Goal: Task Accomplishment & Management: Use online tool/utility

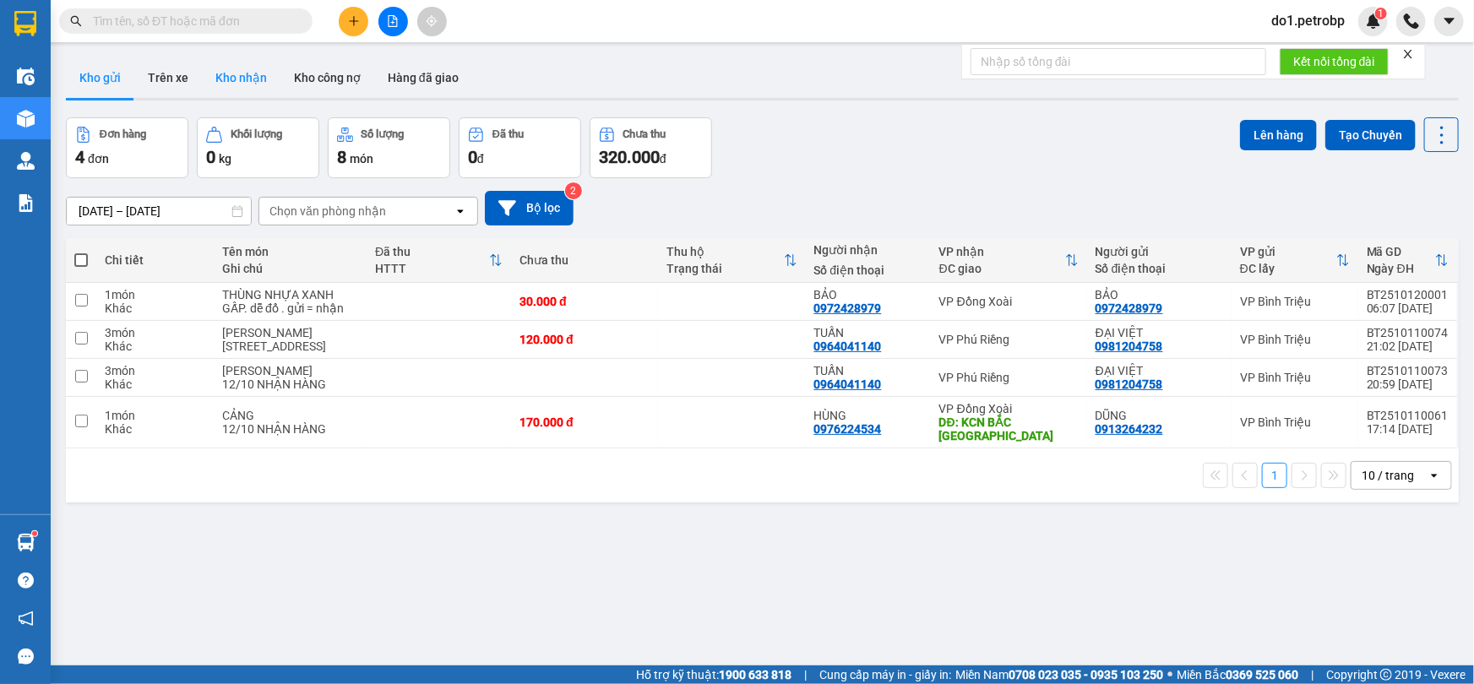
click at [251, 79] on button "Kho nhận" at bounding box center [241, 77] width 79 height 41
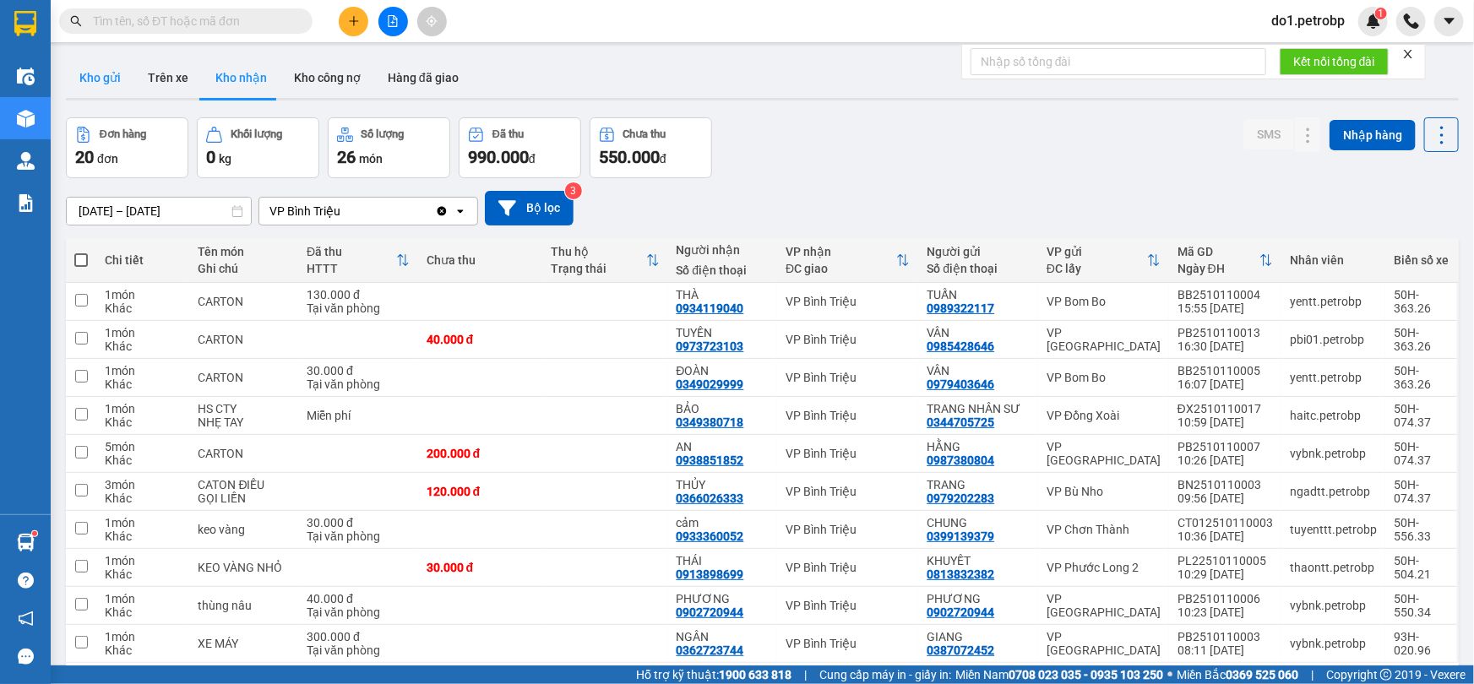
click at [101, 86] on button "Kho gửi" at bounding box center [100, 77] width 68 height 41
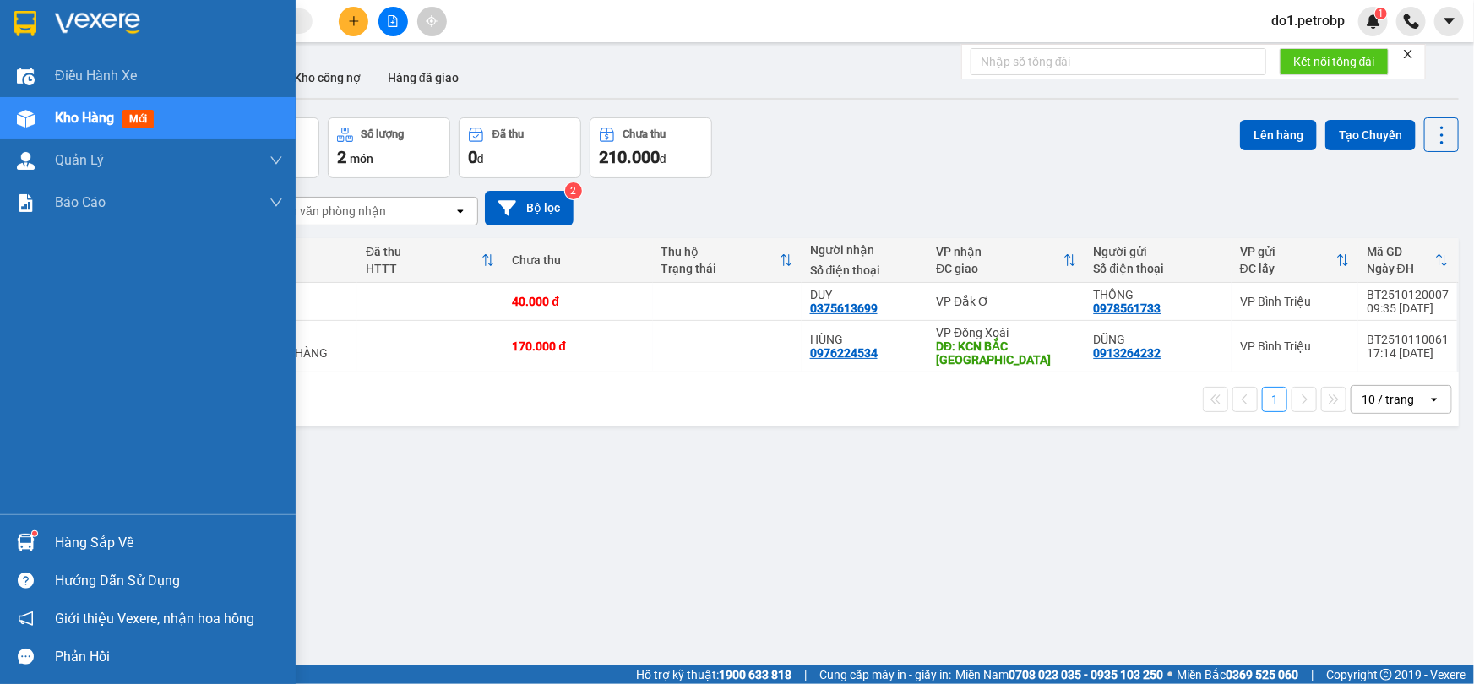
drag, startPoint x: 45, startPoint y: 537, endPoint x: 117, endPoint y: 541, distance: 72.7
click at [46, 537] on div "Hàng sắp về" at bounding box center [148, 543] width 296 height 38
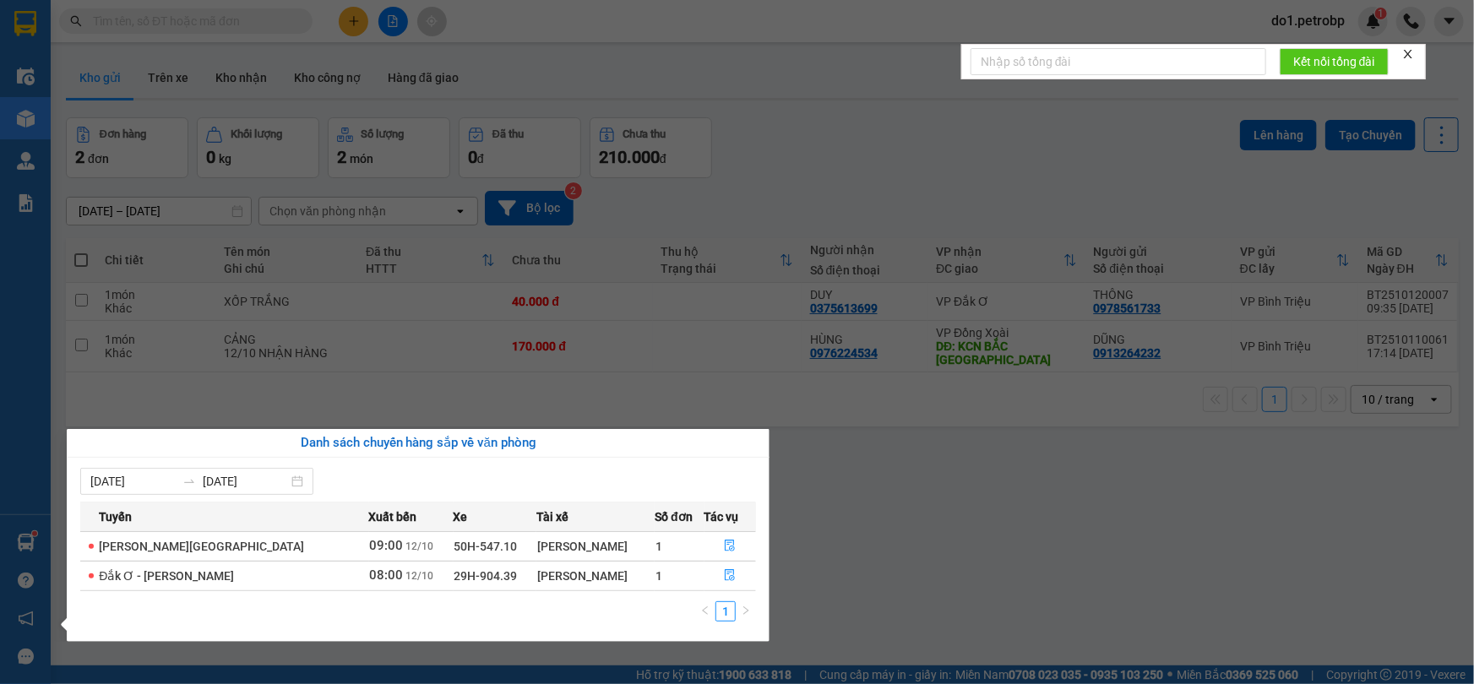
click at [949, 517] on section "Kết quả tìm kiếm ( 0 ) Bộ lọc Ngày tạo đơn gần nhất No Data do1.petrobp 1 Điều …" at bounding box center [737, 342] width 1474 height 684
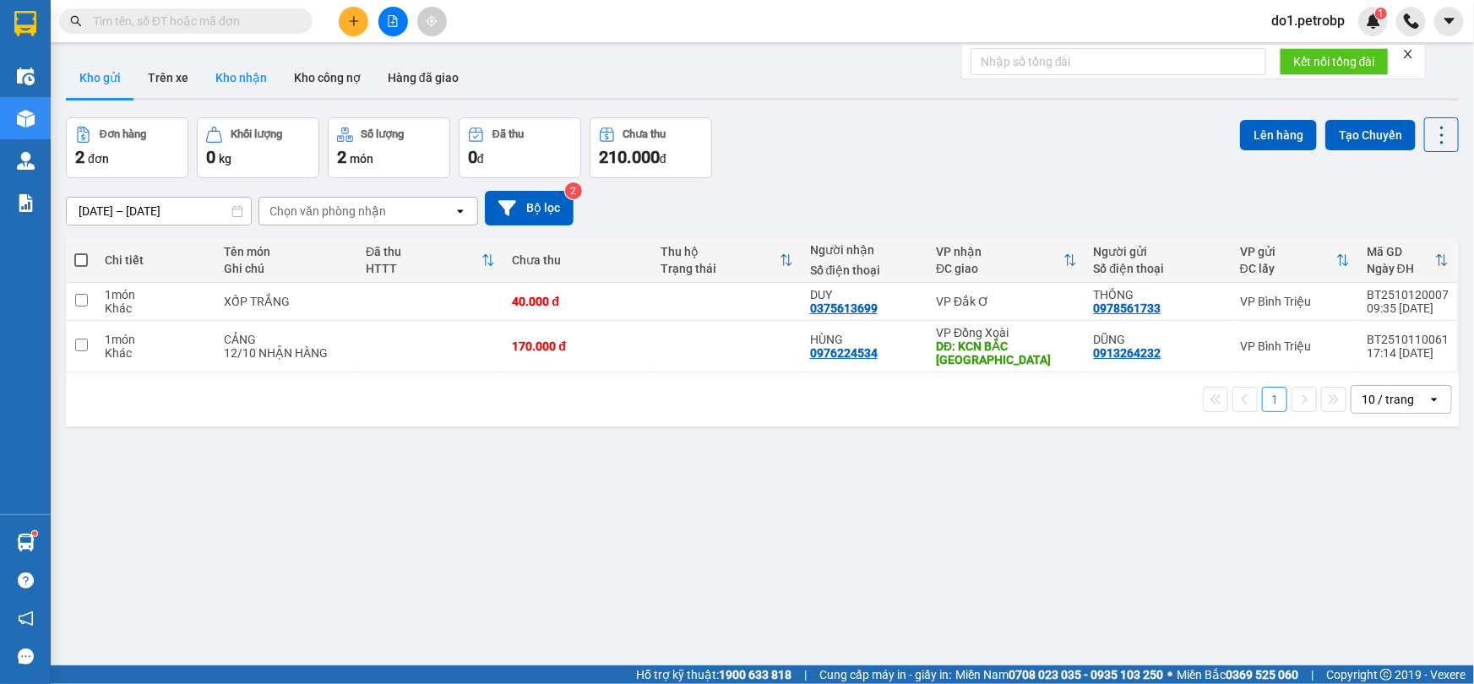
click at [215, 79] on button "Kho nhận" at bounding box center [241, 77] width 79 height 41
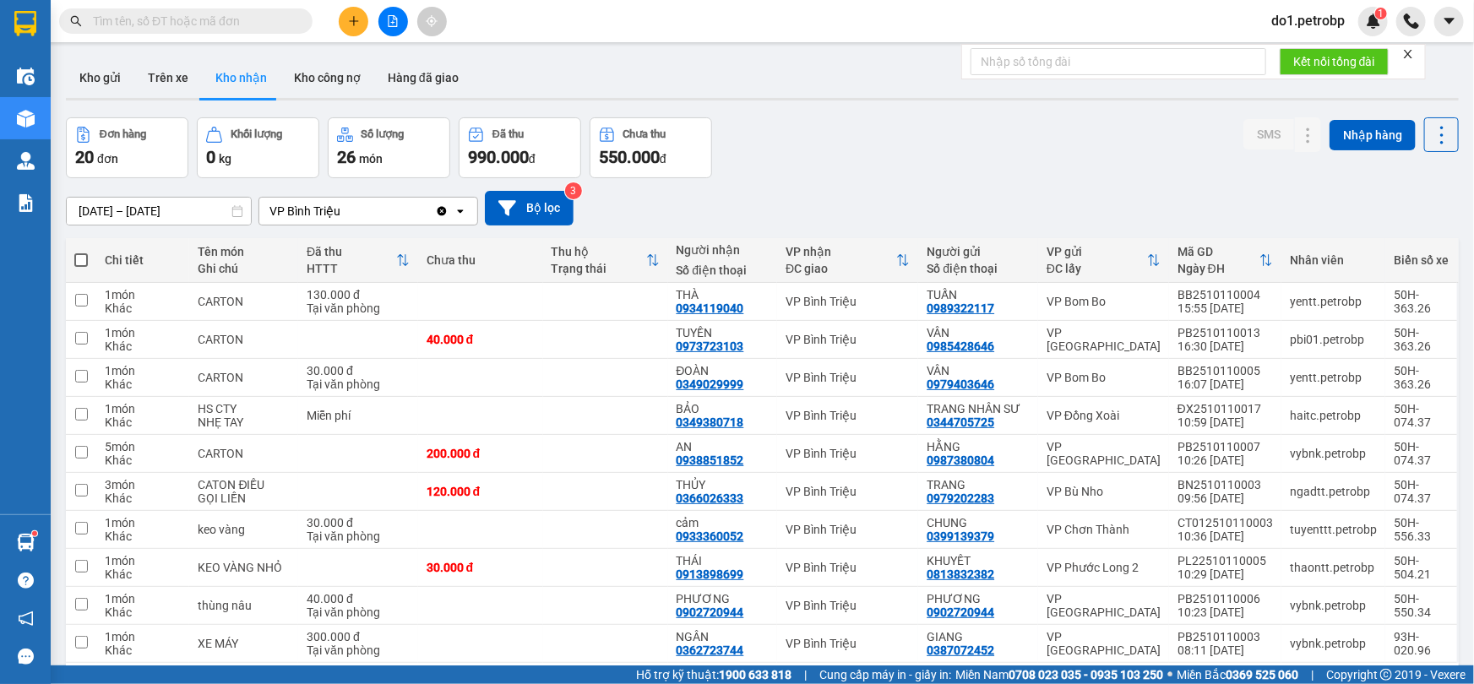
click at [299, 20] on span at bounding box center [301, 21] width 10 height 19
click at [280, 26] on input "text" at bounding box center [192, 21] width 199 height 19
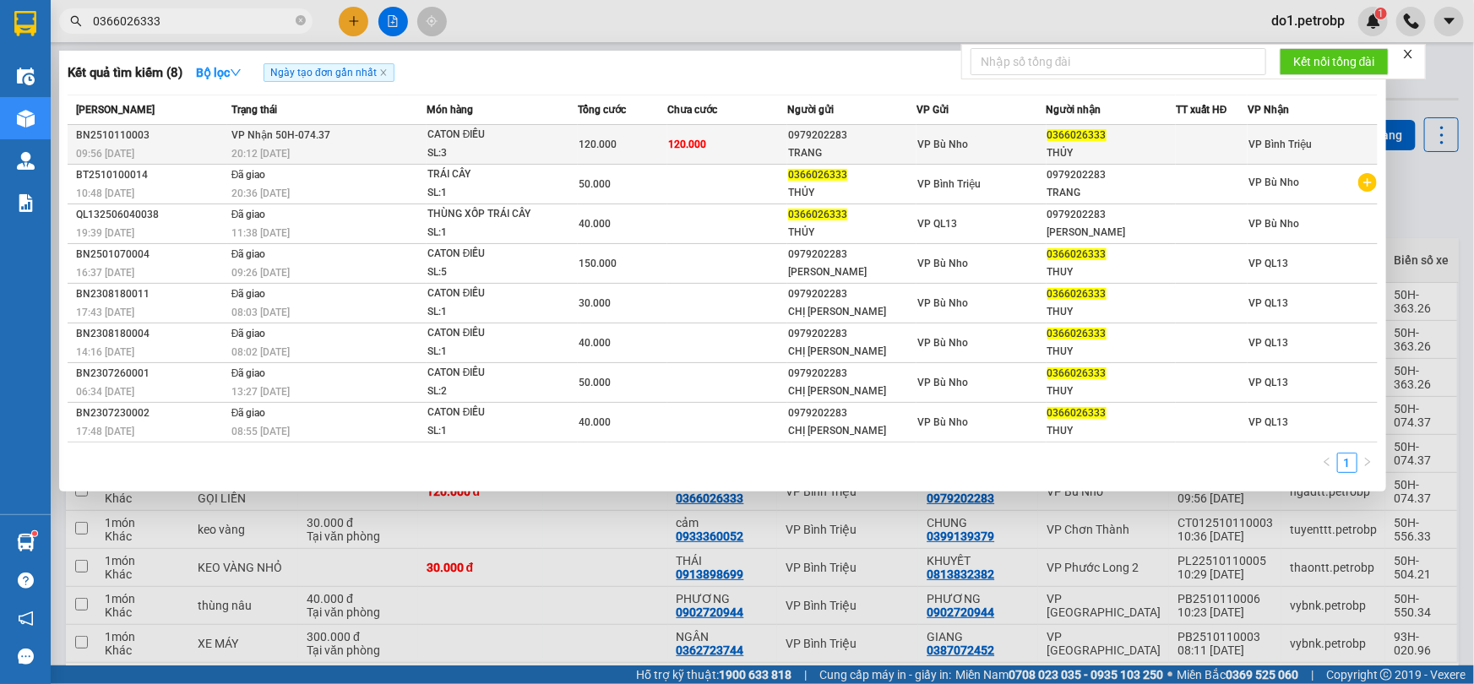
type input "0366026333"
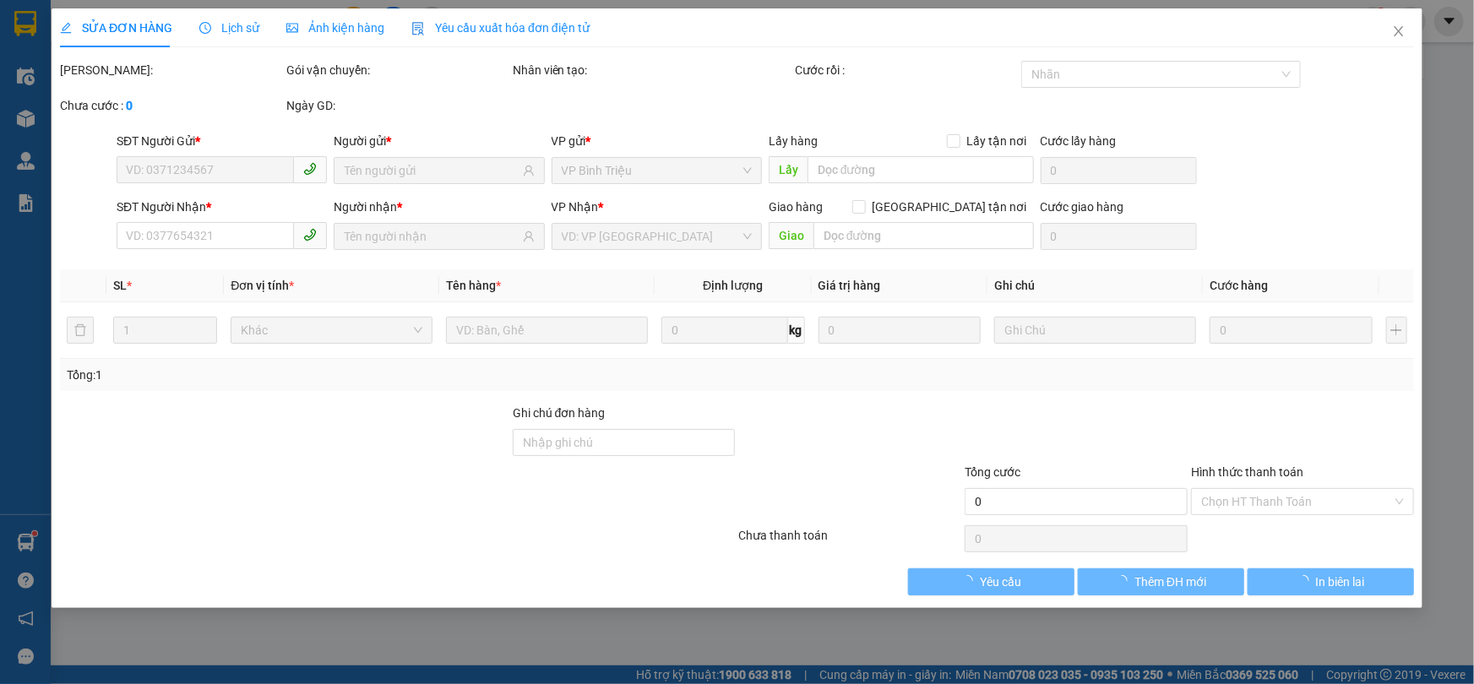
type input "0979202283"
type input "TRANG"
type input "0366026333"
type input "THỦY"
type input "120.000"
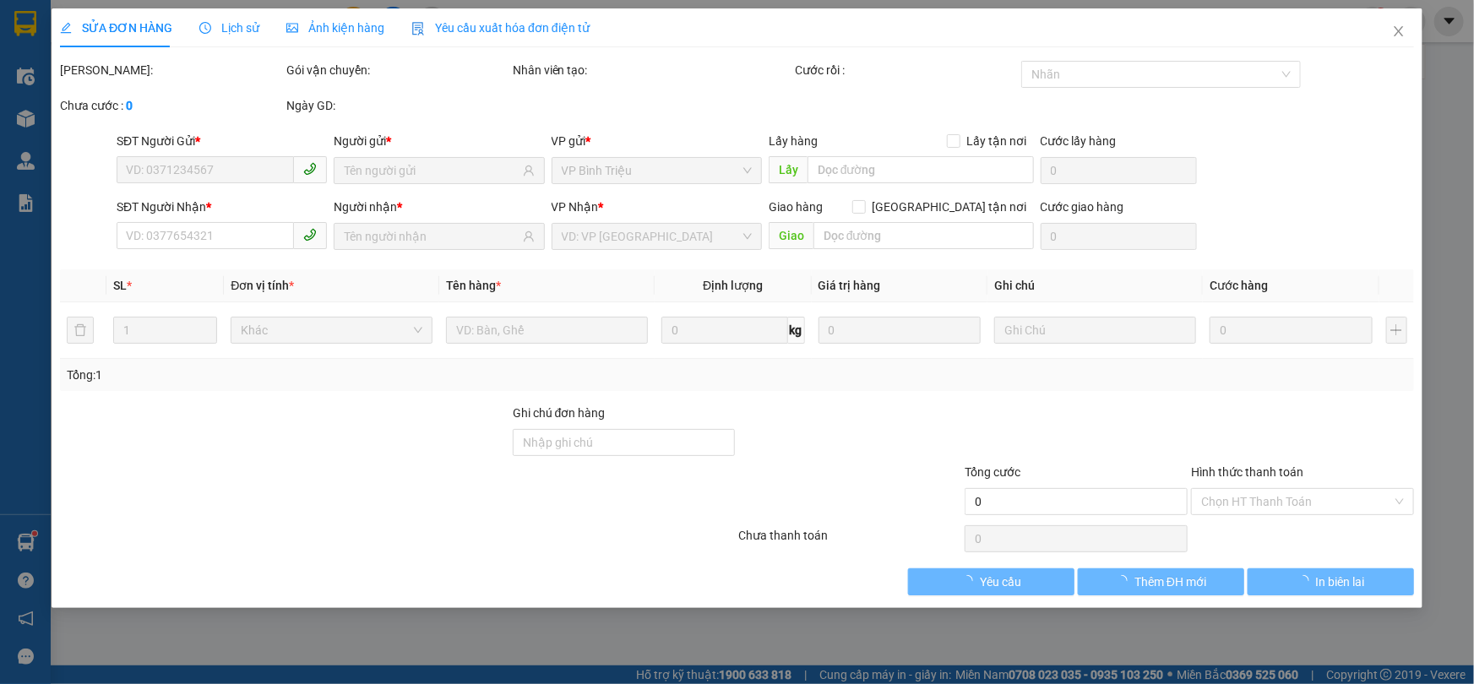
type input "120.000"
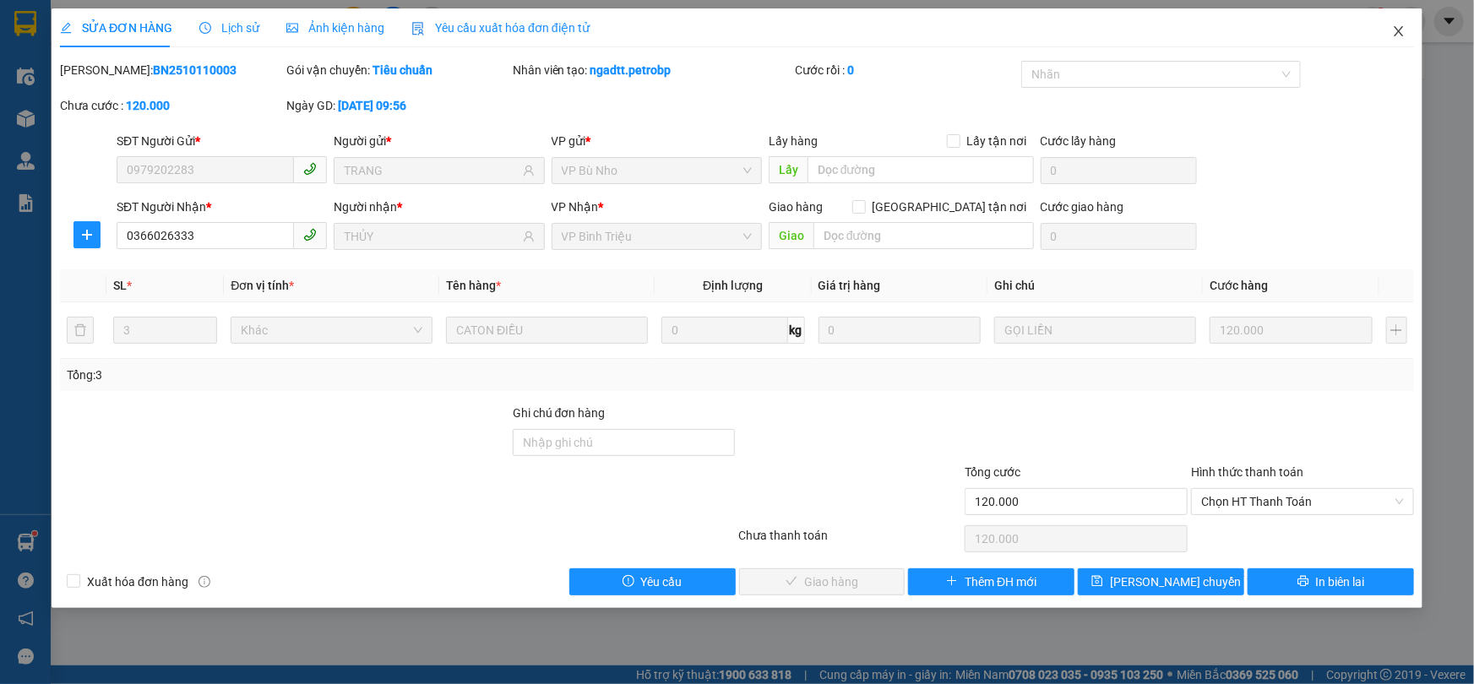
click at [1414, 33] on span "Close" at bounding box center [1398, 31] width 47 height 47
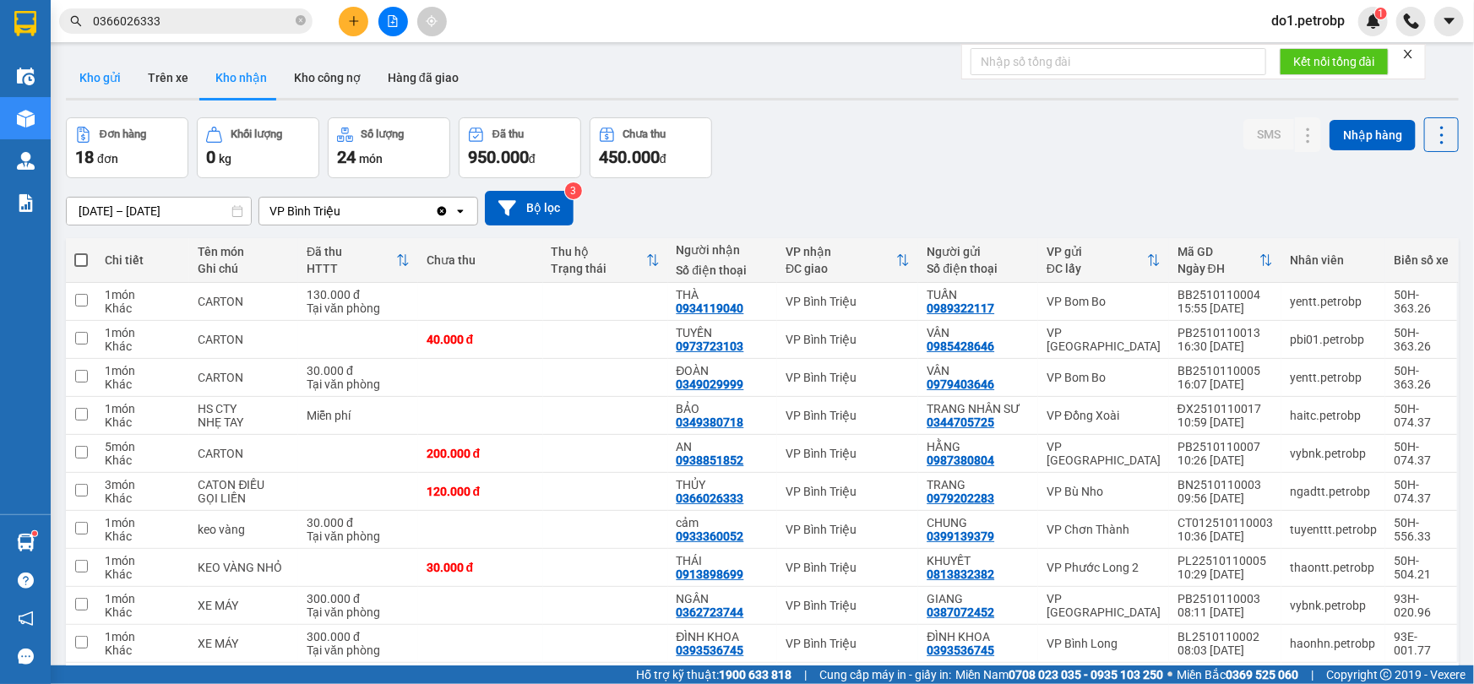
click at [91, 76] on button "Kho gửi" at bounding box center [100, 77] width 68 height 41
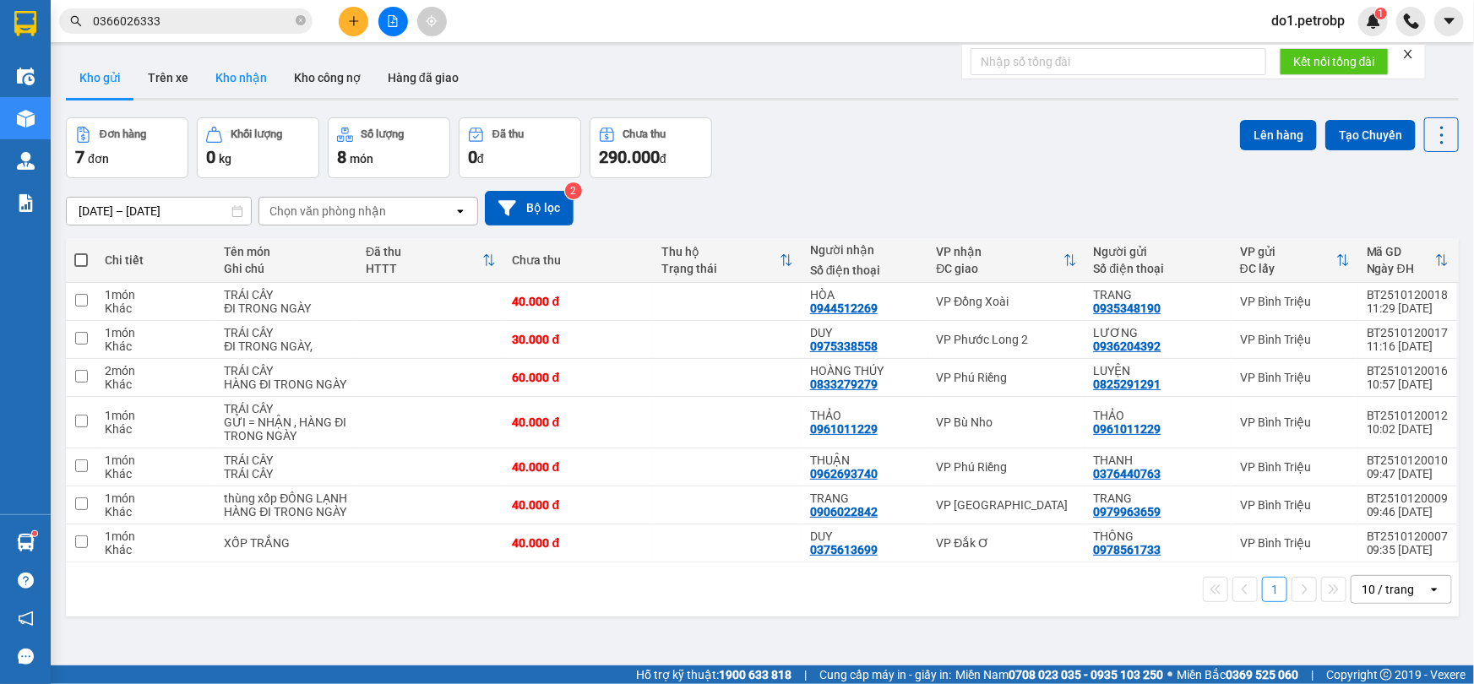
click at [239, 87] on button "Kho nhận" at bounding box center [241, 77] width 79 height 41
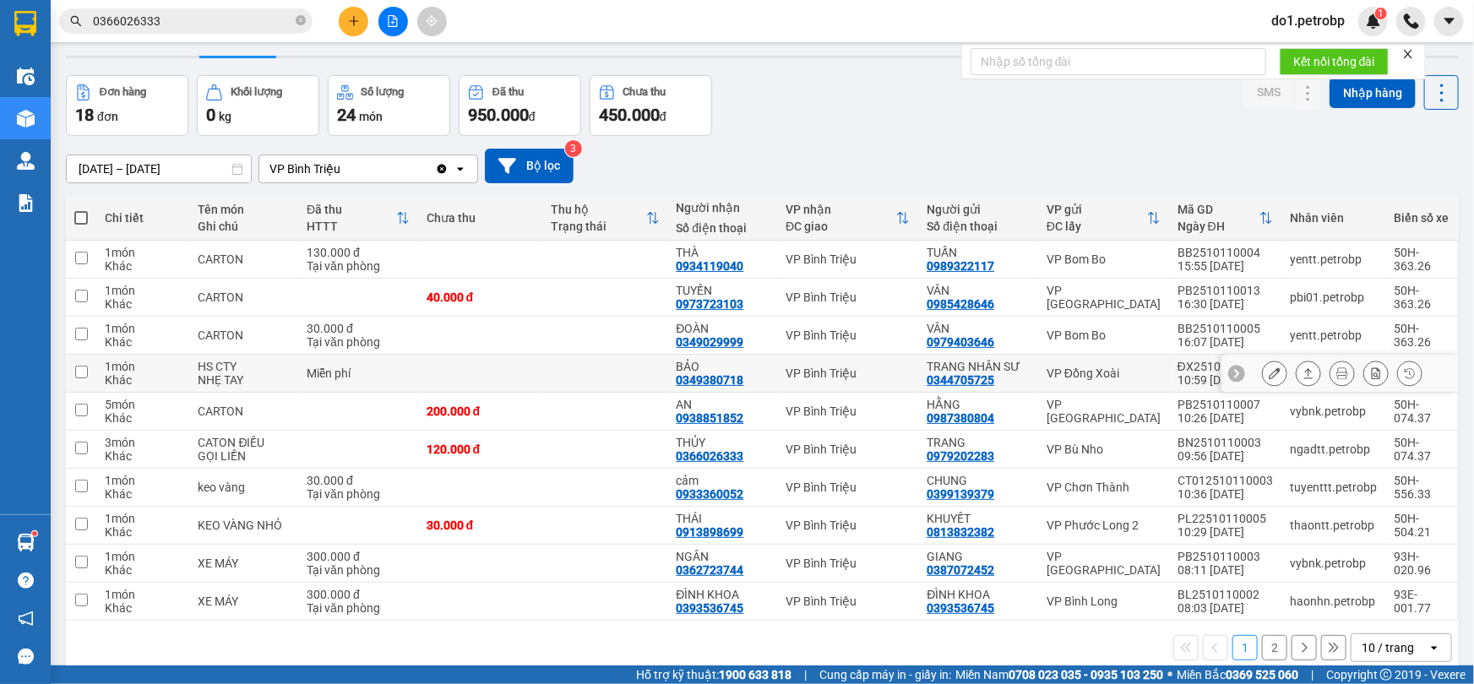
scroll to position [76, 0]
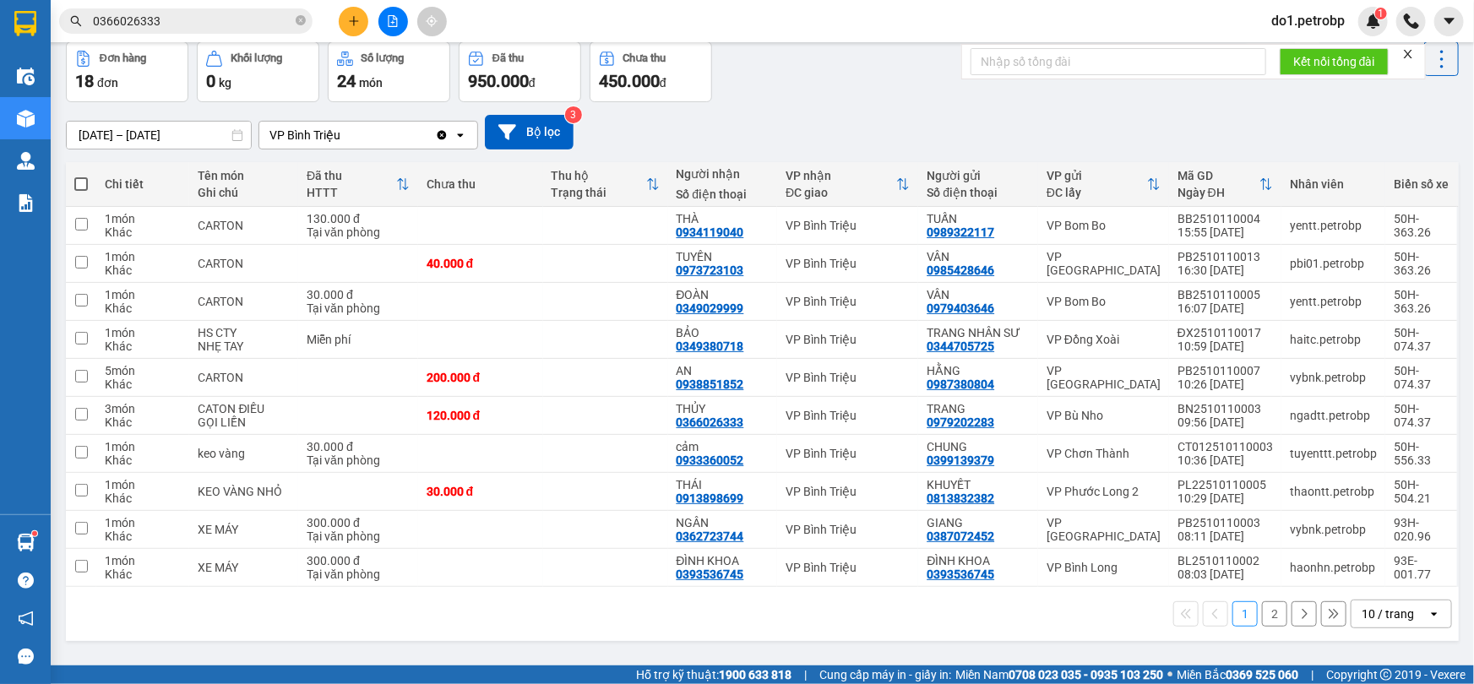
click at [183, 25] on input "0366026333" at bounding box center [192, 21] width 199 height 19
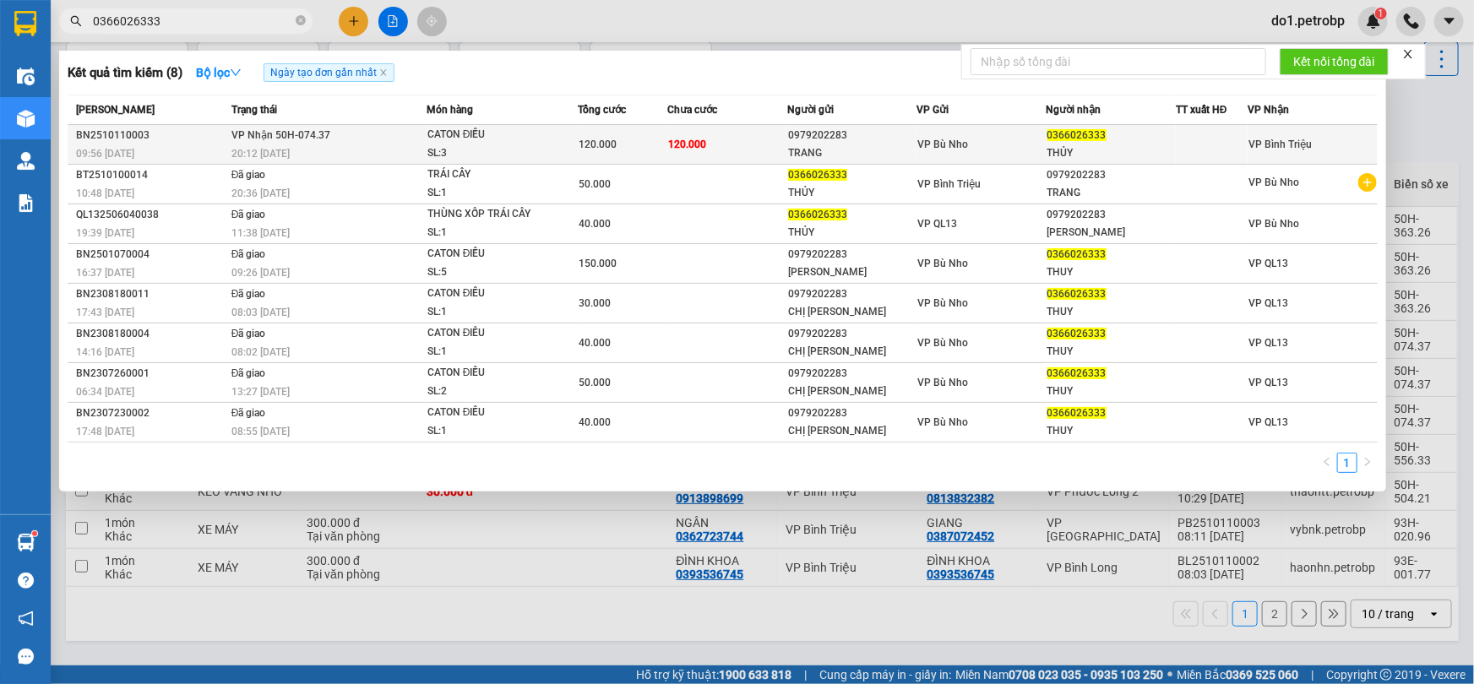
click at [509, 129] on div "CATON ĐIỀU" at bounding box center [490, 135] width 127 height 19
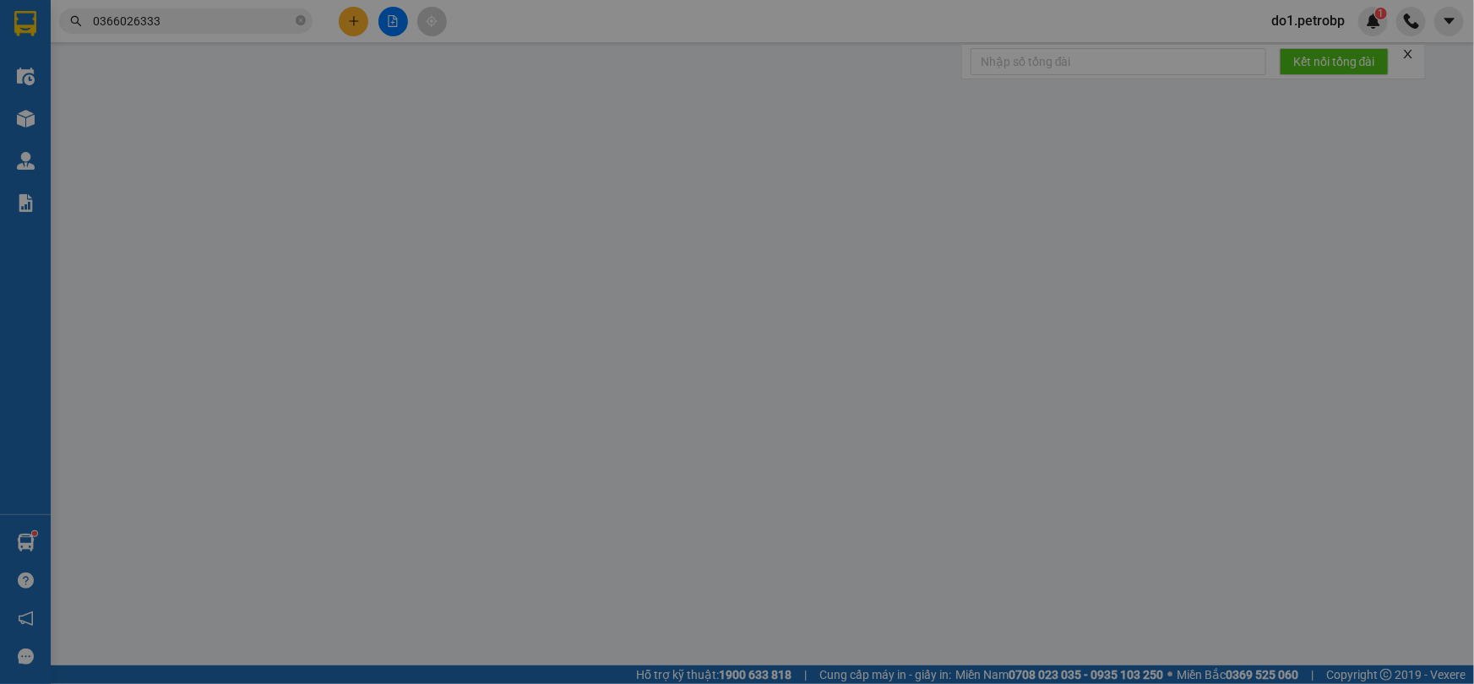
type input "0979202283"
type input "TRANG"
type input "0366026333"
type input "THỦY"
type input "120.000"
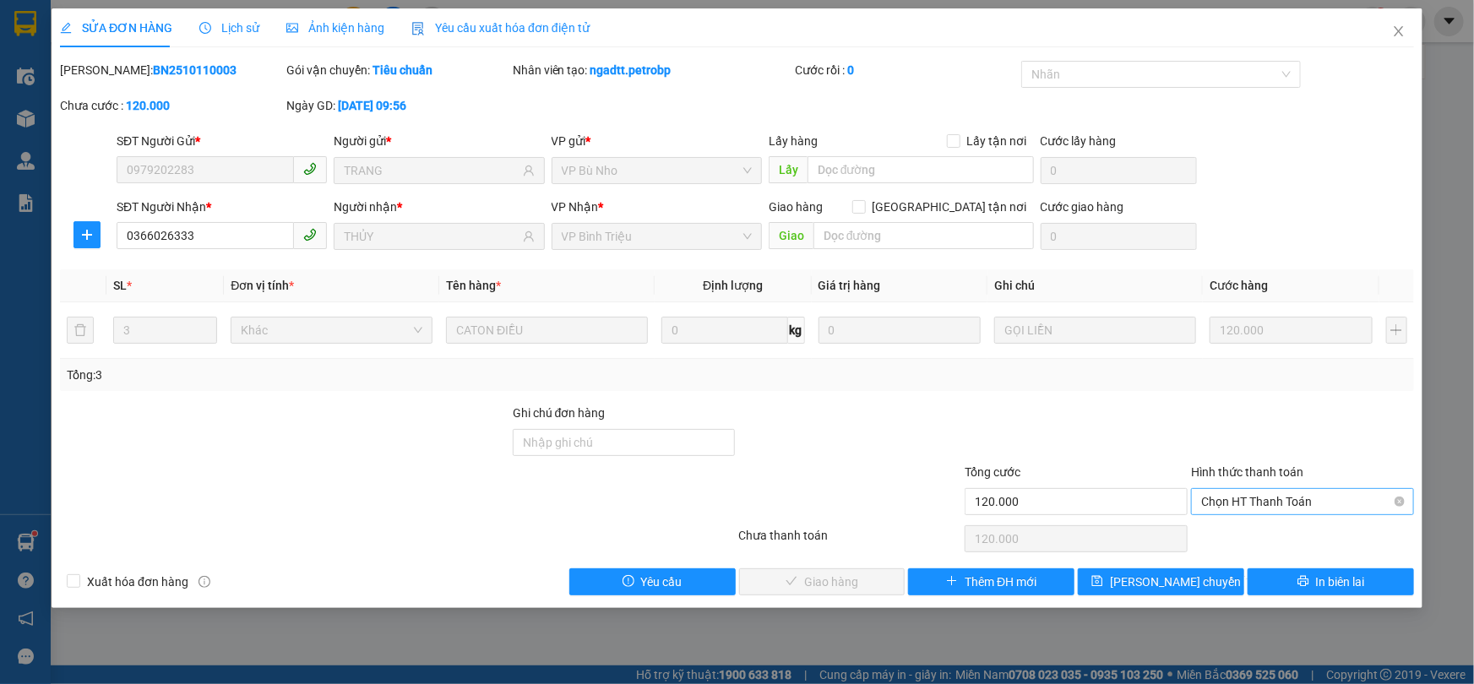
click at [1310, 498] on span "Chọn HT Thanh Toán" at bounding box center [1302, 501] width 203 height 25
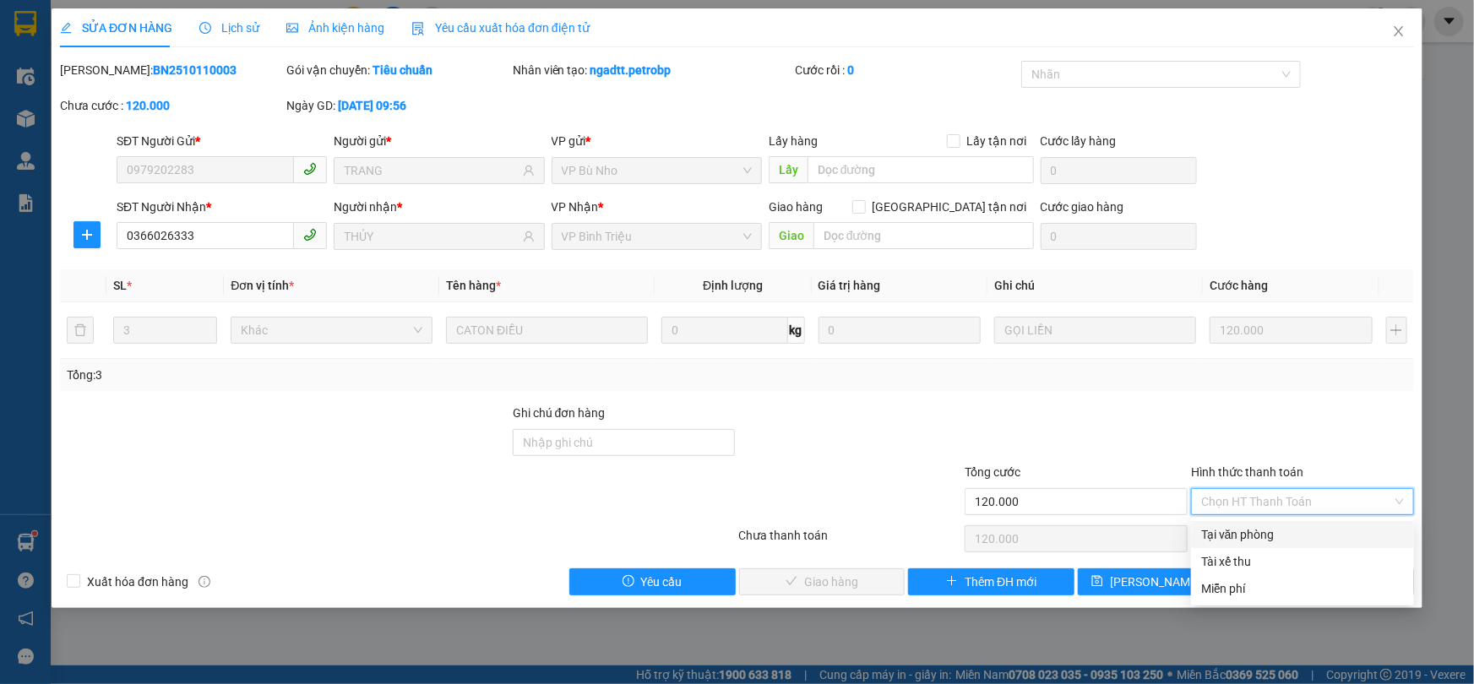
click at [1291, 537] on div "Tại văn phòng" at bounding box center [1302, 534] width 203 height 19
type input "0"
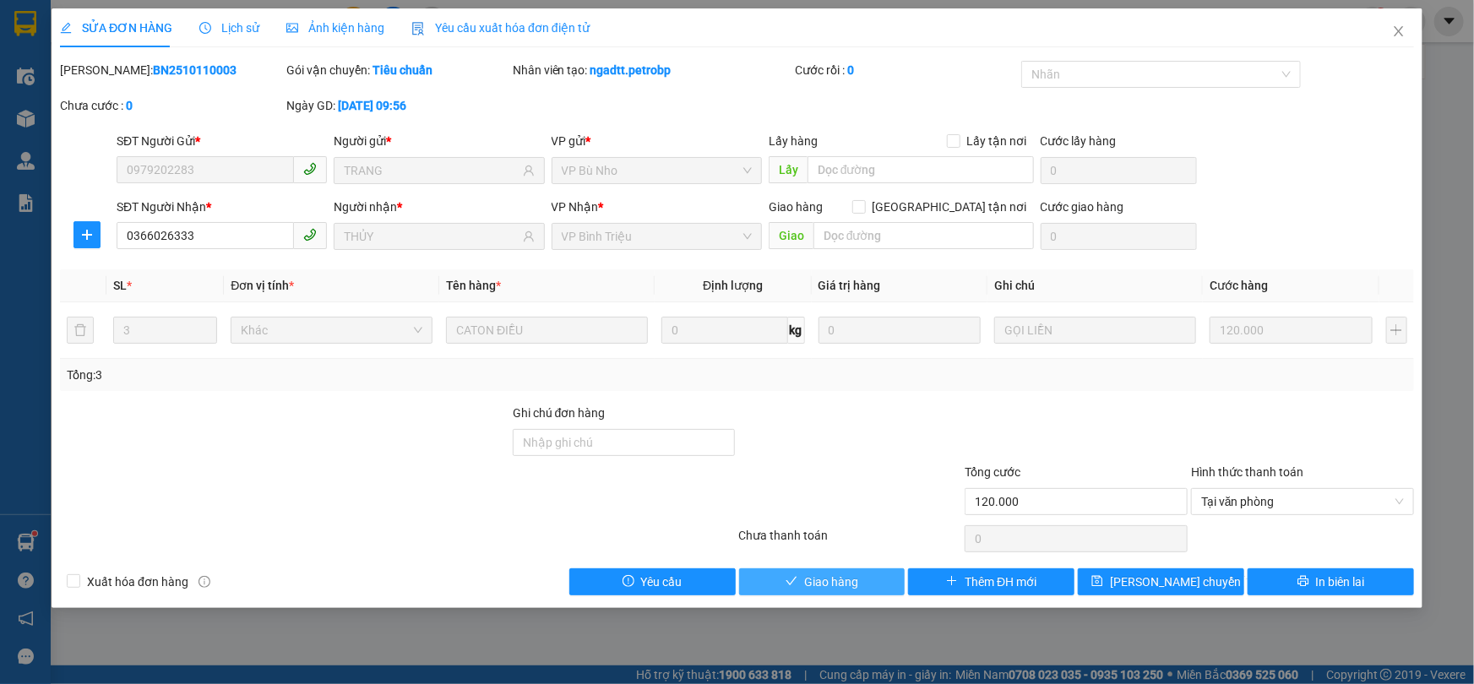
click at [846, 573] on span "Giao hàng" at bounding box center [831, 582] width 54 height 19
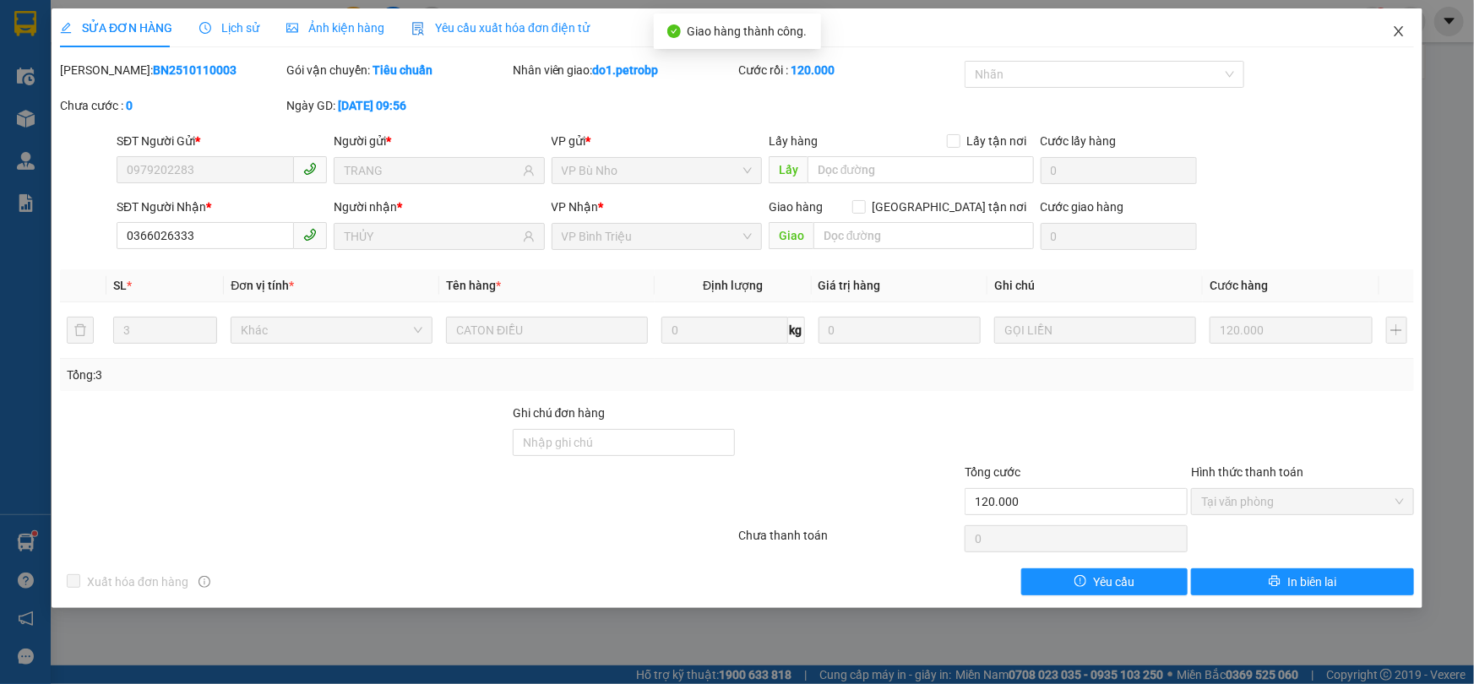
click at [1397, 32] on icon "close" at bounding box center [1399, 32] width 14 height 14
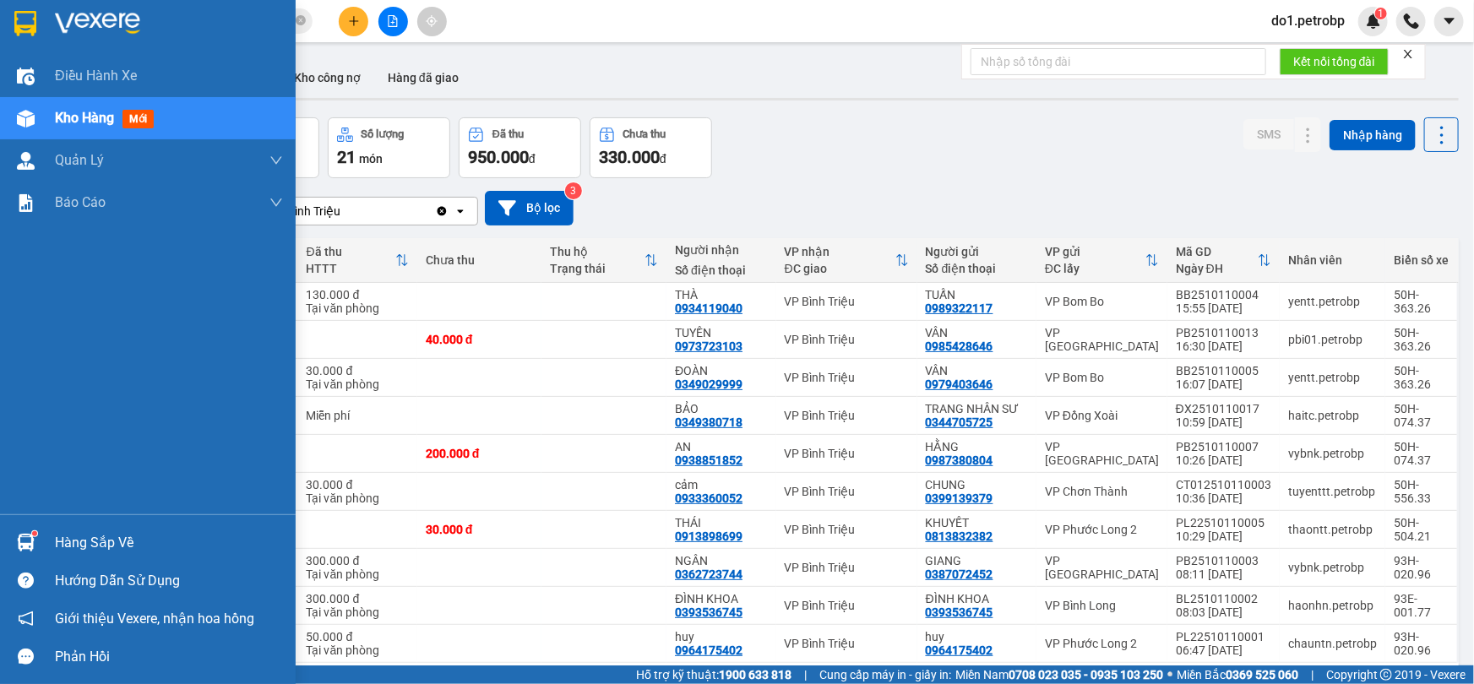
click at [45, 536] on div "Hàng sắp về" at bounding box center [148, 543] width 296 height 38
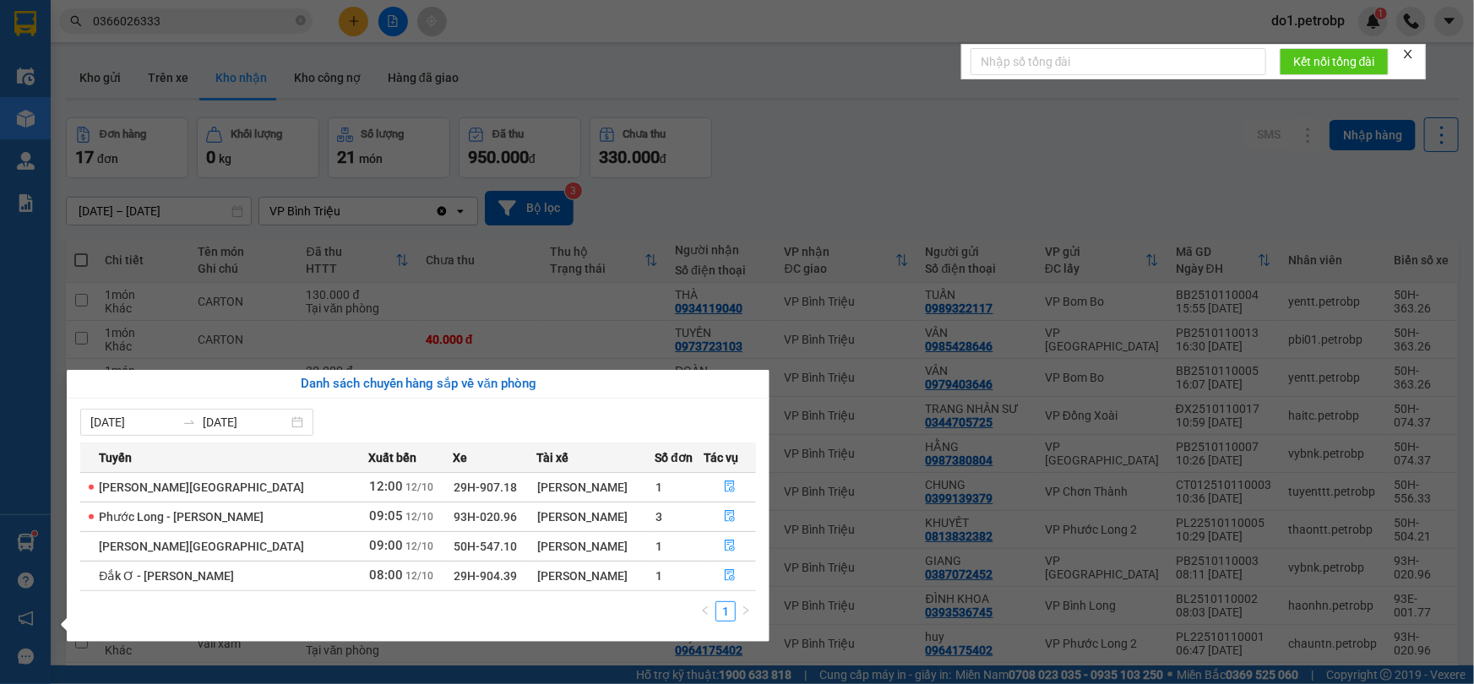
click at [793, 137] on section "Kết quả tìm kiếm ( 8 ) Bộ lọc Ngày tạo đơn gần nhất Mã ĐH Trạng thái Món hàng T…" at bounding box center [737, 342] width 1474 height 684
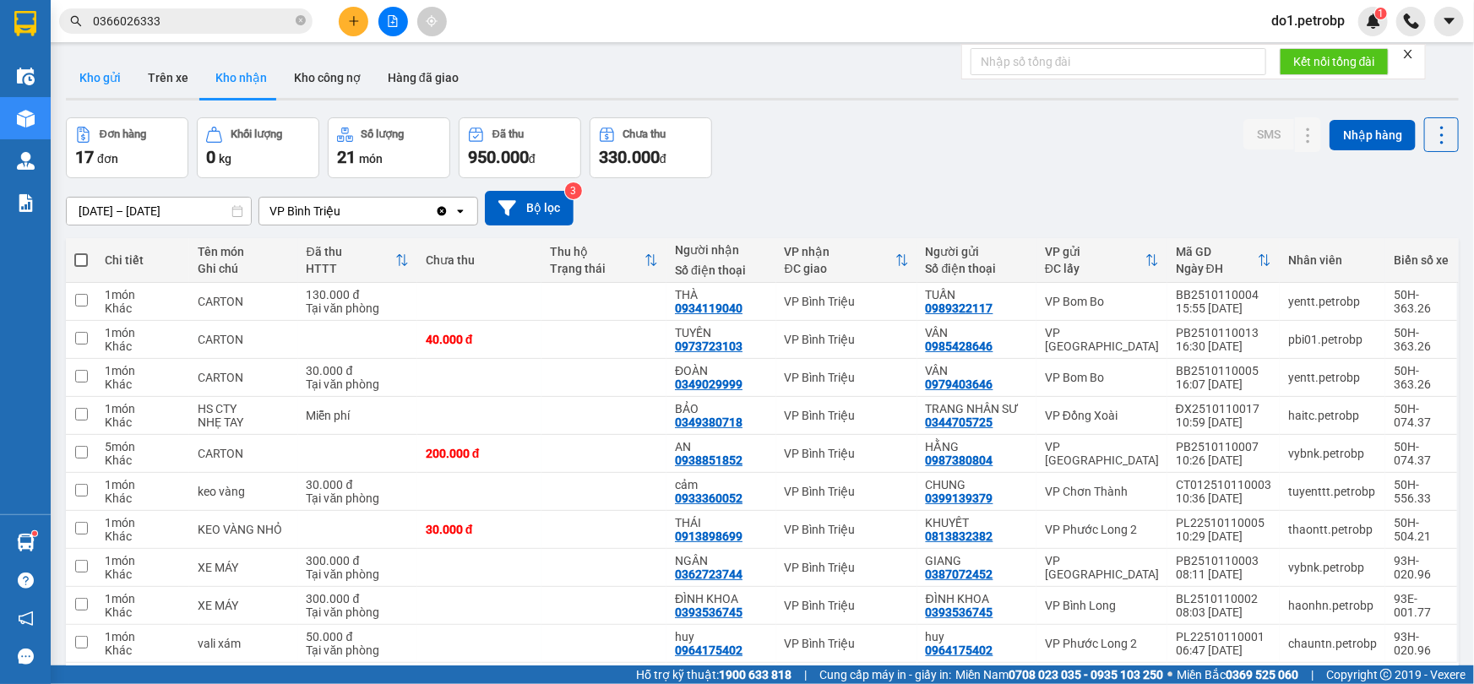
click at [105, 79] on button "Kho gửi" at bounding box center [100, 77] width 68 height 41
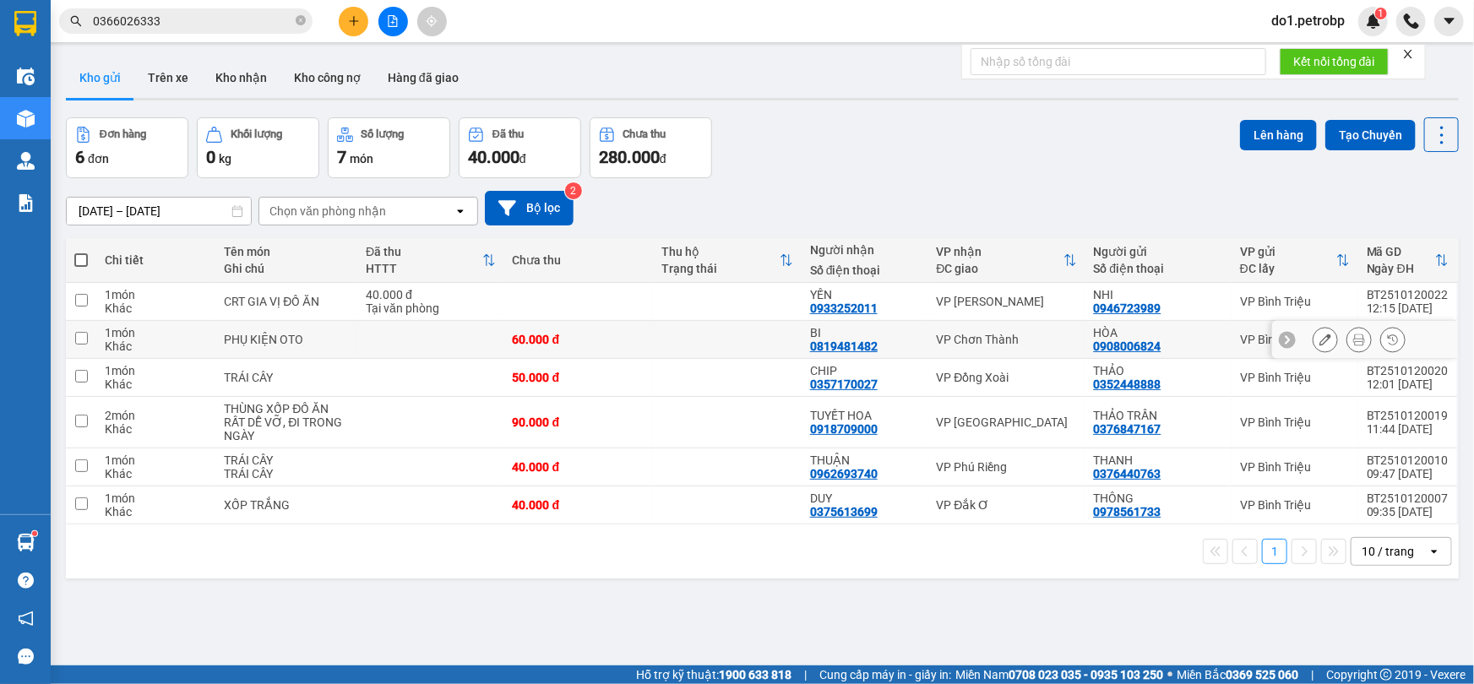
click at [93, 335] on td at bounding box center [81, 340] width 30 height 38
checkbox input "true"
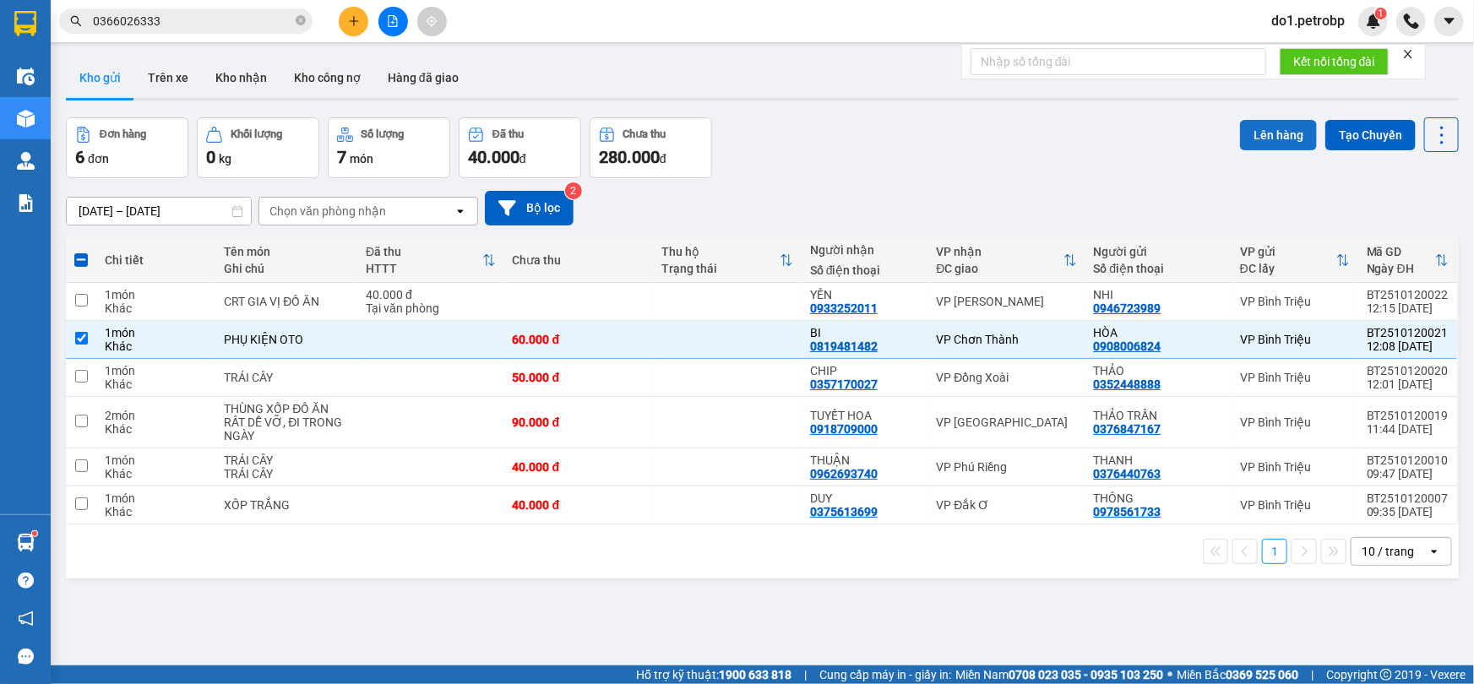
click at [1277, 125] on button "Lên hàng" at bounding box center [1278, 135] width 77 height 30
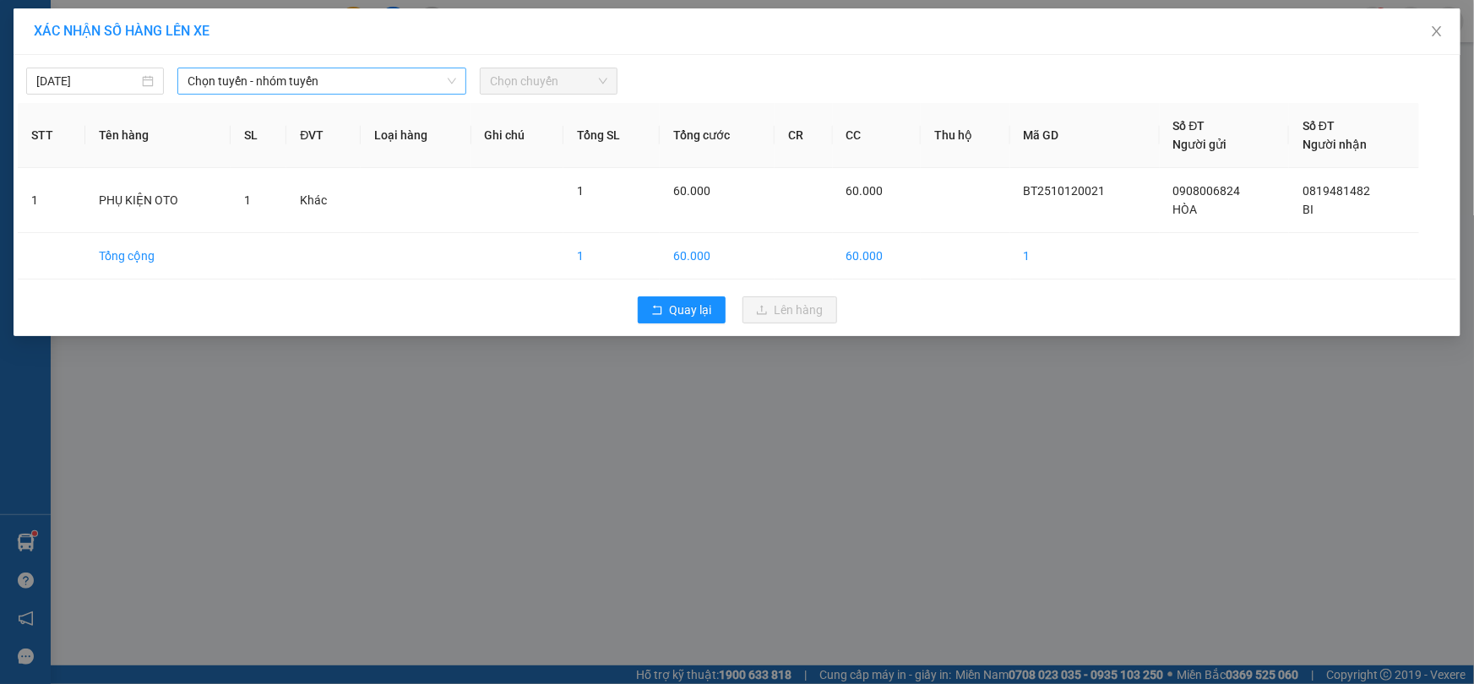
click at [220, 80] on span "Chọn tuyến - nhóm tuyến" at bounding box center [322, 80] width 269 height 25
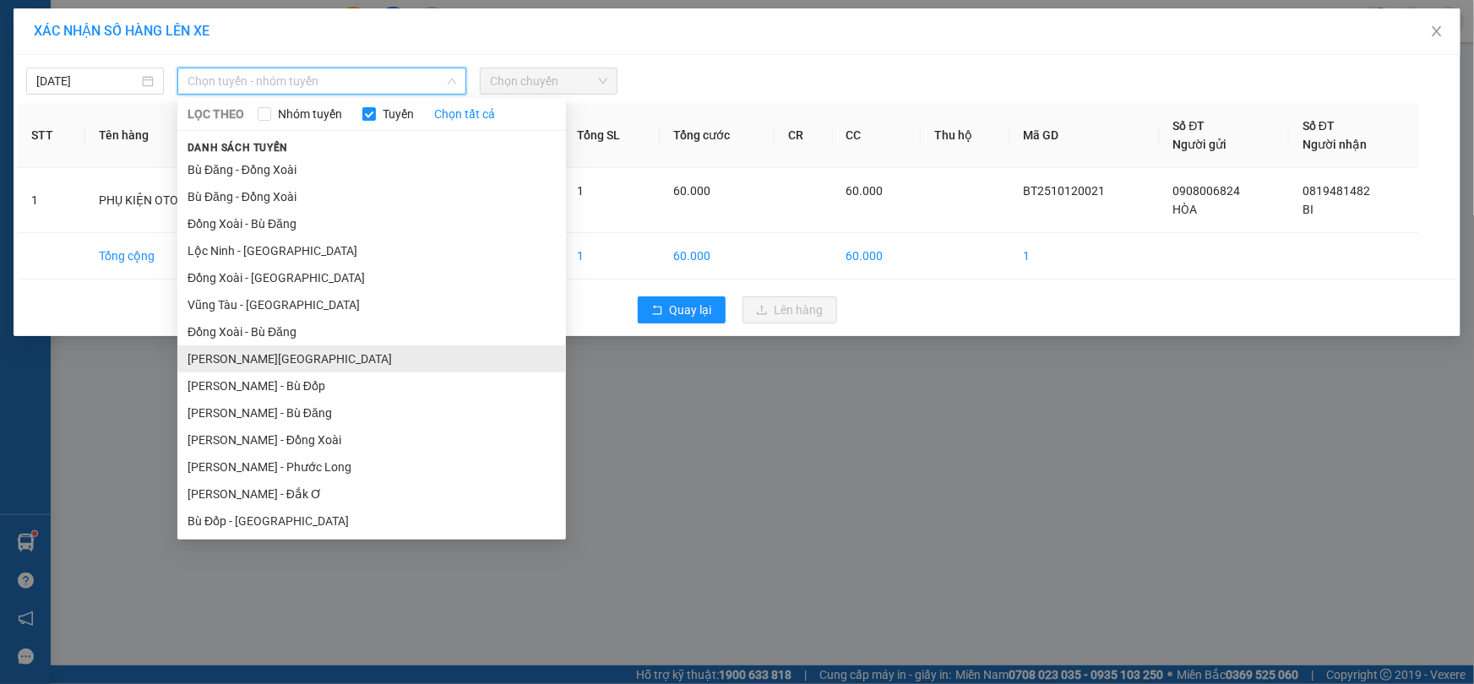
click at [329, 362] on li "[PERSON_NAME][GEOGRAPHIC_DATA]" at bounding box center [371, 359] width 389 height 27
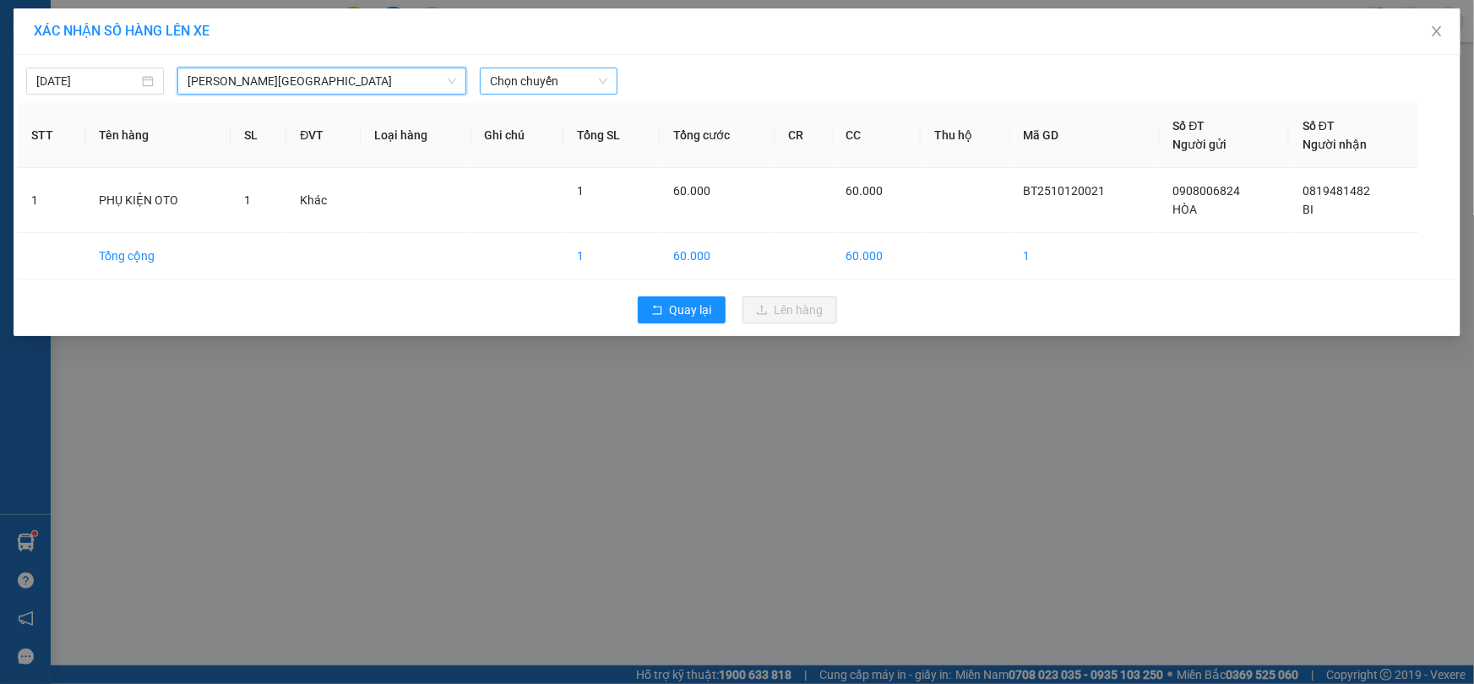
click at [531, 84] on span "Chọn chuyến" at bounding box center [548, 80] width 117 height 25
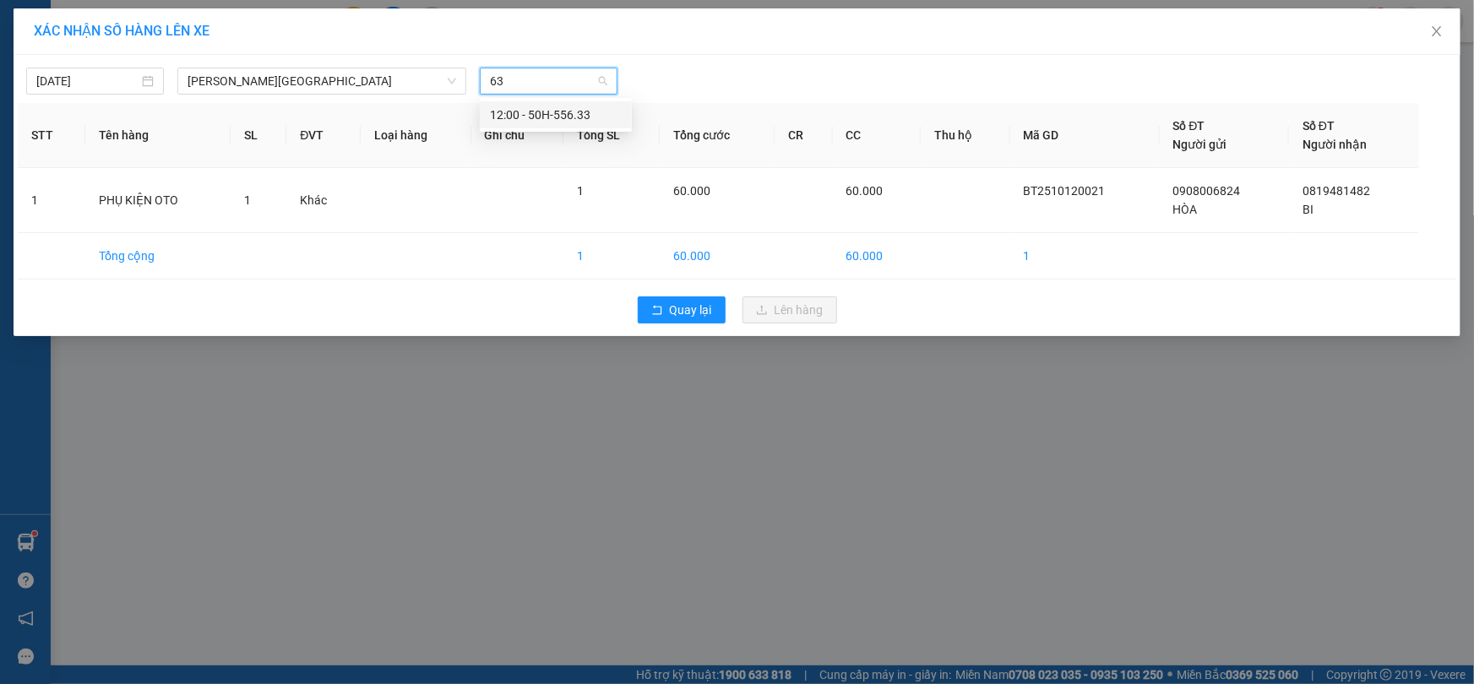
type input "633"
click at [553, 110] on div "12:00 - 50H-556.33" at bounding box center [556, 115] width 132 height 19
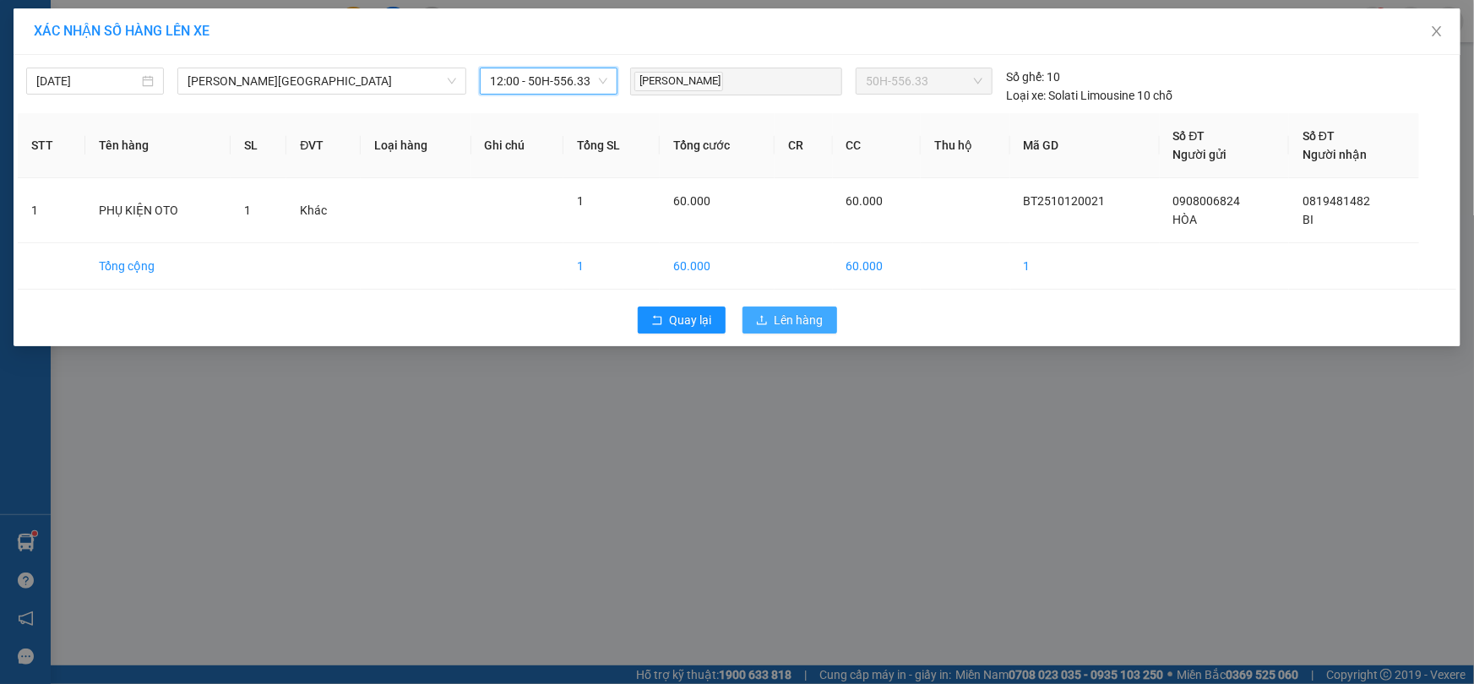
click at [796, 313] on span "Lên hàng" at bounding box center [799, 320] width 49 height 19
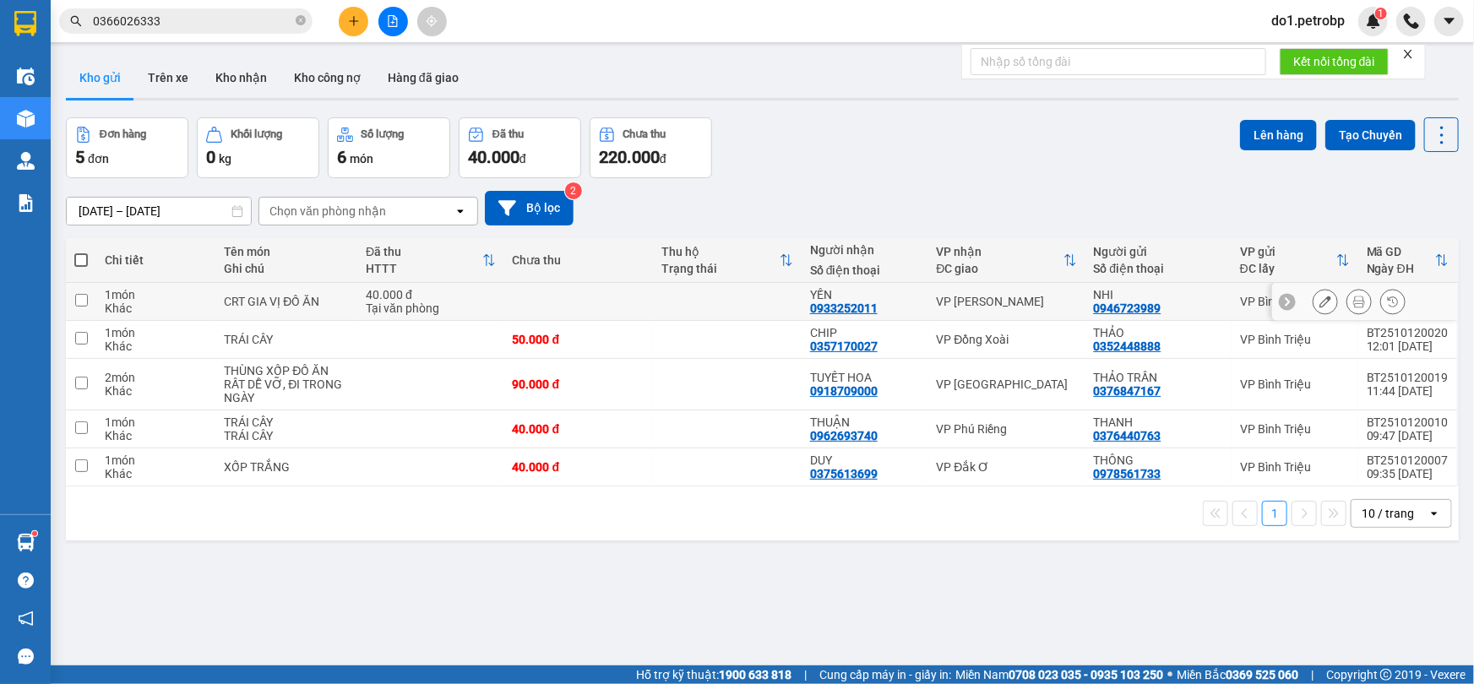
click at [69, 301] on td at bounding box center [81, 302] width 30 height 38
checkbox input "true"
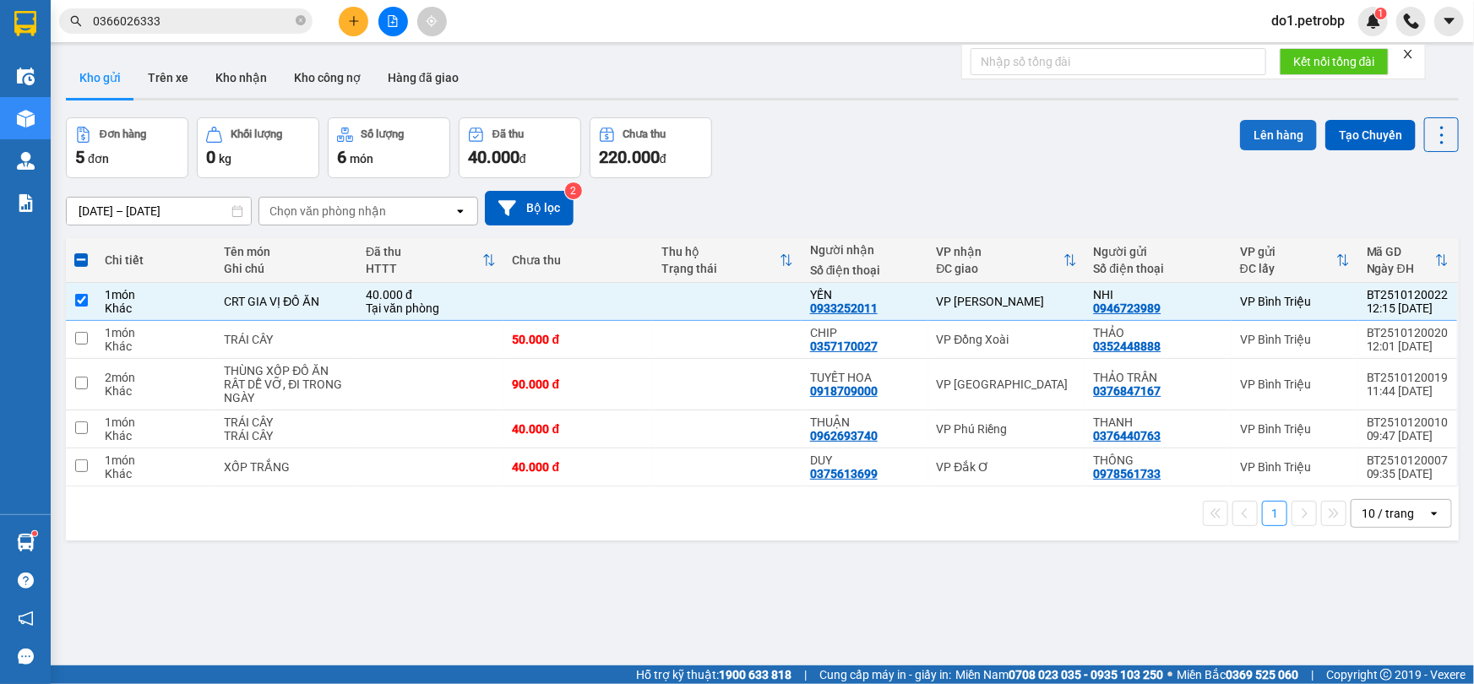
click at [1267, 141] on button "Lên hàng" at bounding box center [1278, 135] width 77 height 30
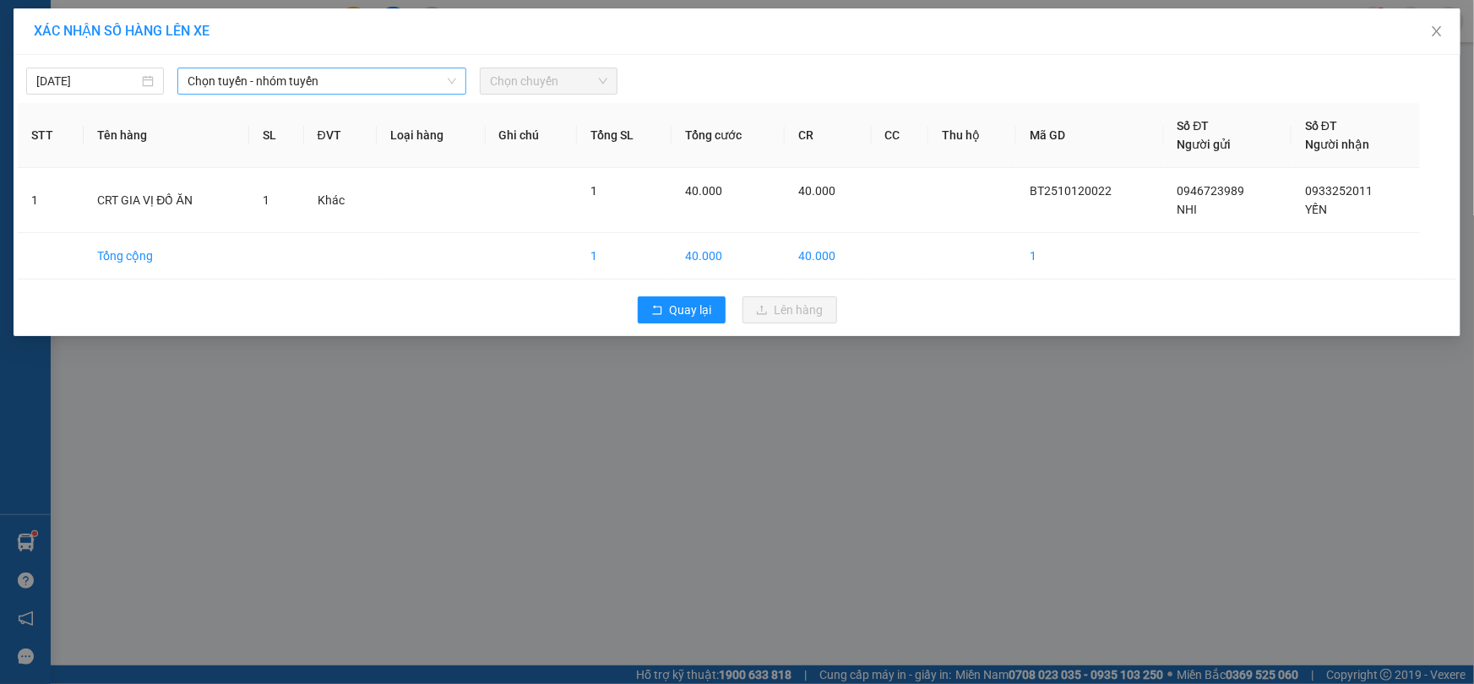
click at [266, 79] on span "Chọn tuyến - nhóm tuyến" at bounding box center [322, 80] width 269 height 25
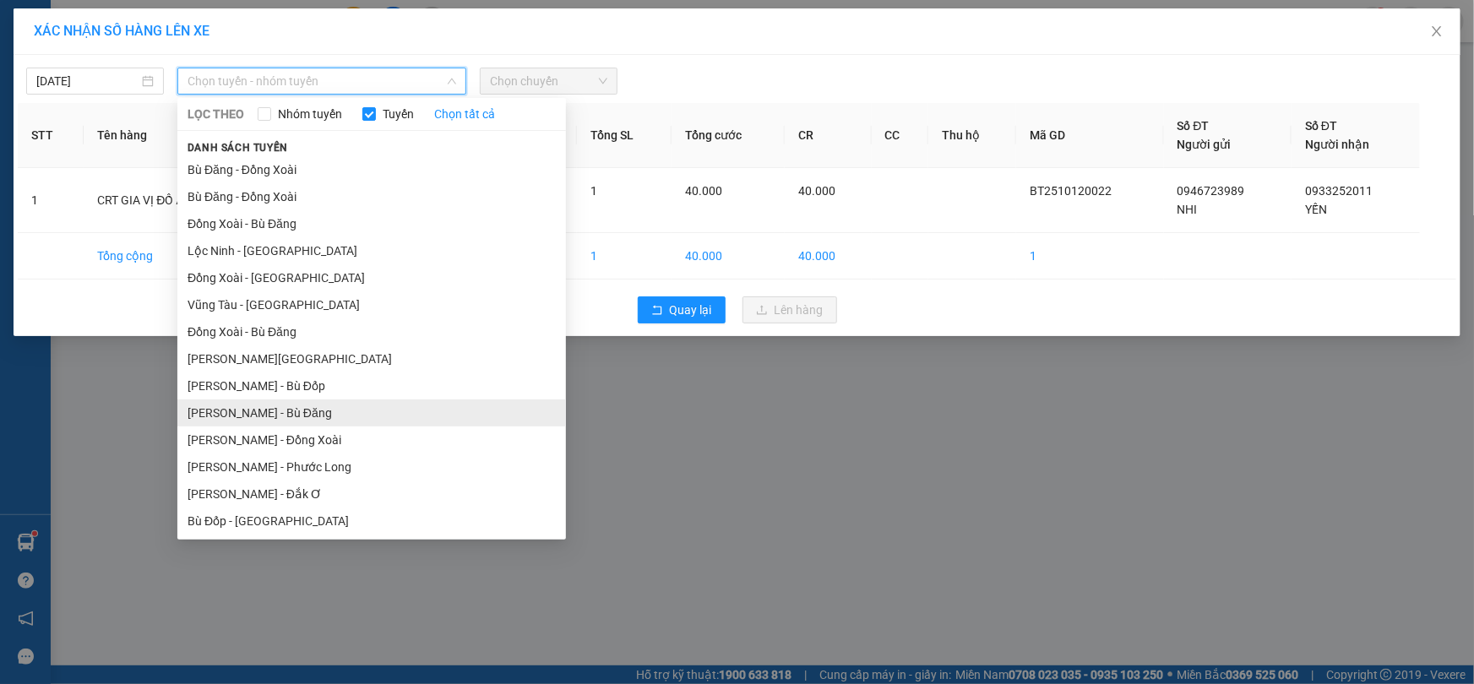
click at [363, 419] on li "[PERSON_NAME] - Bù Đăng" at bounding box center [371, 413] width 389 height 27
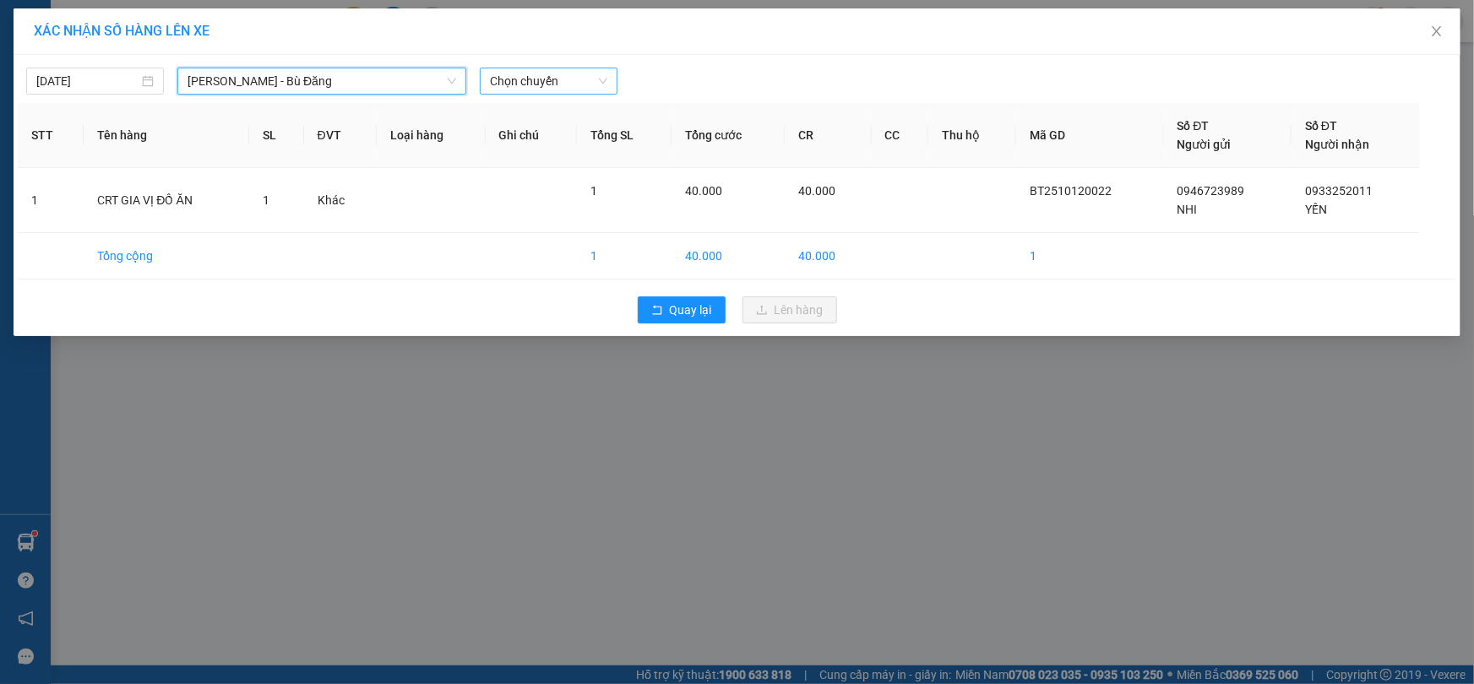
click at [555, 84] on span "Chọn chuyến" at bounding box center [548, 80] width 117 height 25
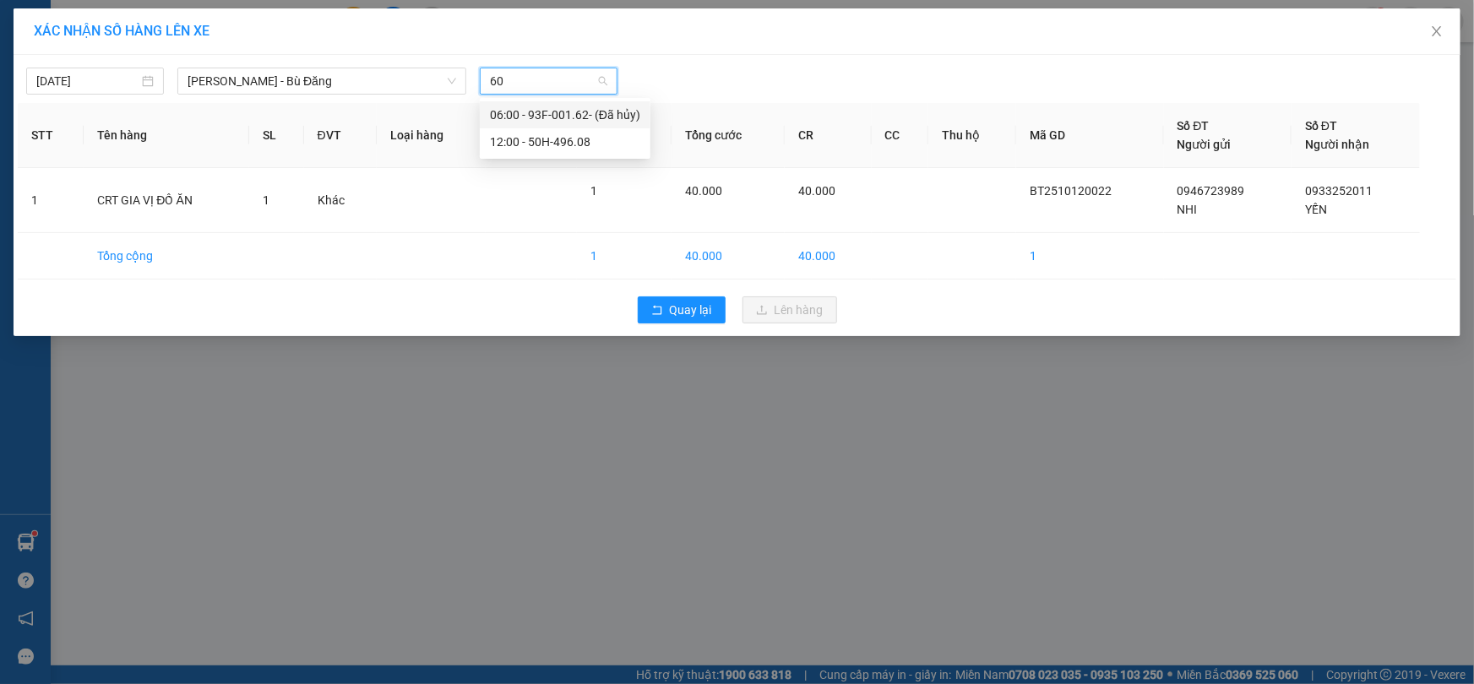
type input "608"
click at [569, 110] on div "12:00 - 50H-496.08" at bounding box center [556, 115] width 132 height 19
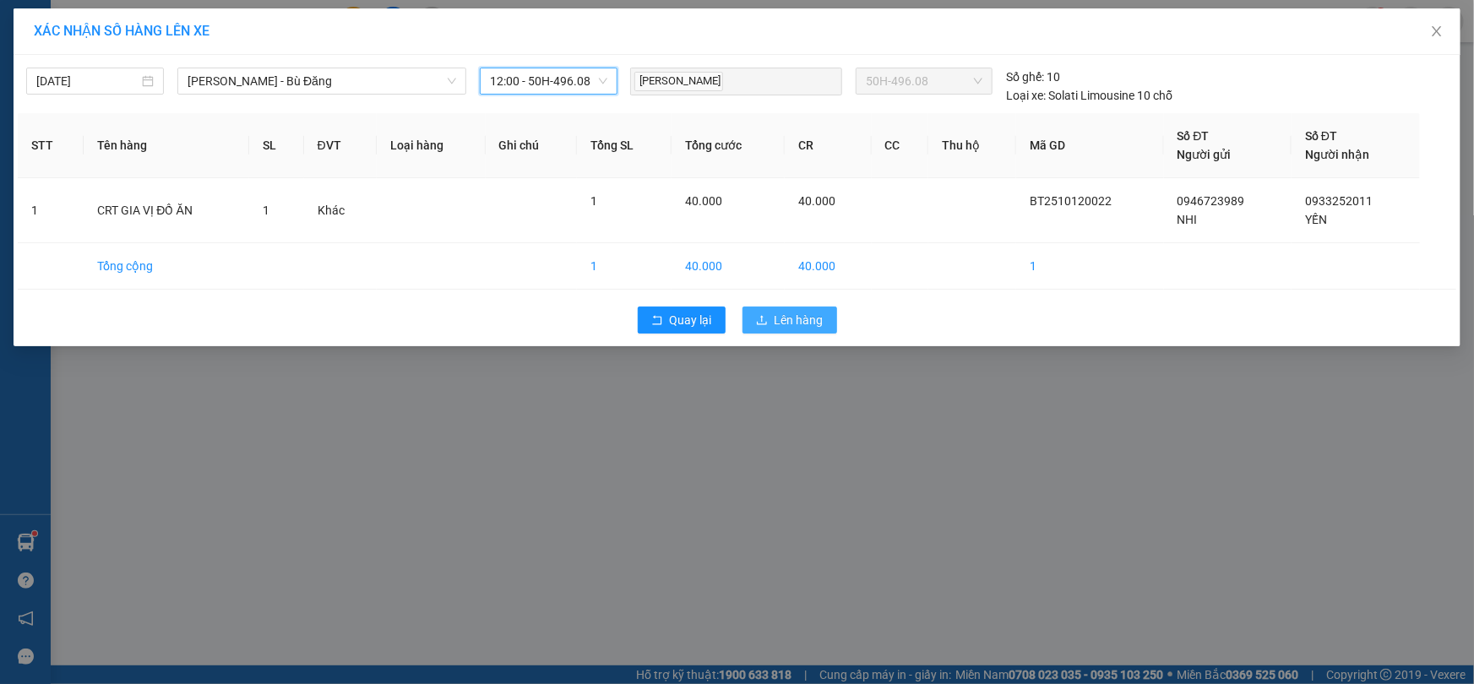
click at [803, 319] on span "Lên hàng" at bounding box center [799, 320] width 49 height 19
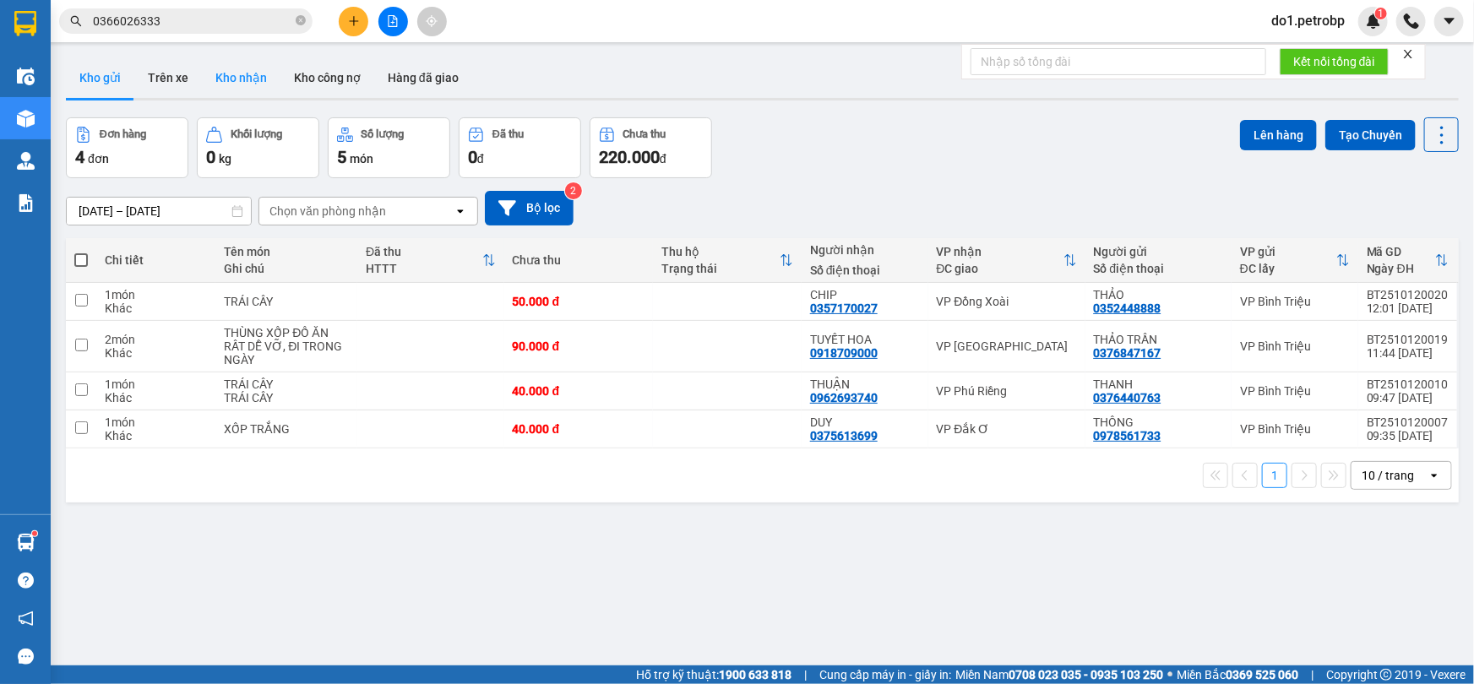
click at [225, 79] on button "Kho nhận" at bounding box center [241, 77] width 79 height 41
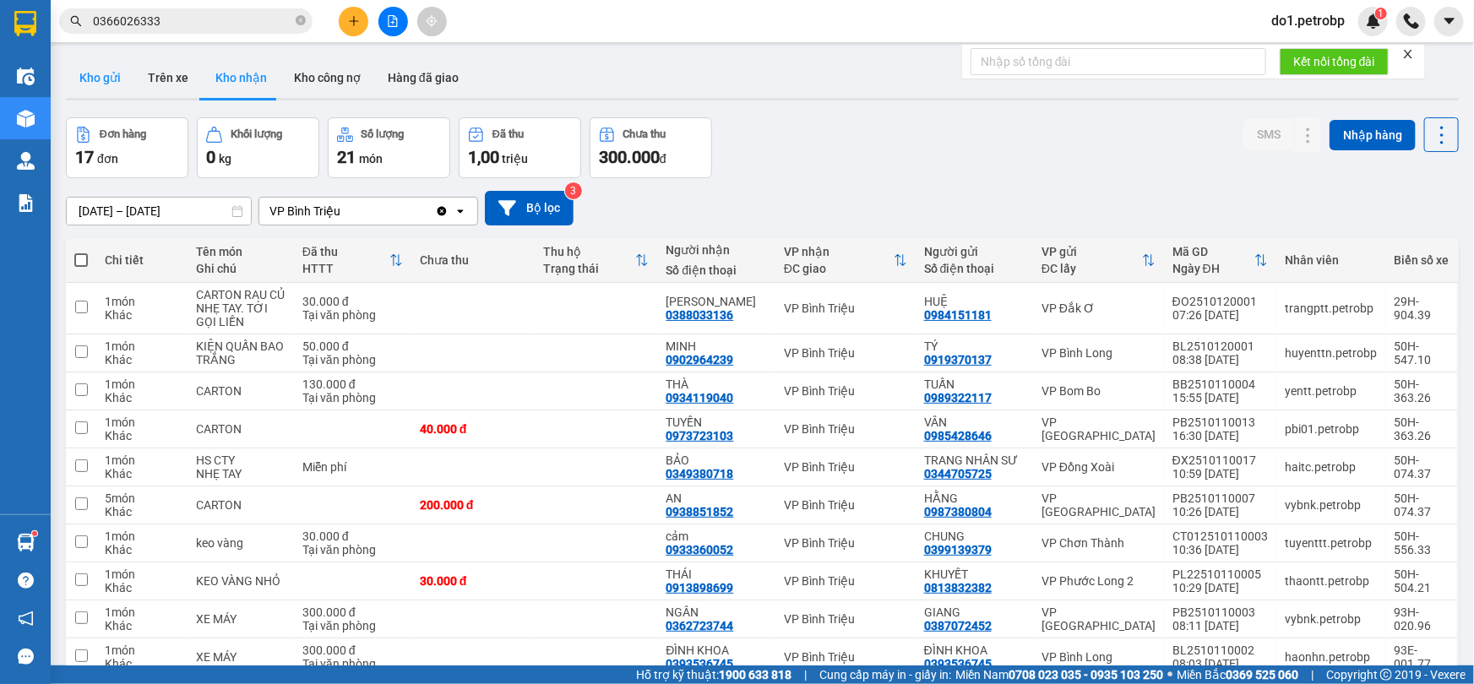
click at [101, 86] on button "Kho gửi" at bounding box center [100, 77] width 68 height 41
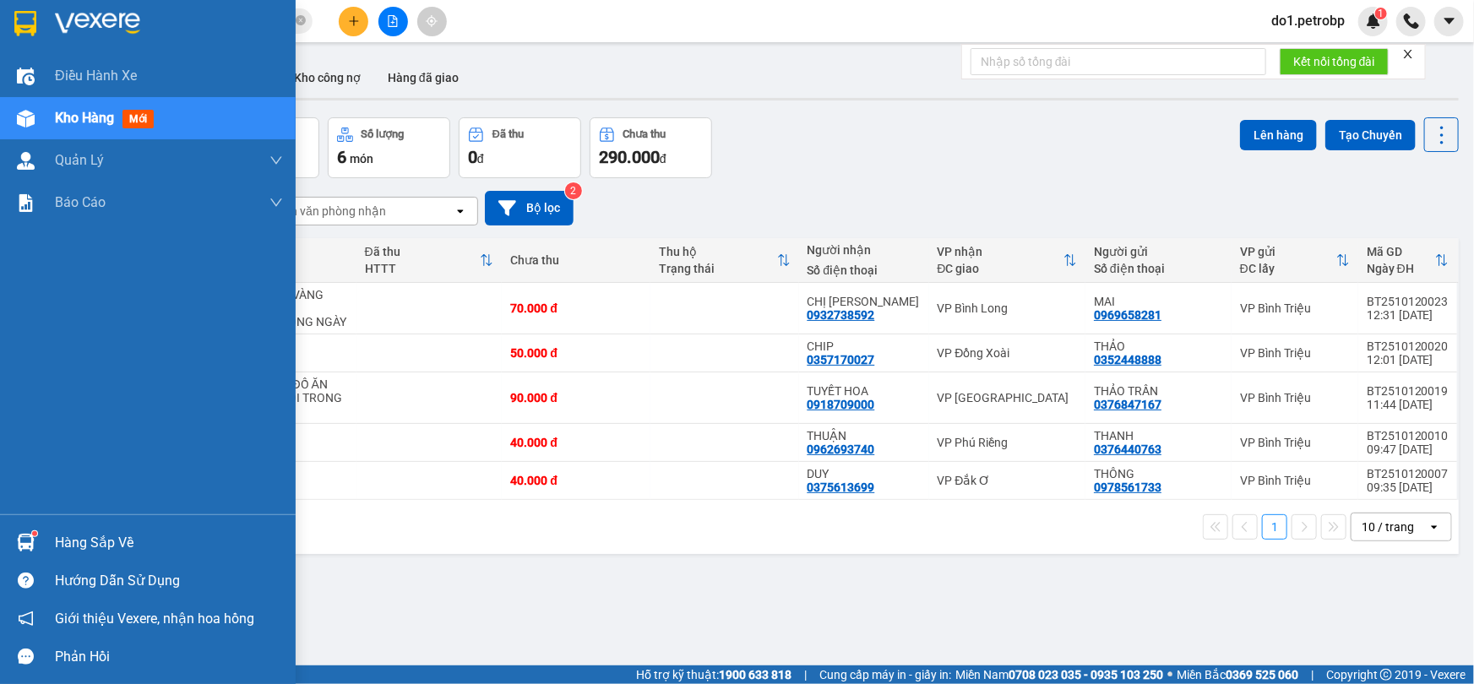
click at [85, 536] on div "Hàng sắp về" at bounding box center [169, 543] width 228 height 25
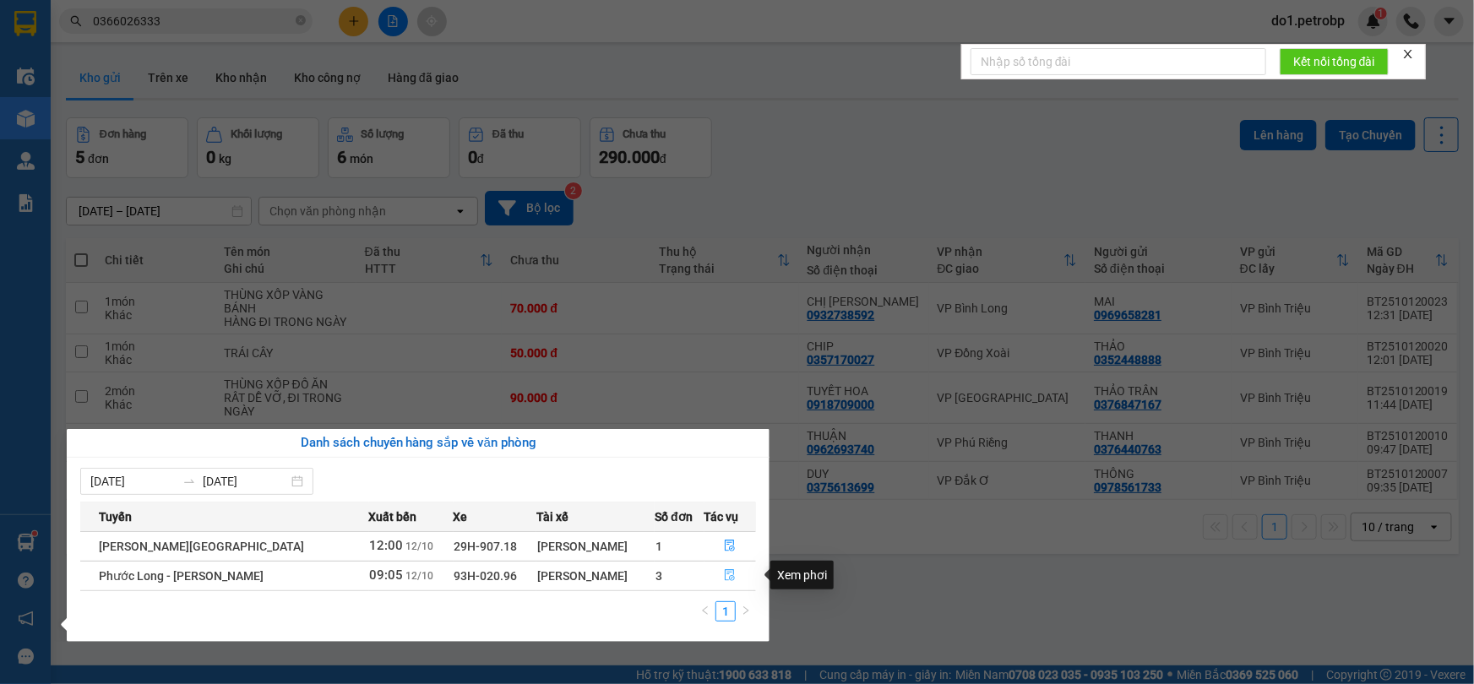
click at [730, 571] on icon "file-done" at bounding box center [730, 575] width 12 height 12
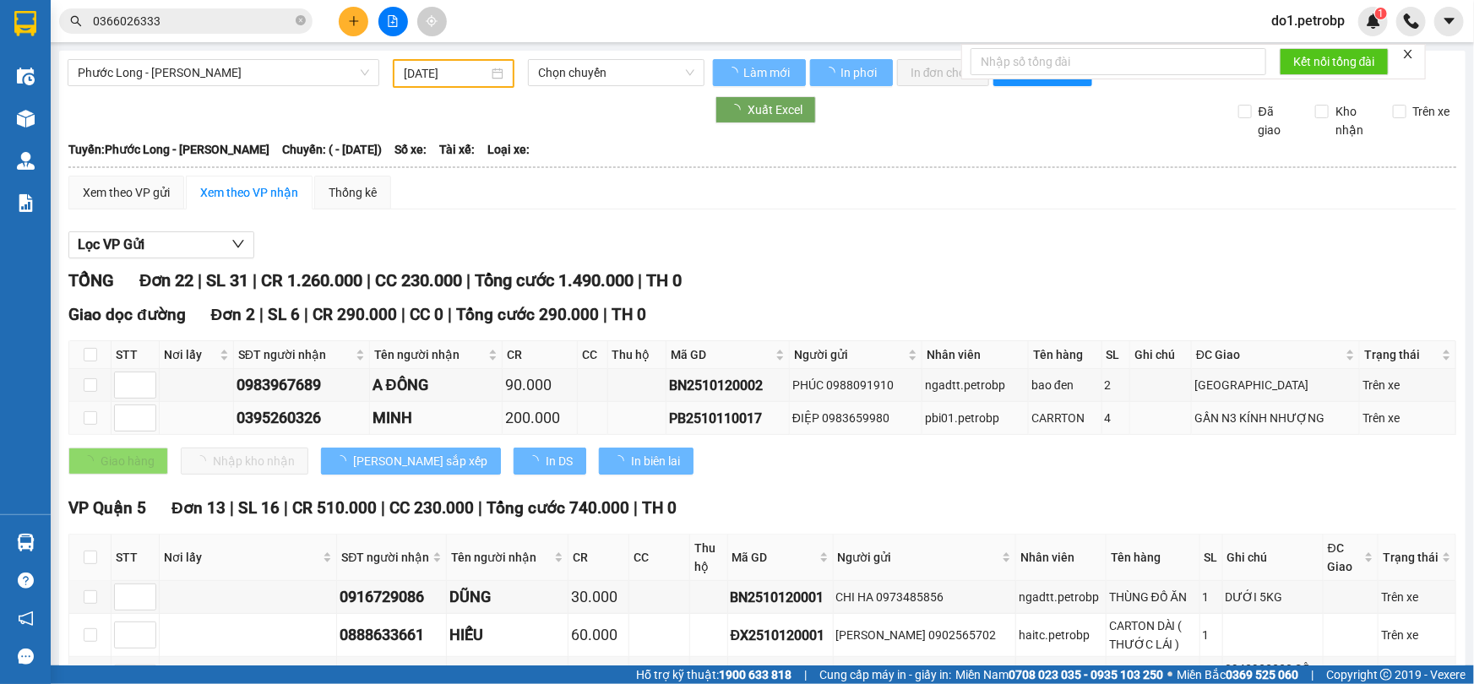
type input "[DATE]"
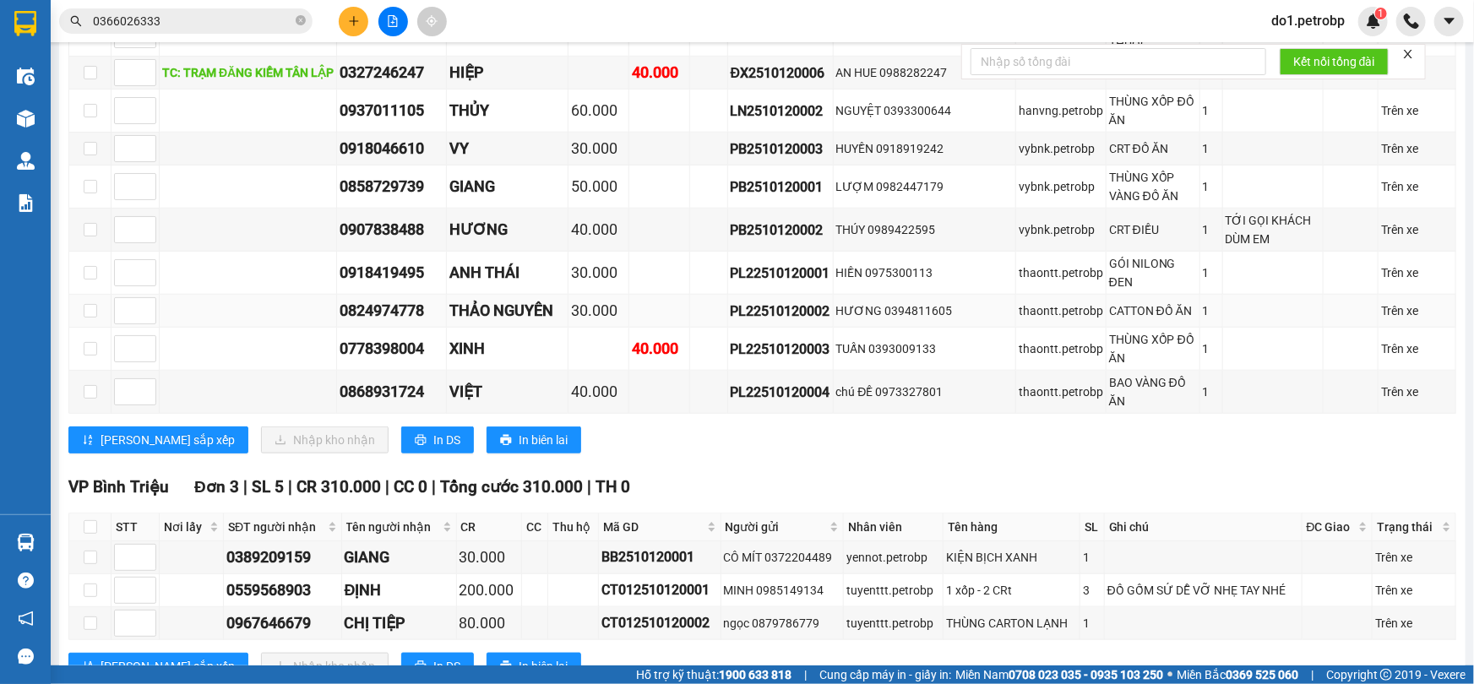
scroll to position [768, 0]
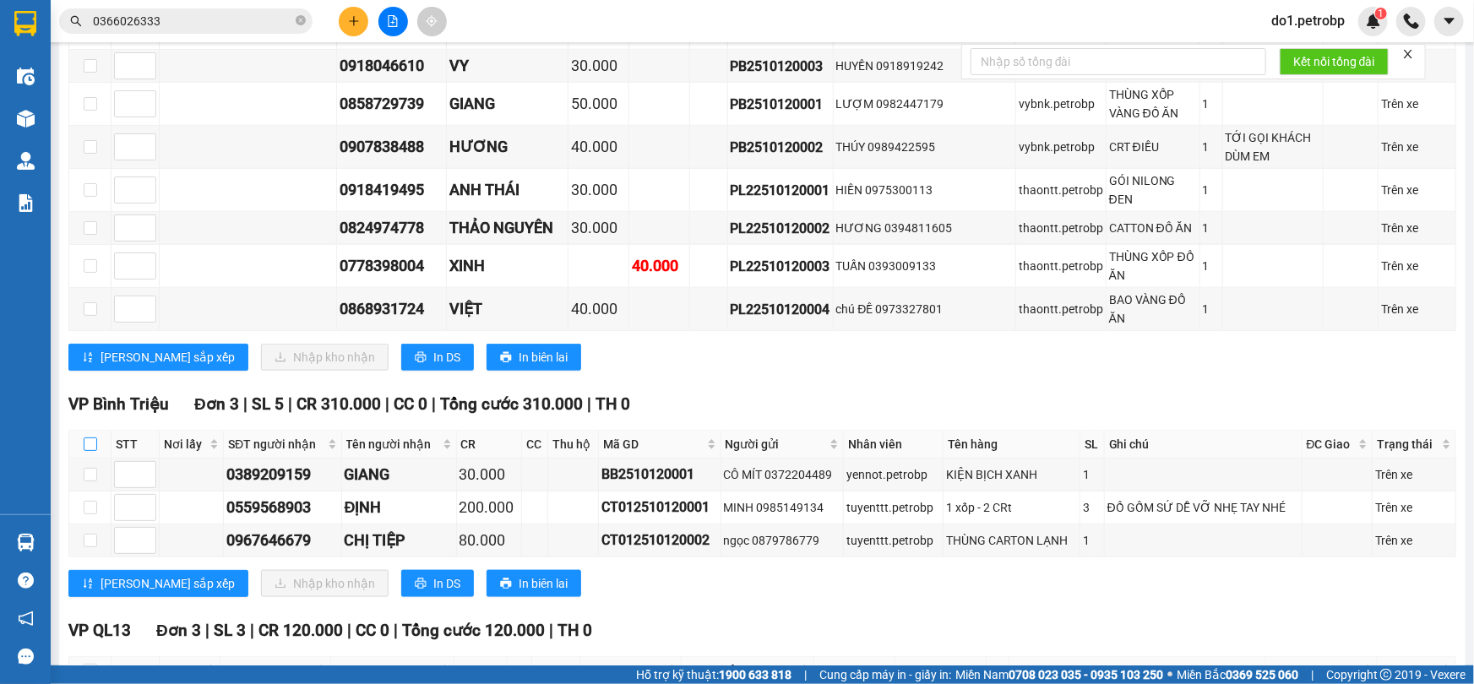
click at [95, 438] on input "checkbox" at bounding box center [91, 445] width 14 height 14
checkbox input "true"
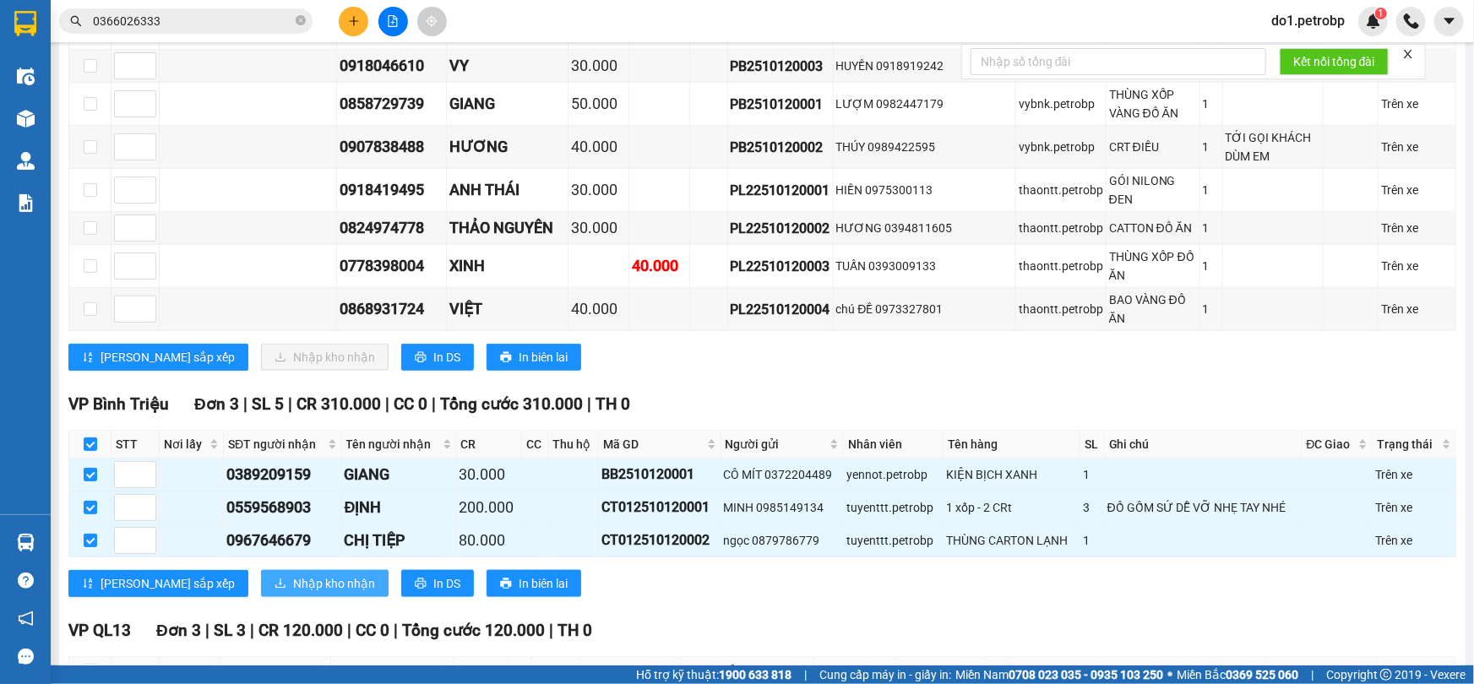
click at [293, 574] on span "Nhập kho nhận" at bounding box center [334, 583] width 82 height 19
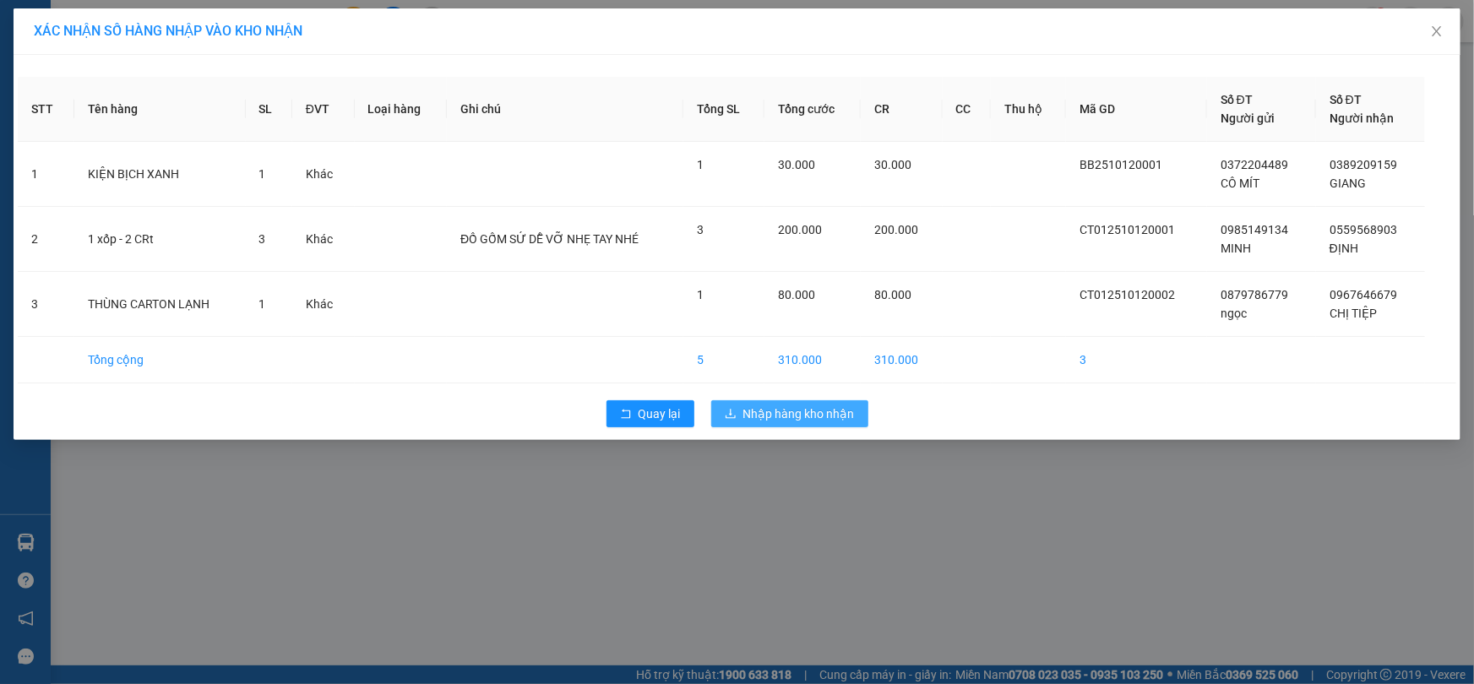
click at [799, 410] on span "Nhập hàng kho nhận" at bounding box center [799, 414] width 112 height 19
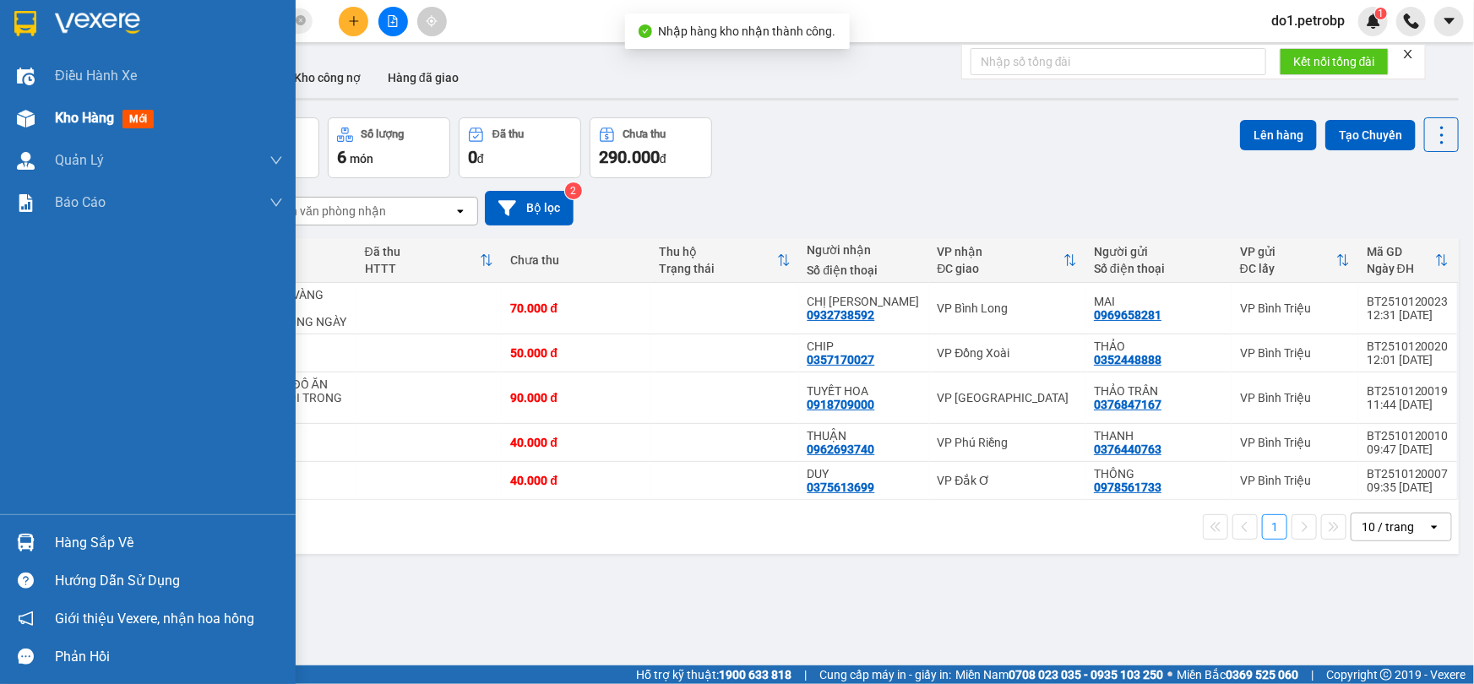
click at [68, 122] on span "Kho hàng" at bounding box center [84, 118] width 59 height 16
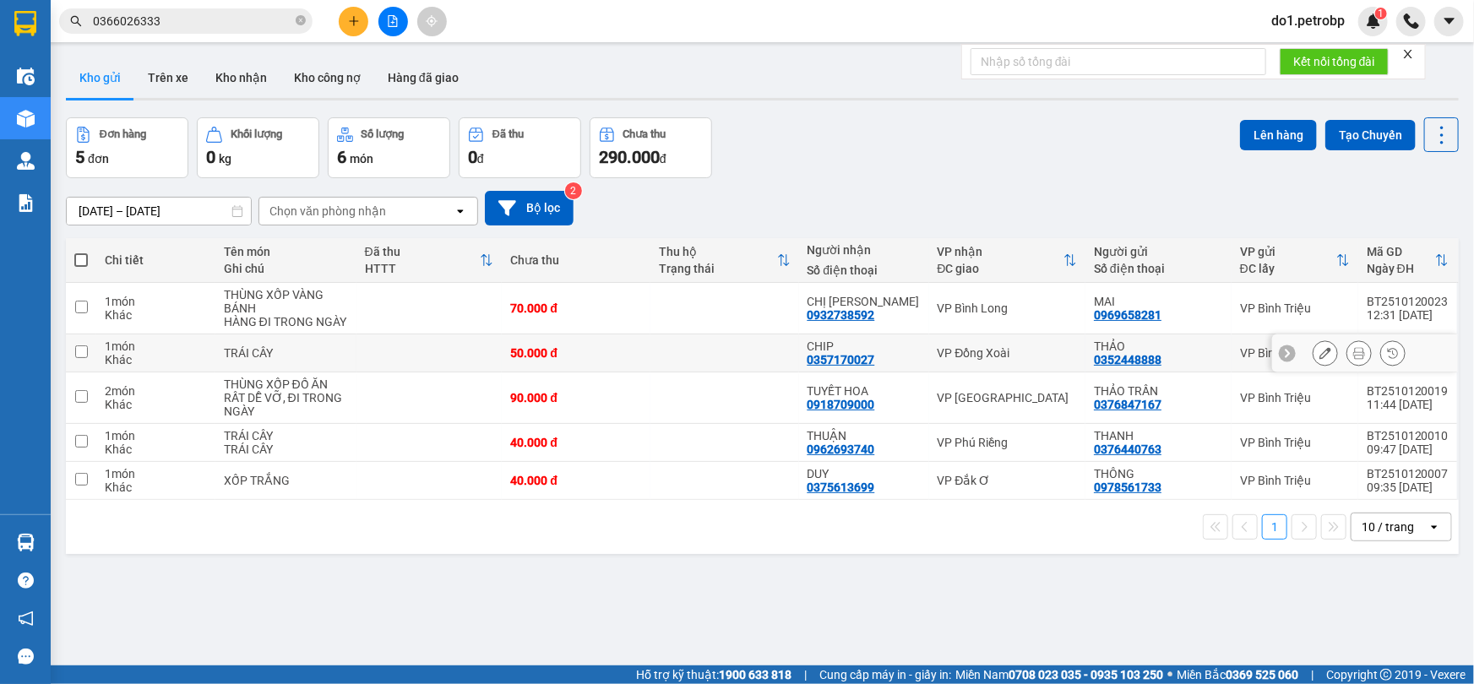
click at [252, 362] on td "TRÁI CÂY" at bounding box center [285, 354] width 141 height 38
checkbox input "true"
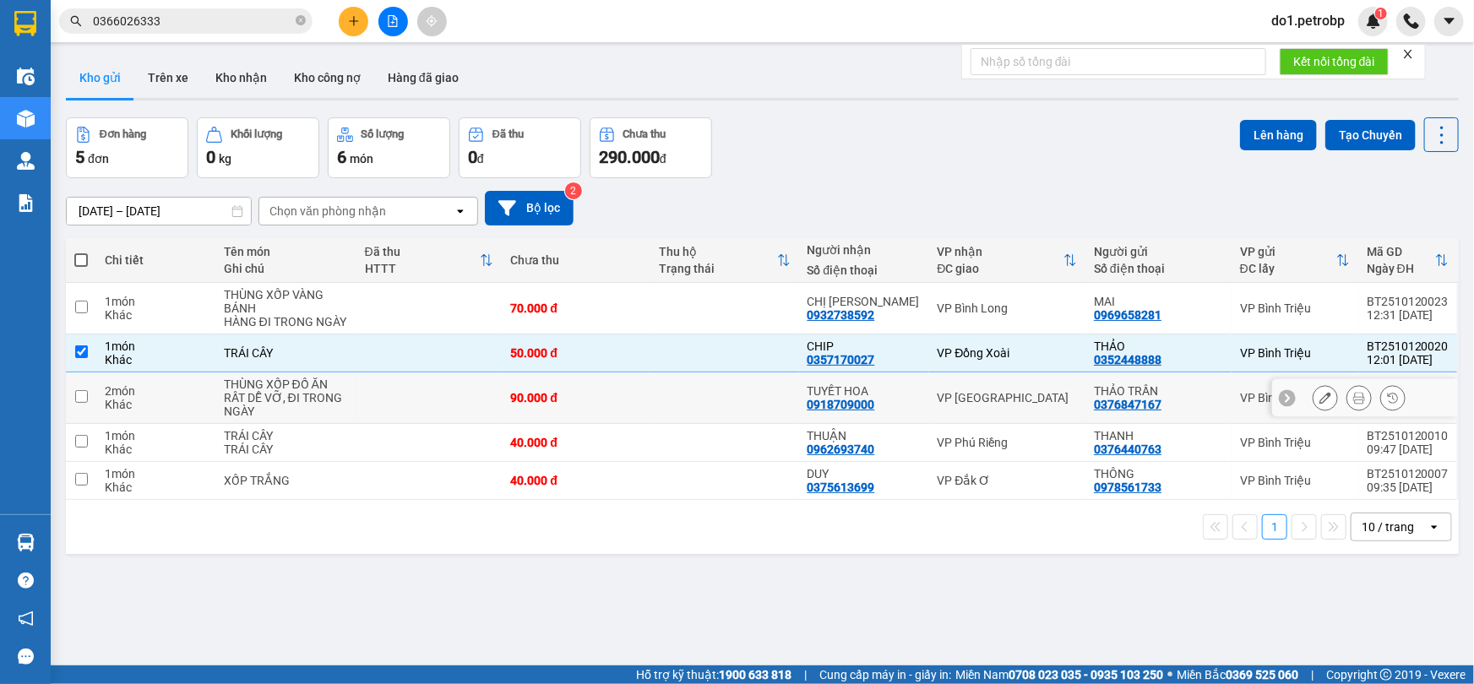
click at [246, 400] on div "RẤT DỄ VỠ, ĐI TRONG NGÀY" at bounding box center [286, 404] width 124 height 27
checkbox input "true"
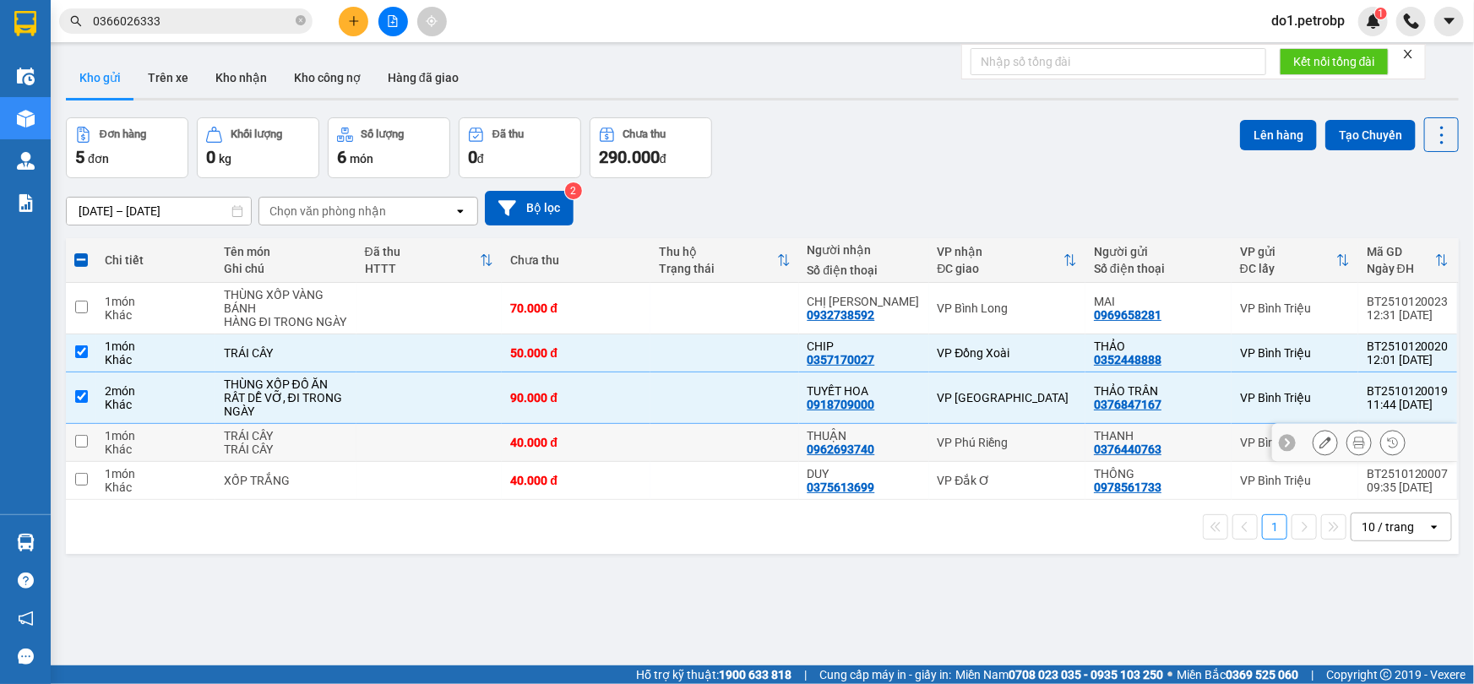
click at [300, 455] on div "TRÁI CÂY" at bounding box center [286, 450] width 124 height 14
checkbox input "true"
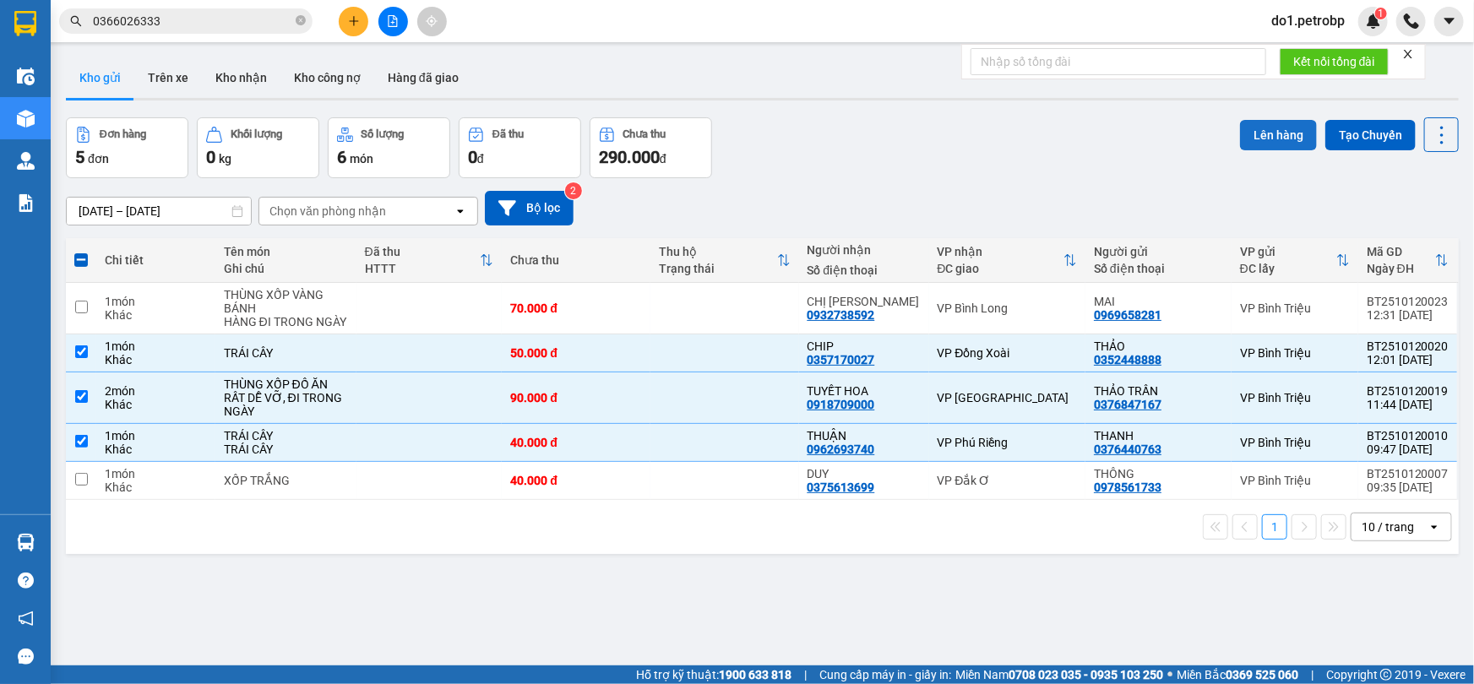
click at [1269, 140] on button "Lên hàng" at bounding box center [1278, 135] width 77 height 30
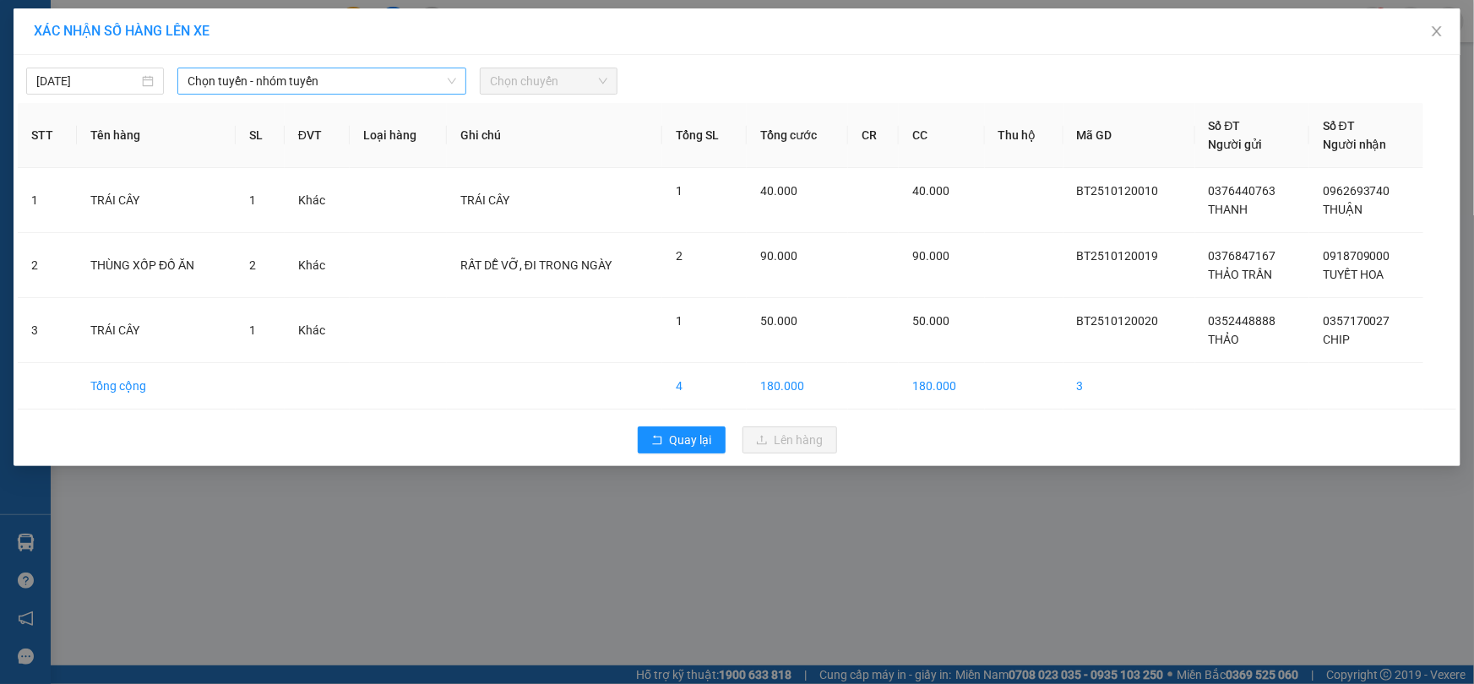
click at [262, 86] on span "Chọn tuyến - nhóm tuyến" at bounding box center [322, 80] width 269 height 25
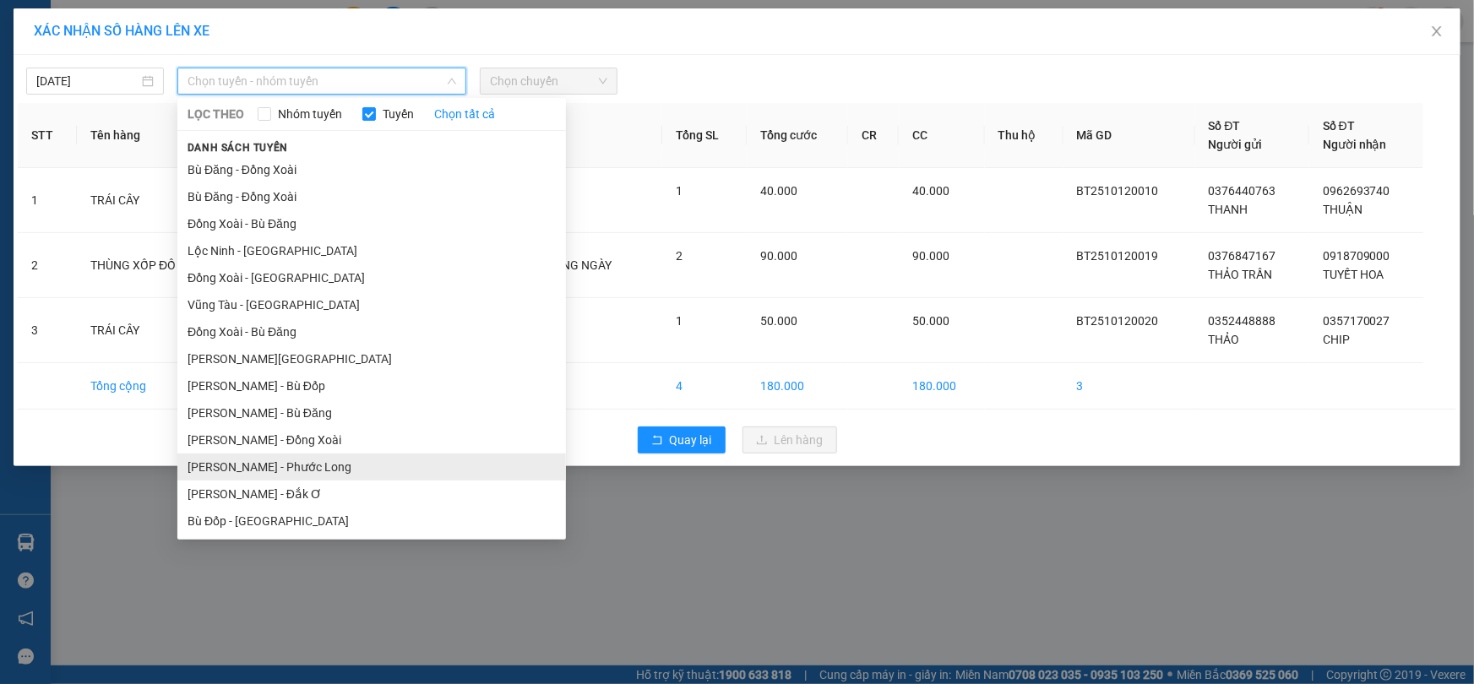
click at [346, 457] on li "[PERSON_NAME] - Phước Long" at bounding box center [371, 467] width 389 height 27
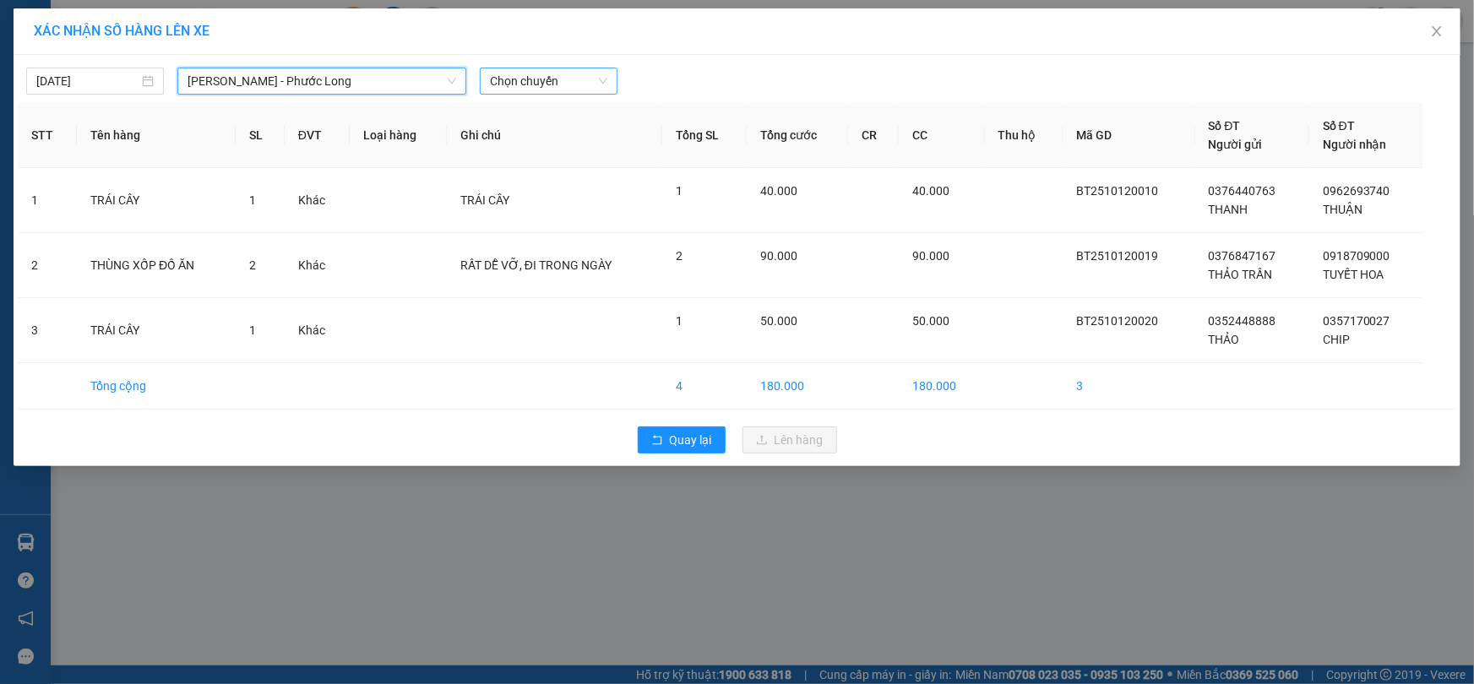
click at [553, 79] on span "Chọn chuyến" at bounding box center [548, 80] width 117 height 25
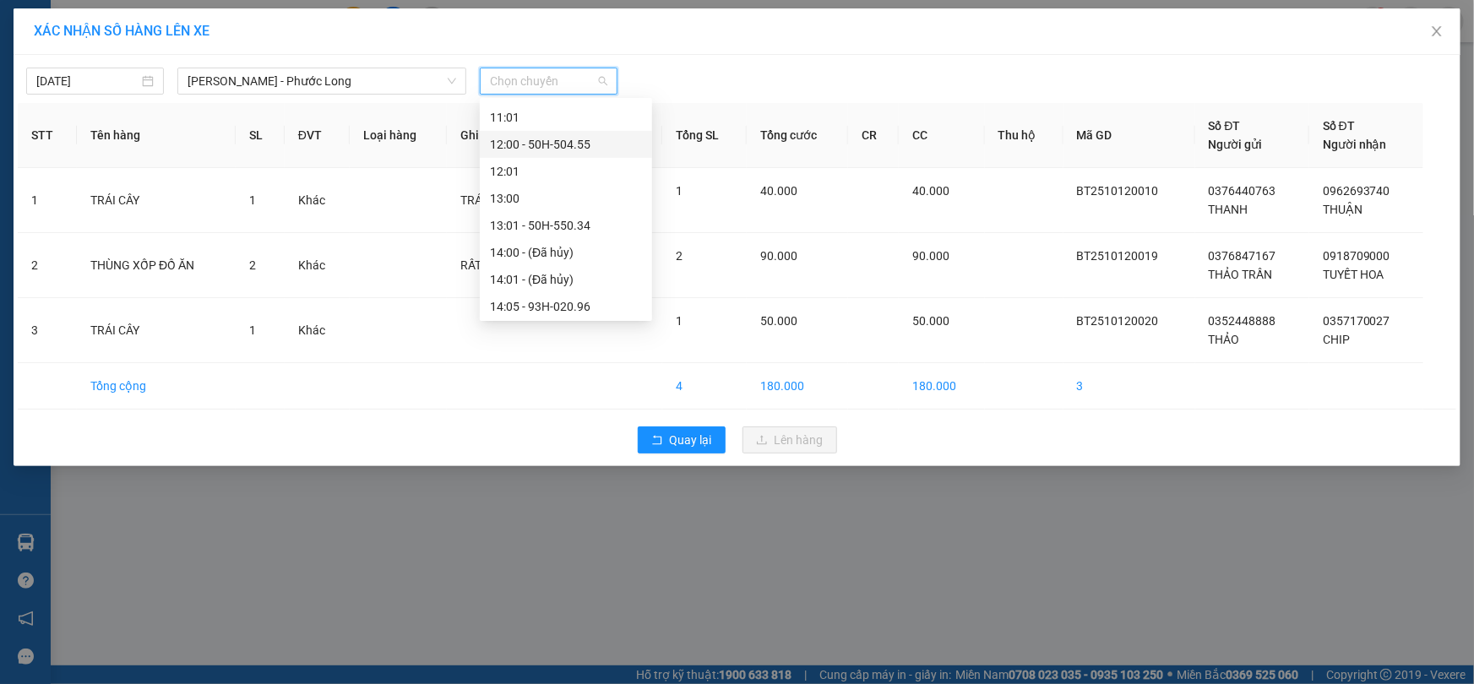
scroll to position [537, 0]
click at [595, 287] on div "14:05 - 93H-020.96" at bounding box center [566, 280] width 152 height 19
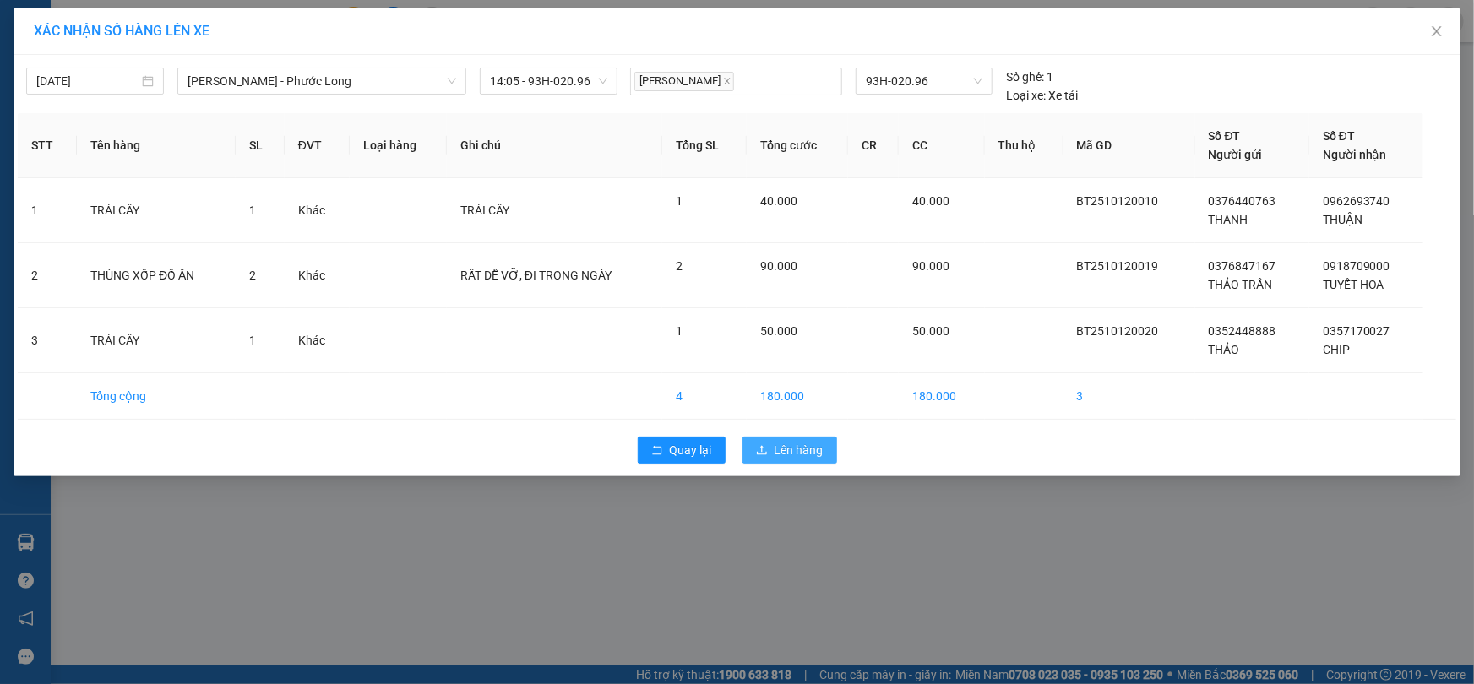
click at [799, 460] on button "Lên hàng" at bounding box center [790, 450] width 95 height 27
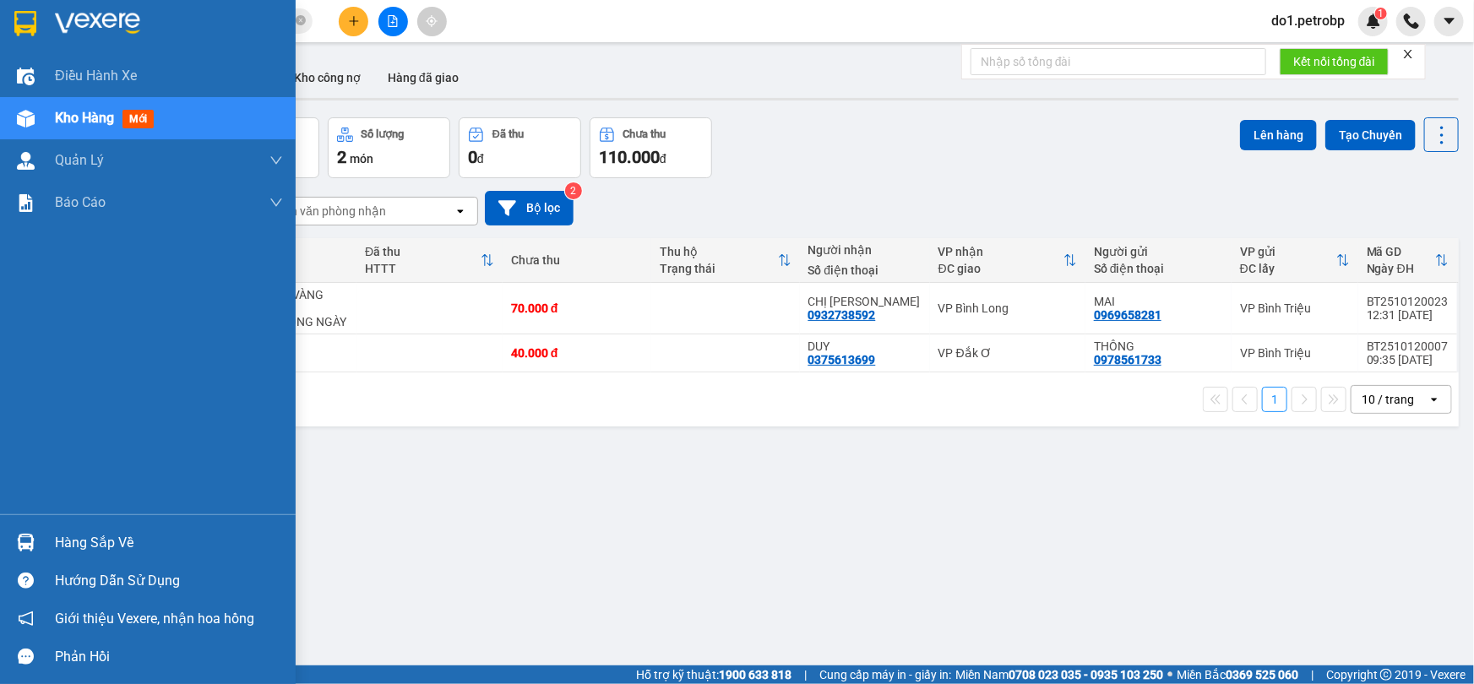
click at [41, 541] on div "Hàng sắp về" at bounding box center [148, 543] width 296 height 38
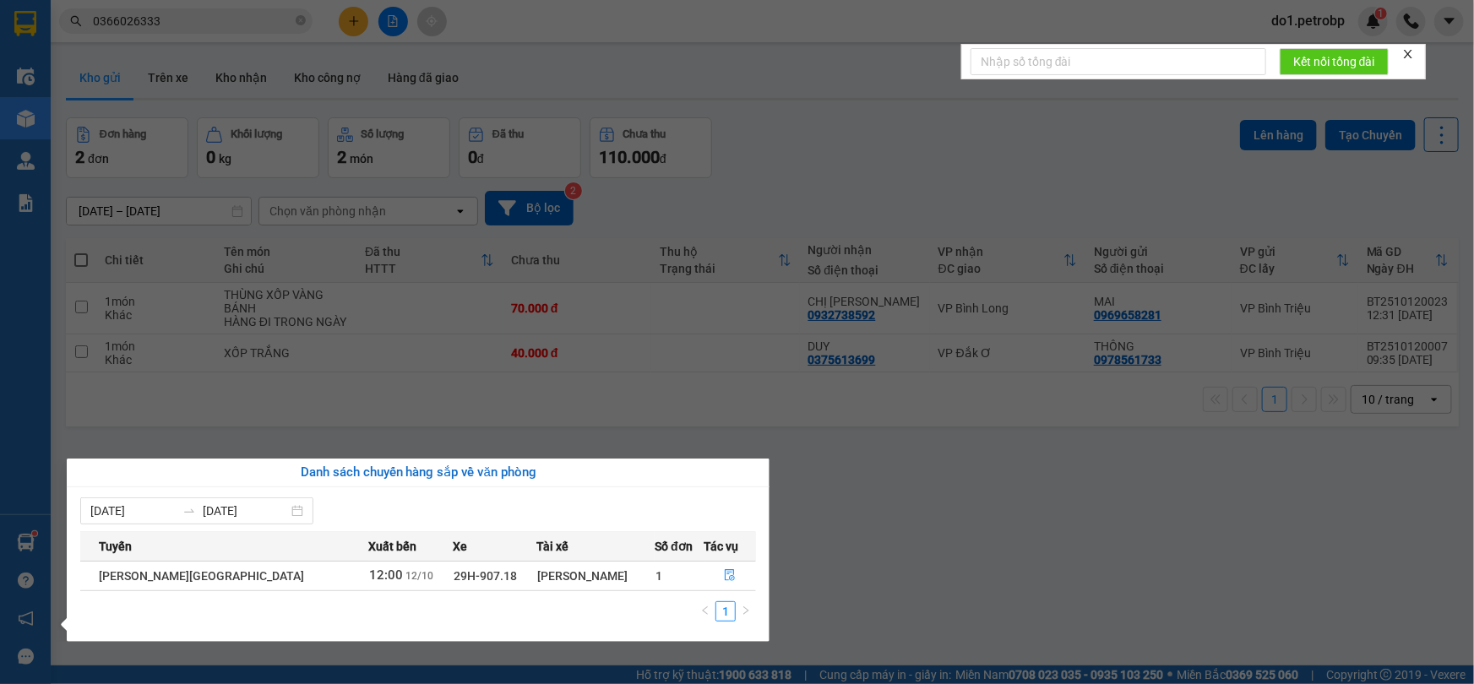
click at [870, 529] on section "Kết quả tìm kiếm ( 8 ) Bộ lọc Ngày tạo đơn gần nhất Mã ĐH Trạng thái Món hàng T…" at bounding box center [737, 342] width 1474 height 684
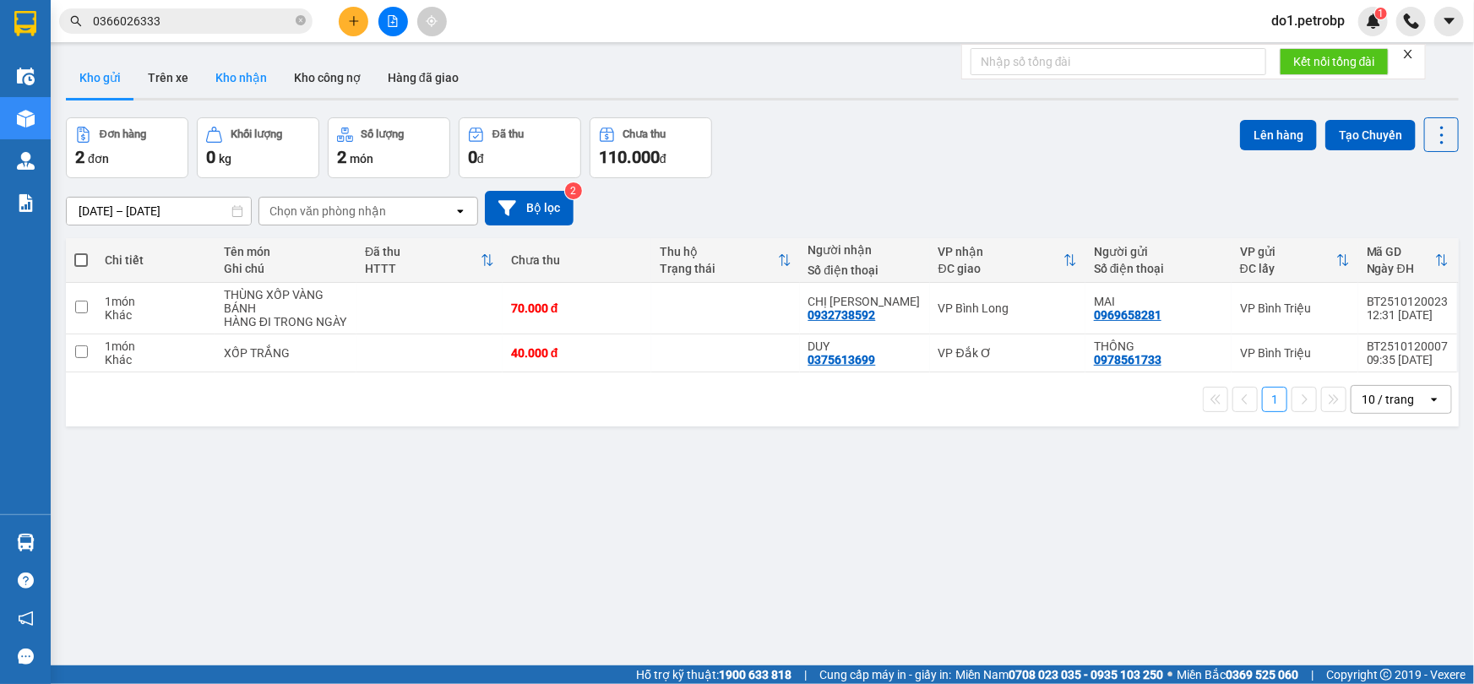
click at [250, 83] on button "Kho nhận" at bounding box center [241, 77] width 79 height 41
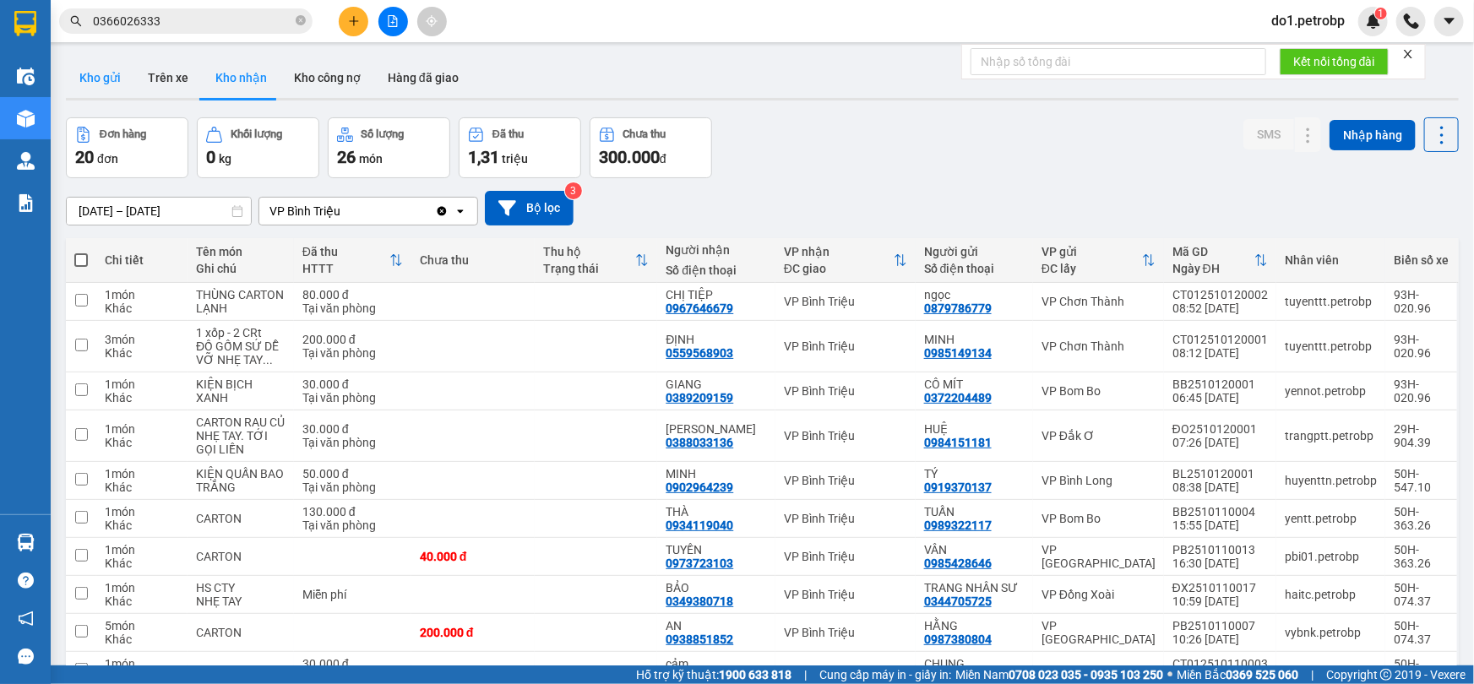
click at [109, 84] on button "Kho gửi" at bounding box center [100, 77] width 68 height 41
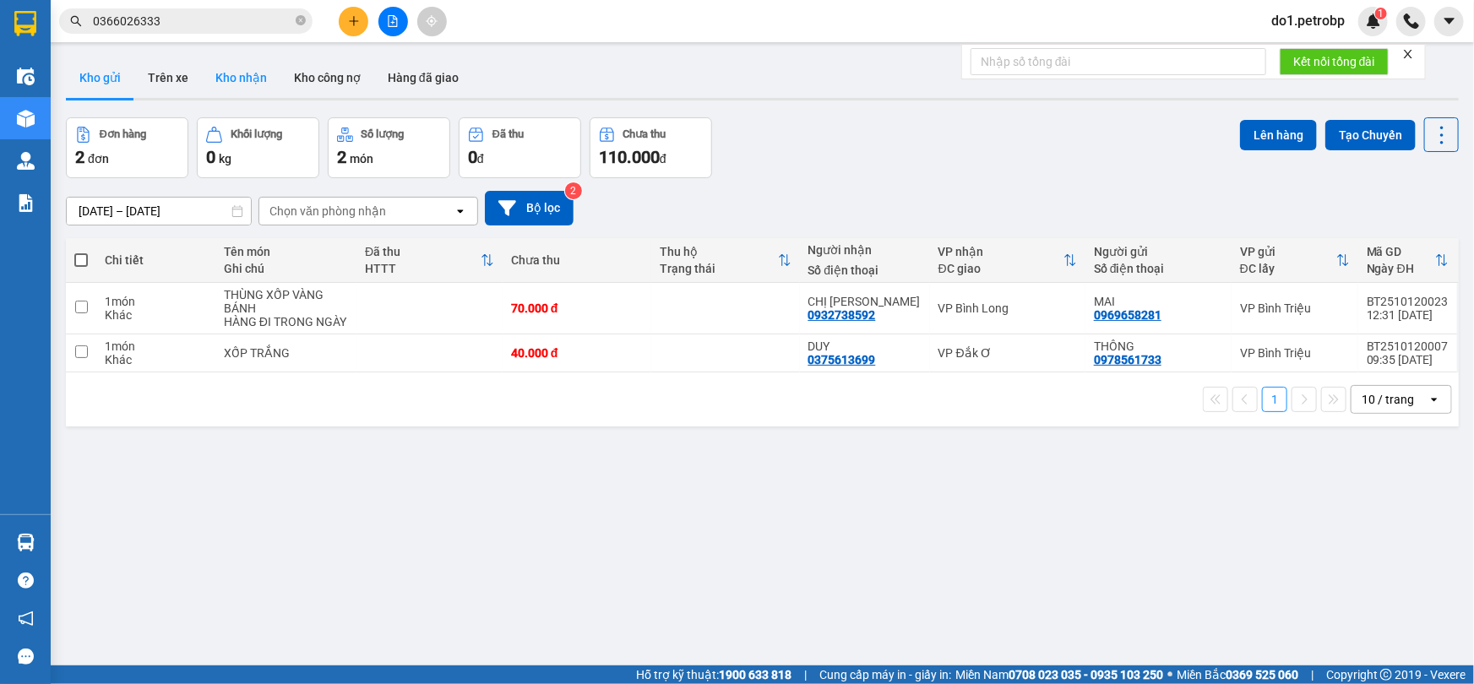
click at [238, 82] on button "Kho nhận" at bounding box center [241, 77] width 79 height 41
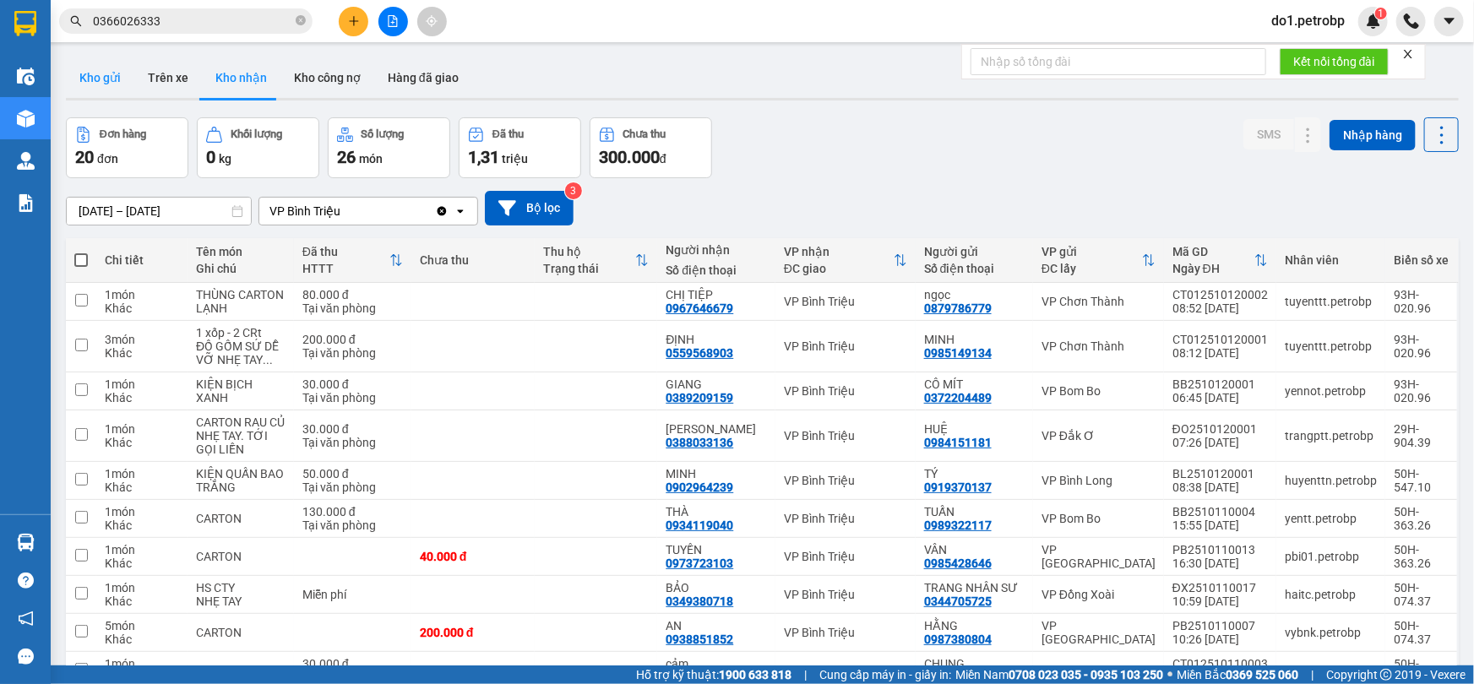
click at [100, 81] on button "Kho gửi" at bounding box center [100, 77] width 68 height 41
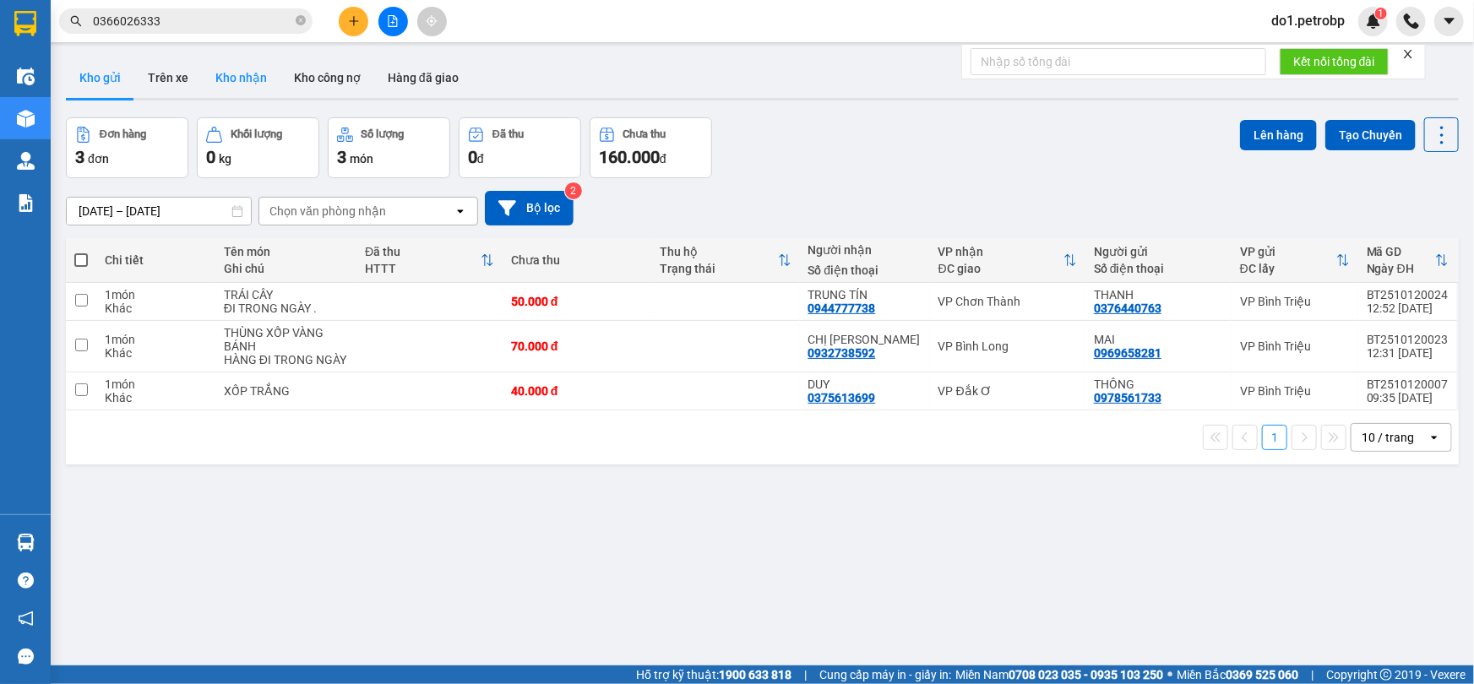
click at [259, 86] on button "Kho nhận" at bounding box center [241, 77] width 79 height 41
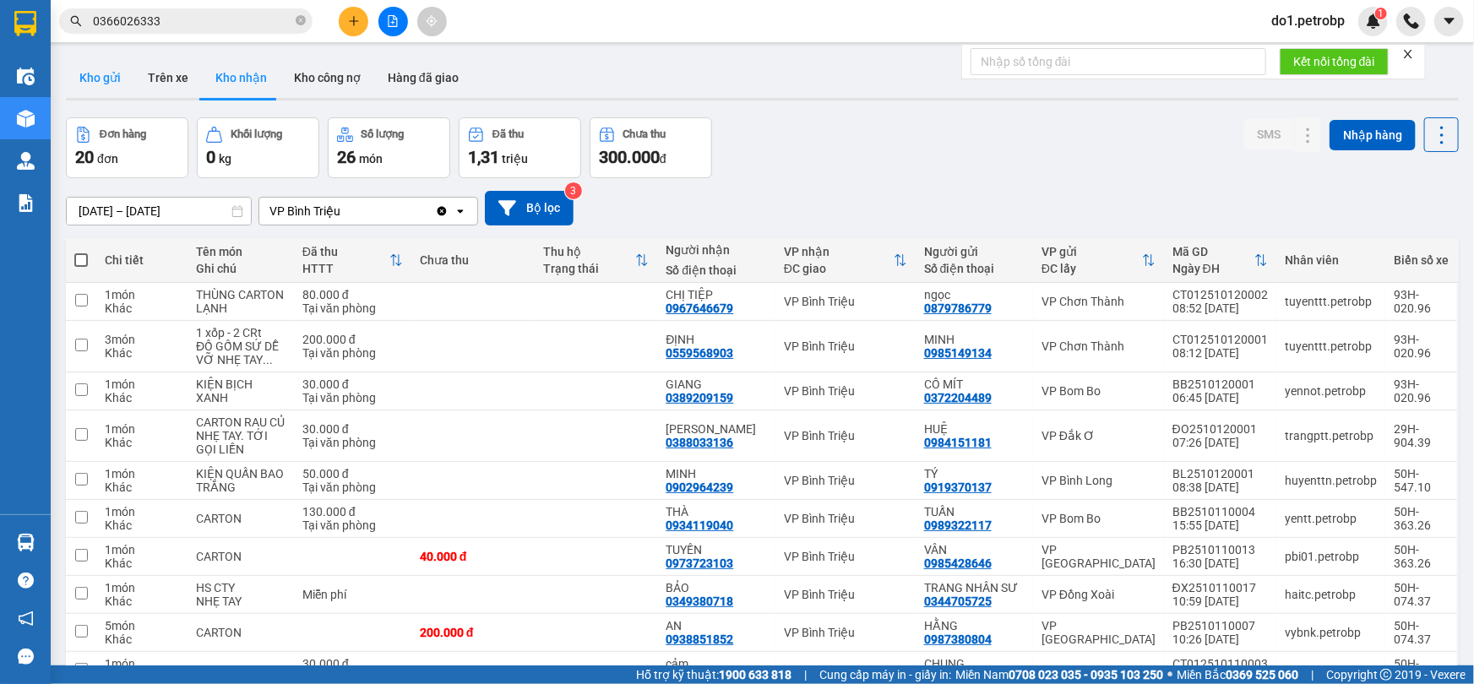
click at [110, 85] on button "Kho gửi" at bounding box center [100, 77] width 68 height 41
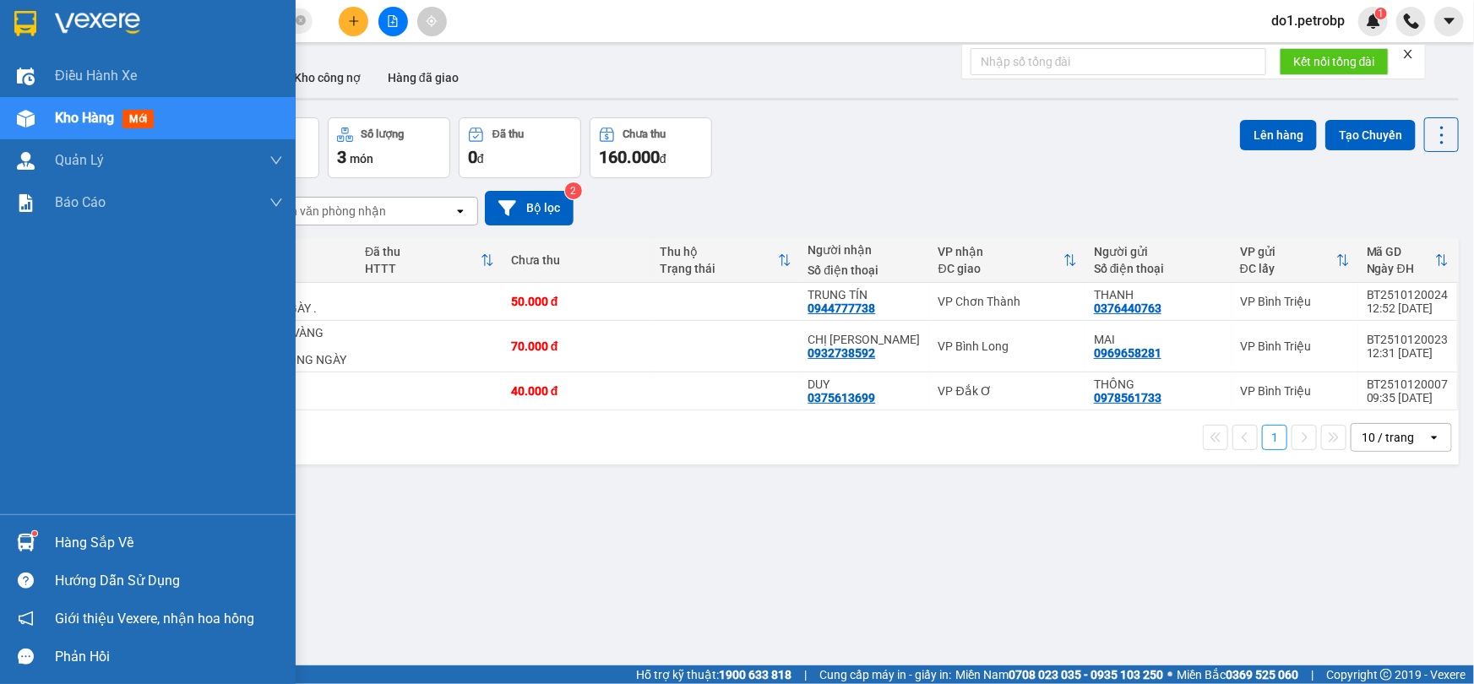
click at [17, 544] on img at bounding box center [26, 543] width 18 height 18
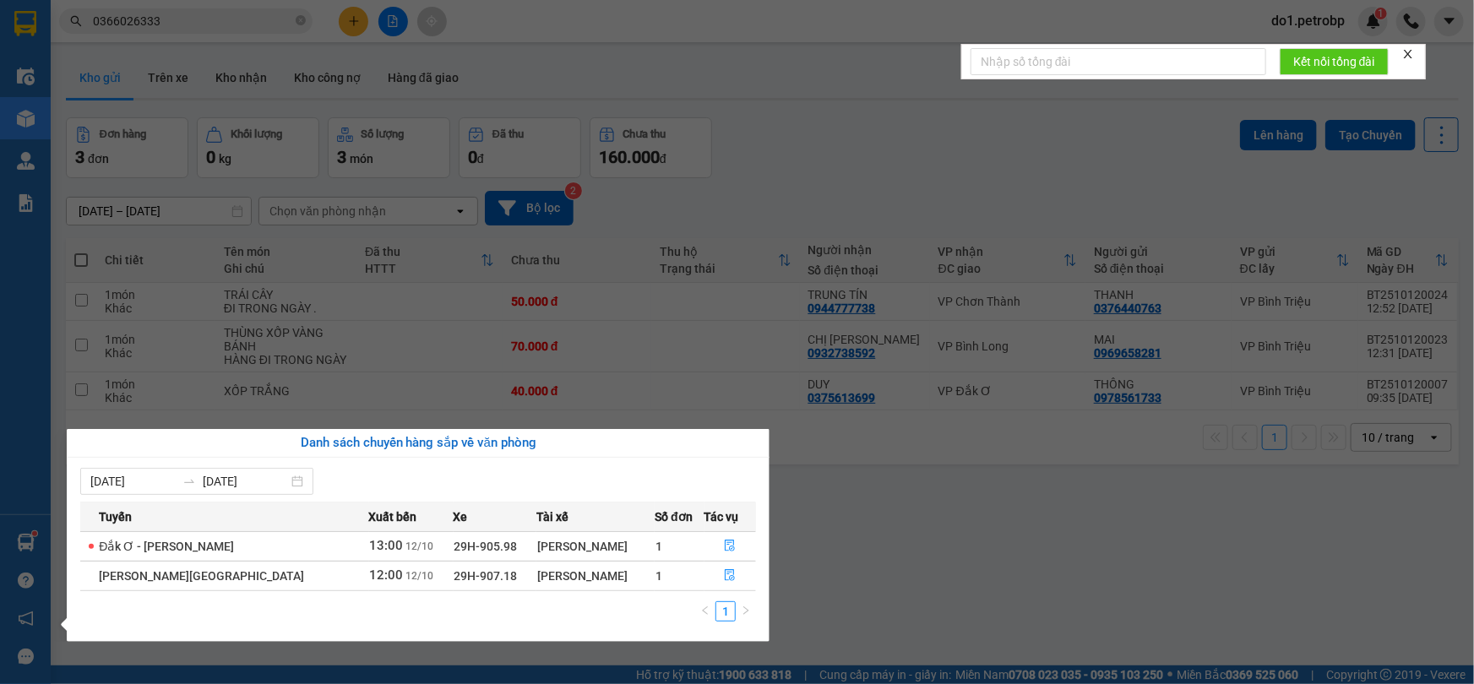
click at [819, 541] on section "Kết quả tìm kiếm ( 8 ) Bộ lọc Ngày tạo đơn gần nhất Mã ĐH Trạng thái Món hàng T…" at bounding box center [737, 342] width 1474 height 684
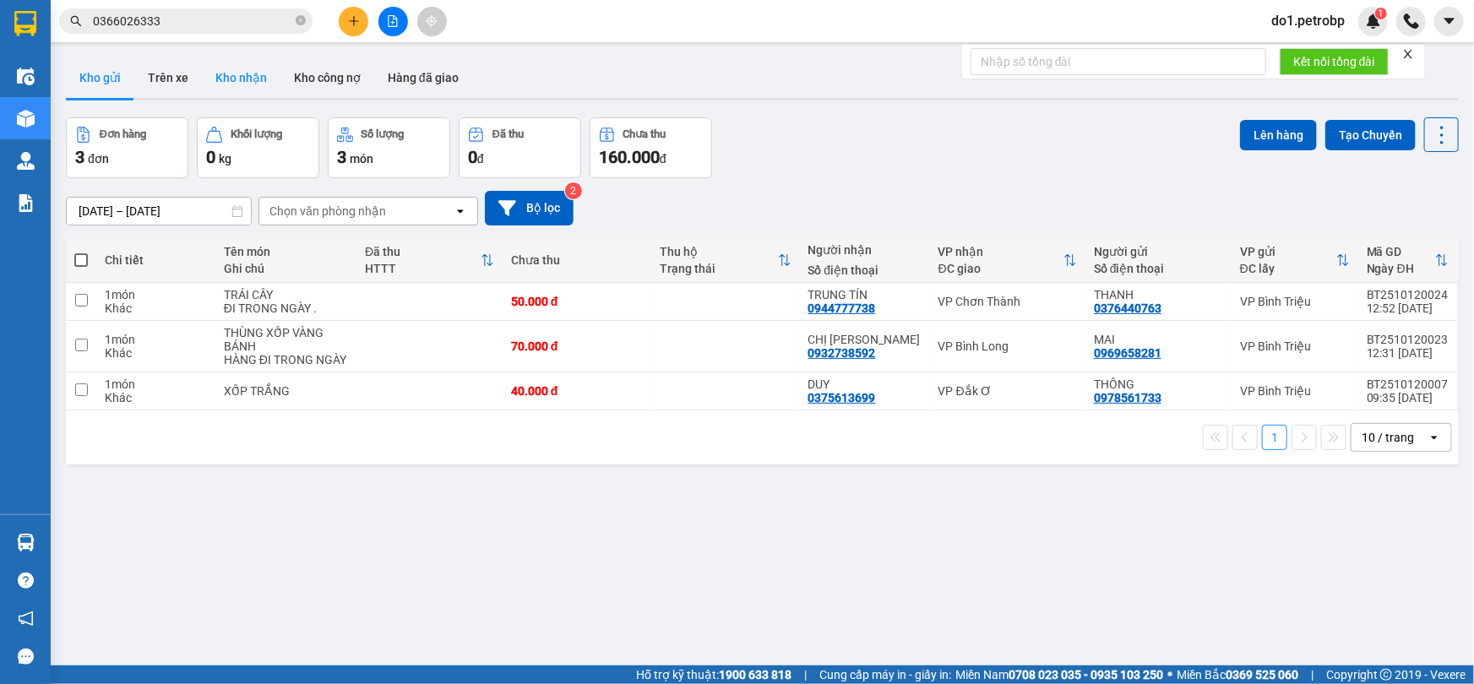
click at [214, 74] on button "Kho nhận" at bounding box center [241, 77] width 79 height 41
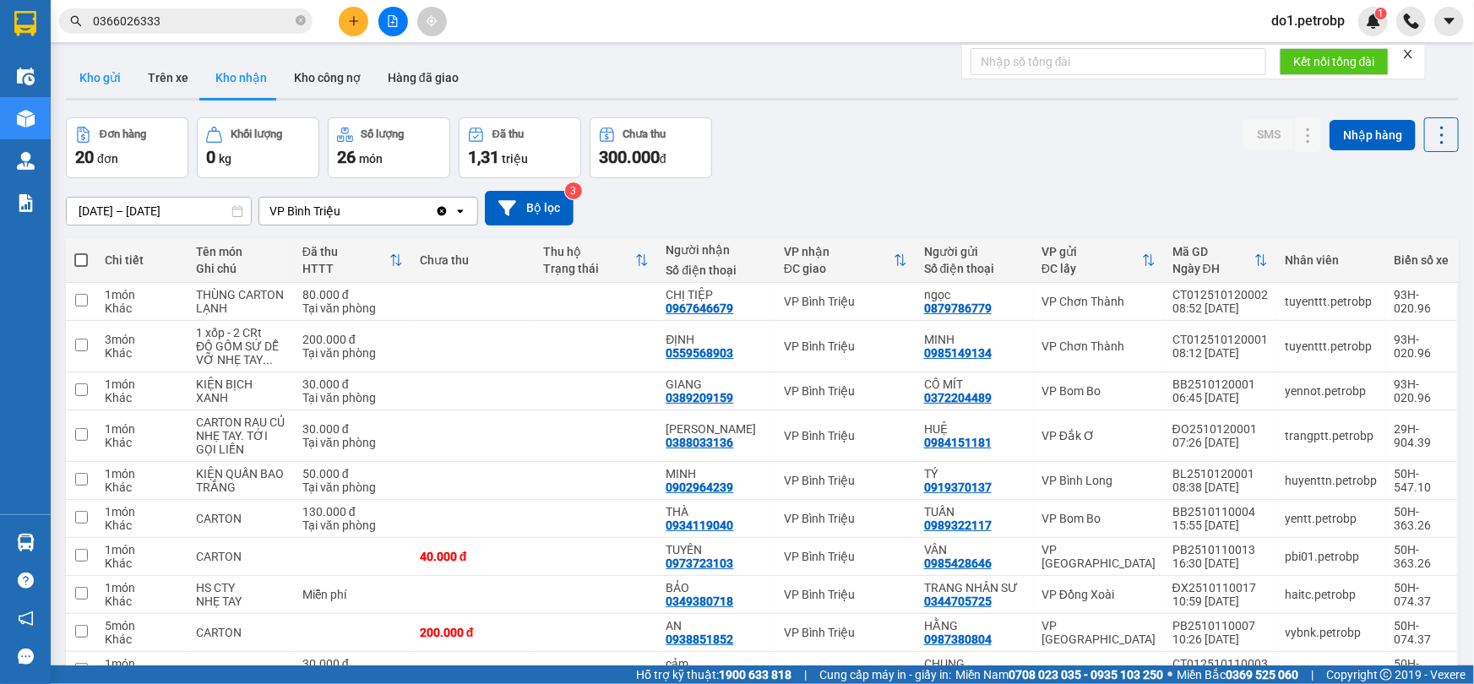
click at [103, 89] on button "Kho gửi" at bounding box center [100, 77] width 68 height 41
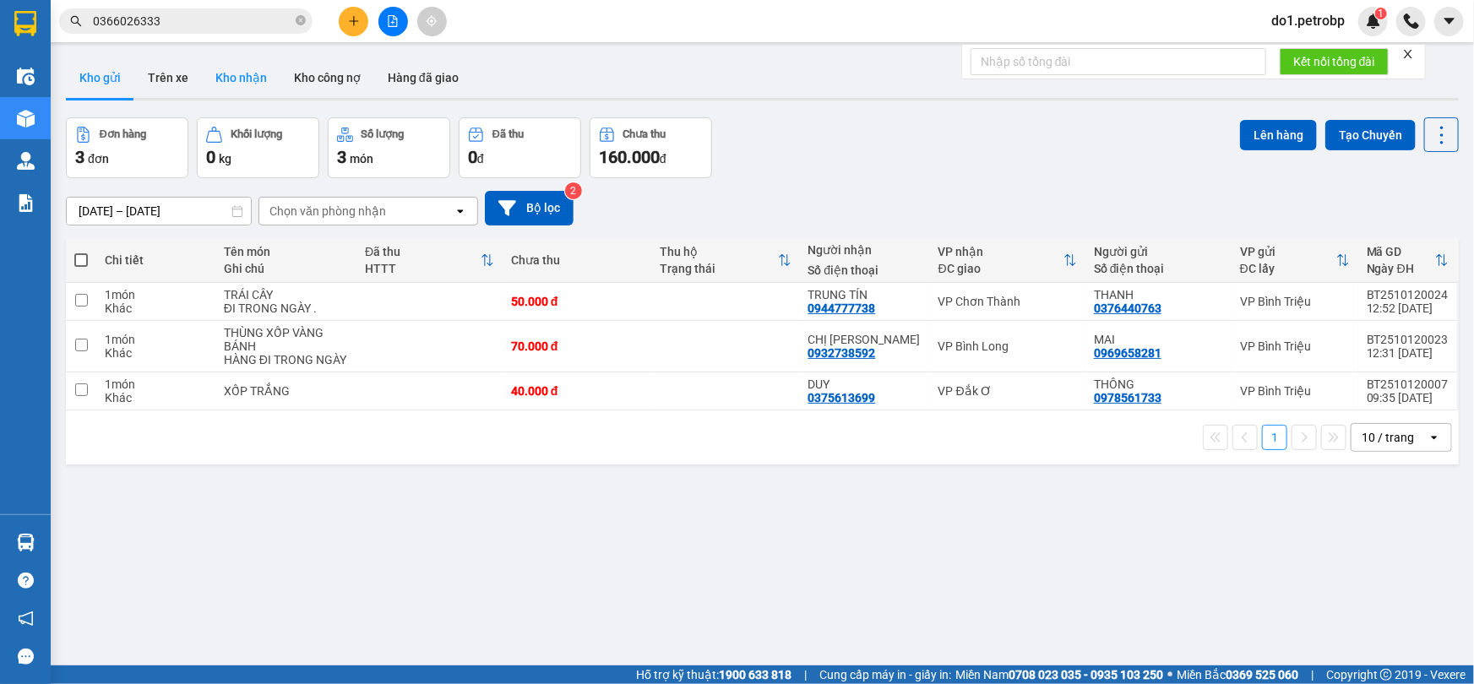
click at [221, 80] on button "Kho nhận" at bounding box center [241, 77] width 79 height 41
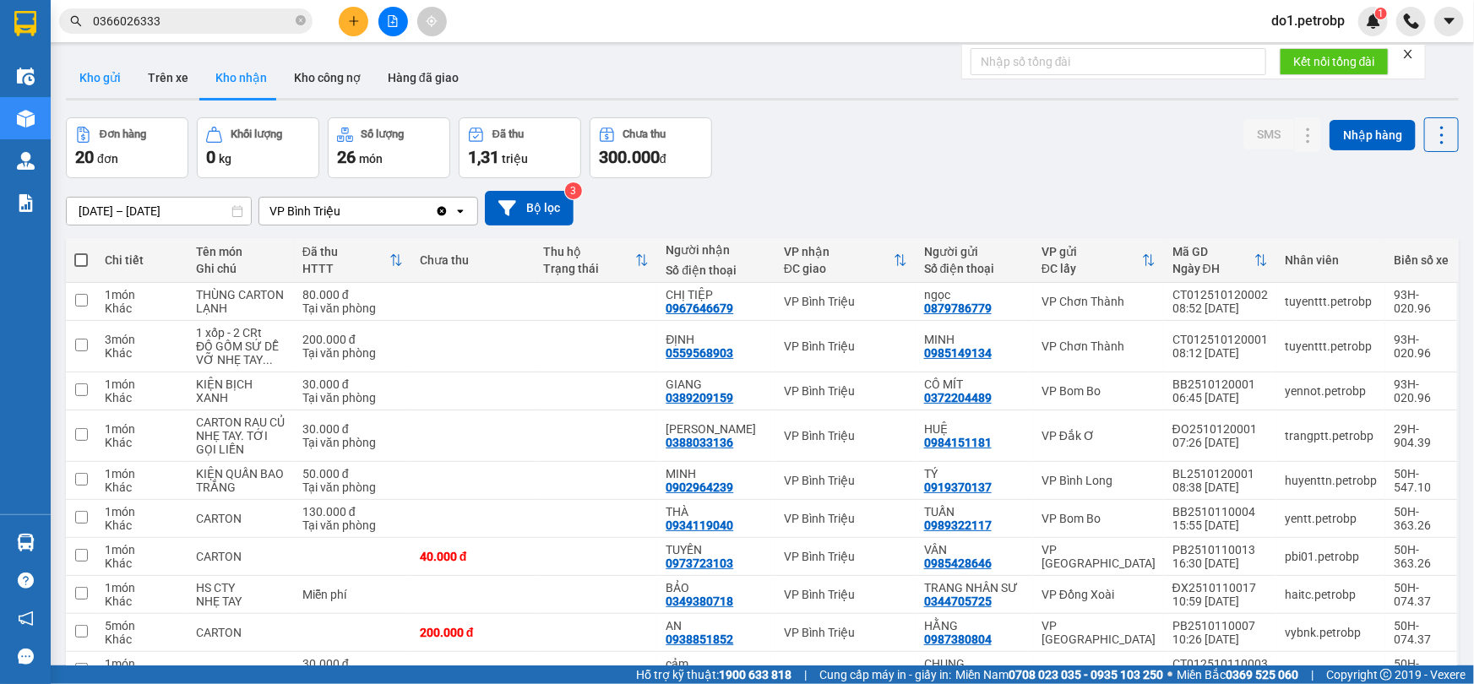
click at [104, 88] on button "Kho gửi" at bounding box center [100, 77] width 68 height 41
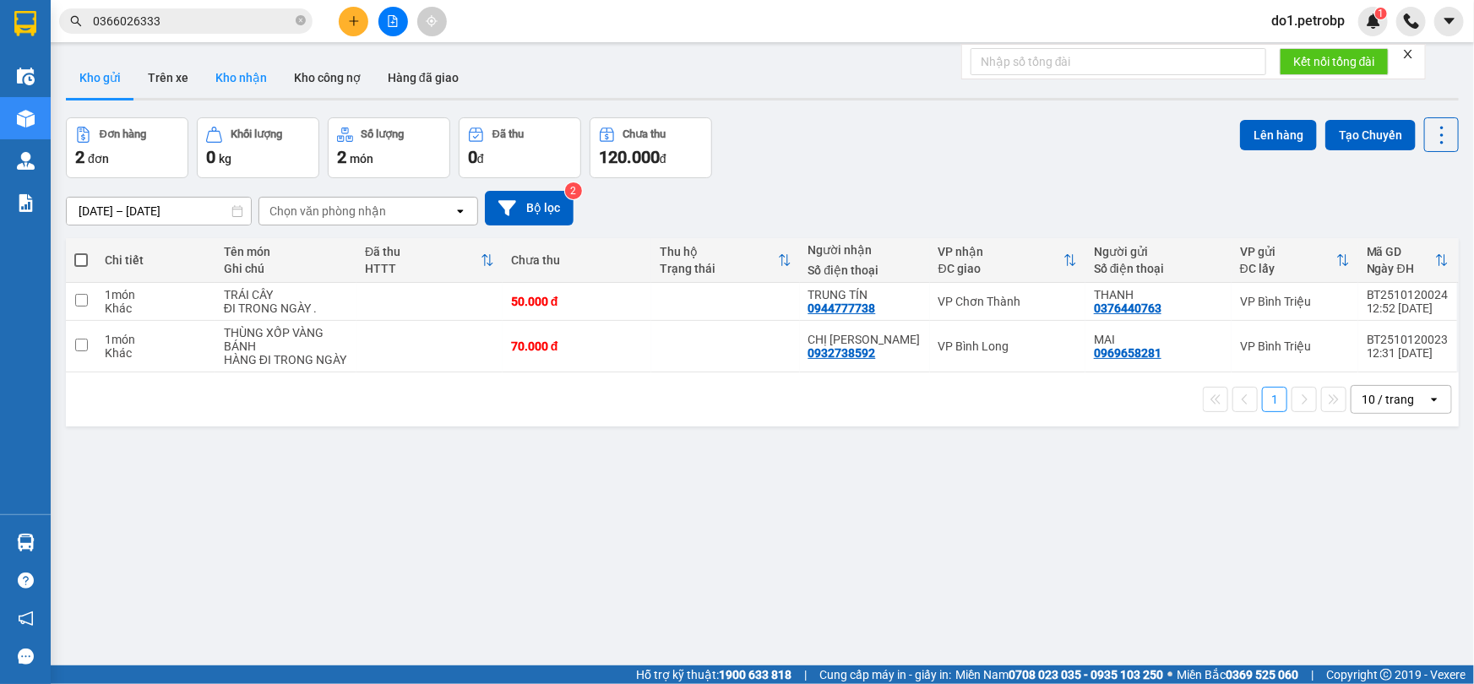
click at [238, 84] on button "Kho nhận" at bounding box center [241, 77] width 79 height 41
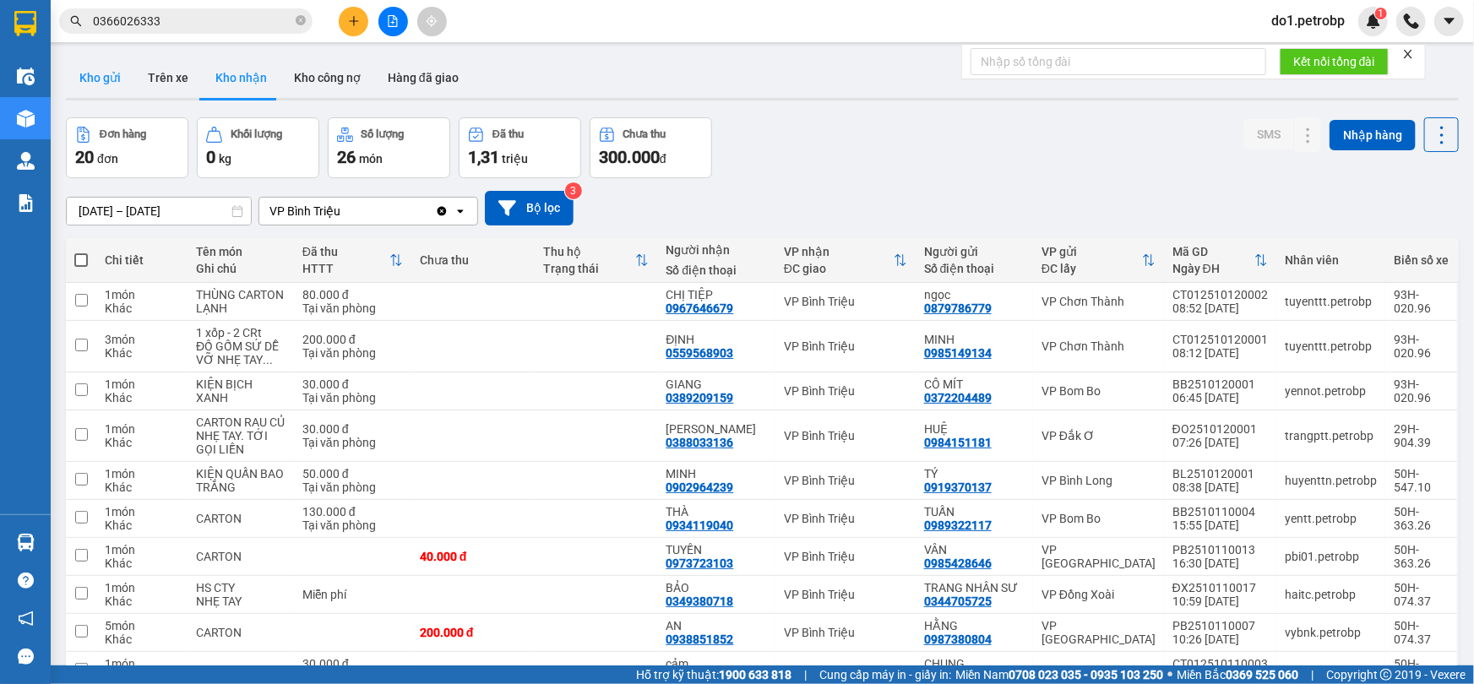
click at [109, 84] on button "Kho gửi" at bounding box center [100, 77] width 68 height 41
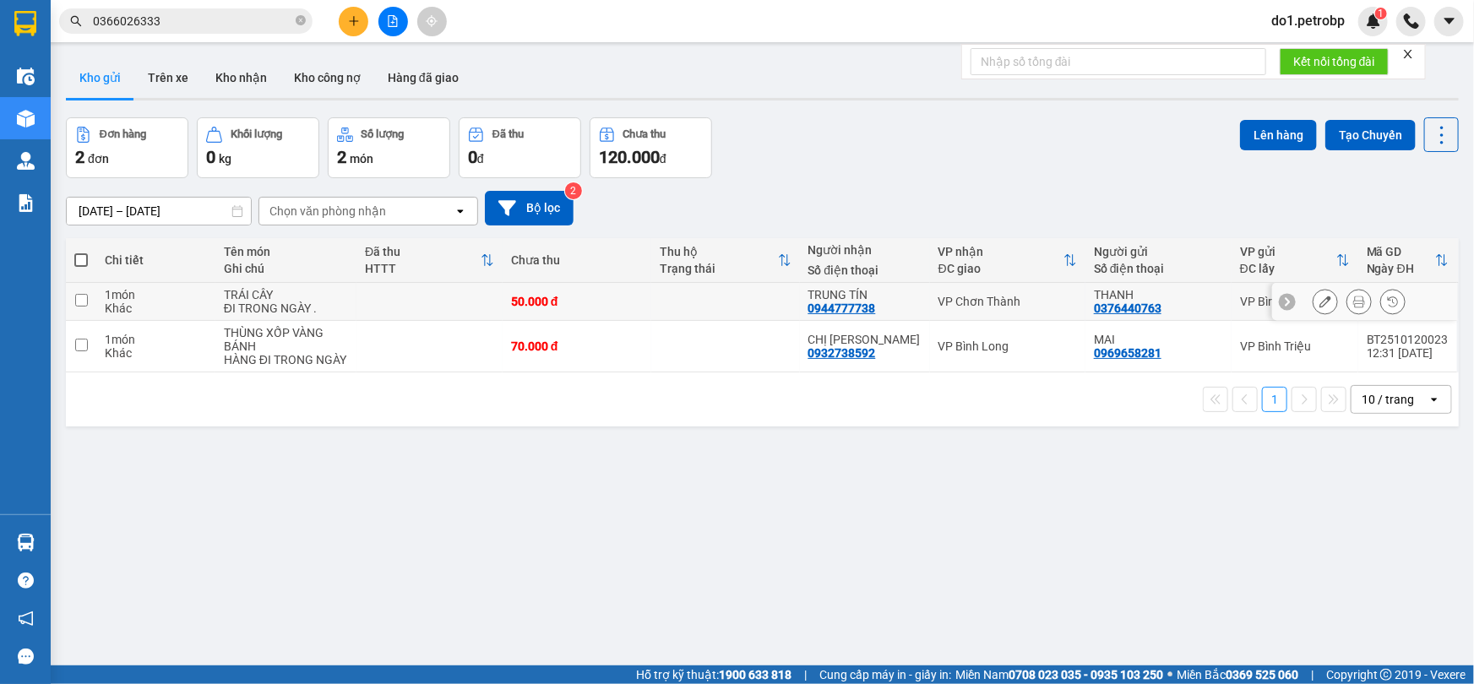
click at [93, 294] on td at bounding box center [81, 302] width 30 height 38
checkbox input "true"
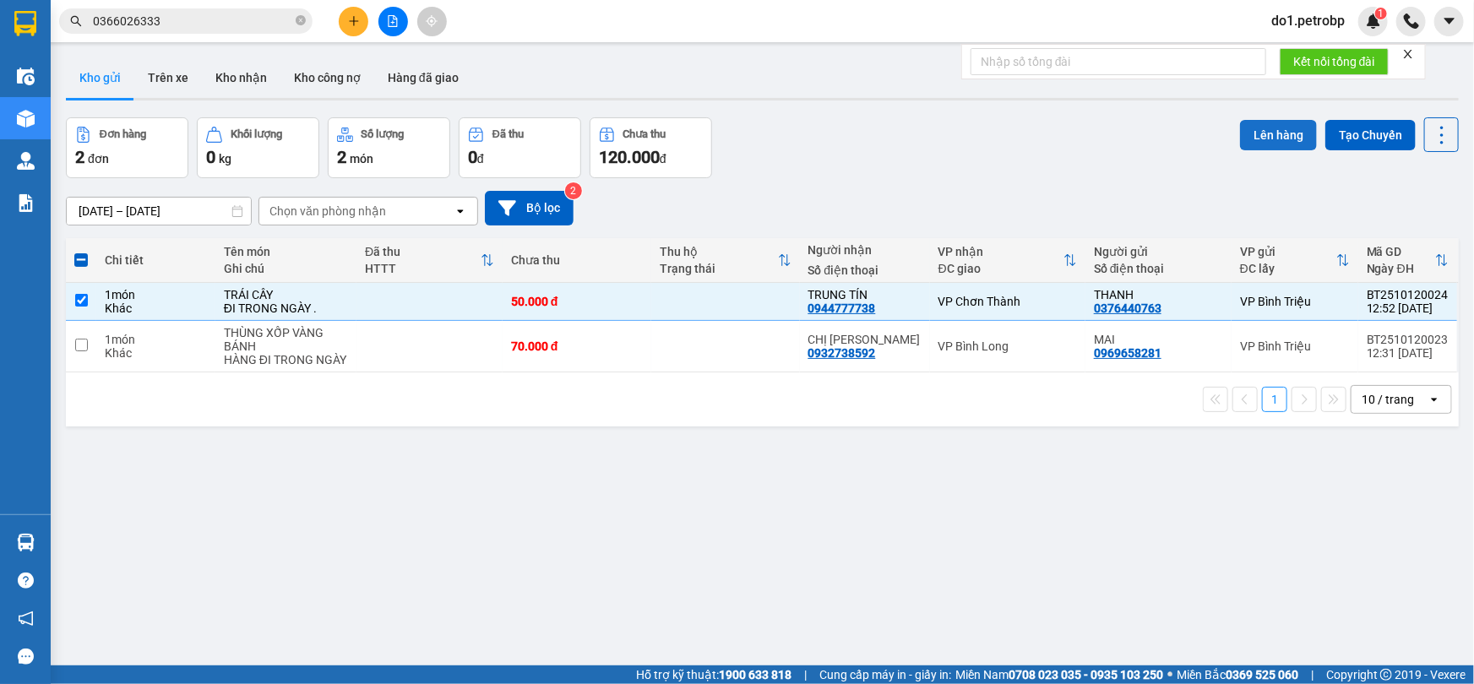
click at [1266, 123] on button "Lên hàng" at bounding box center [1278, 135] width 77 height 30
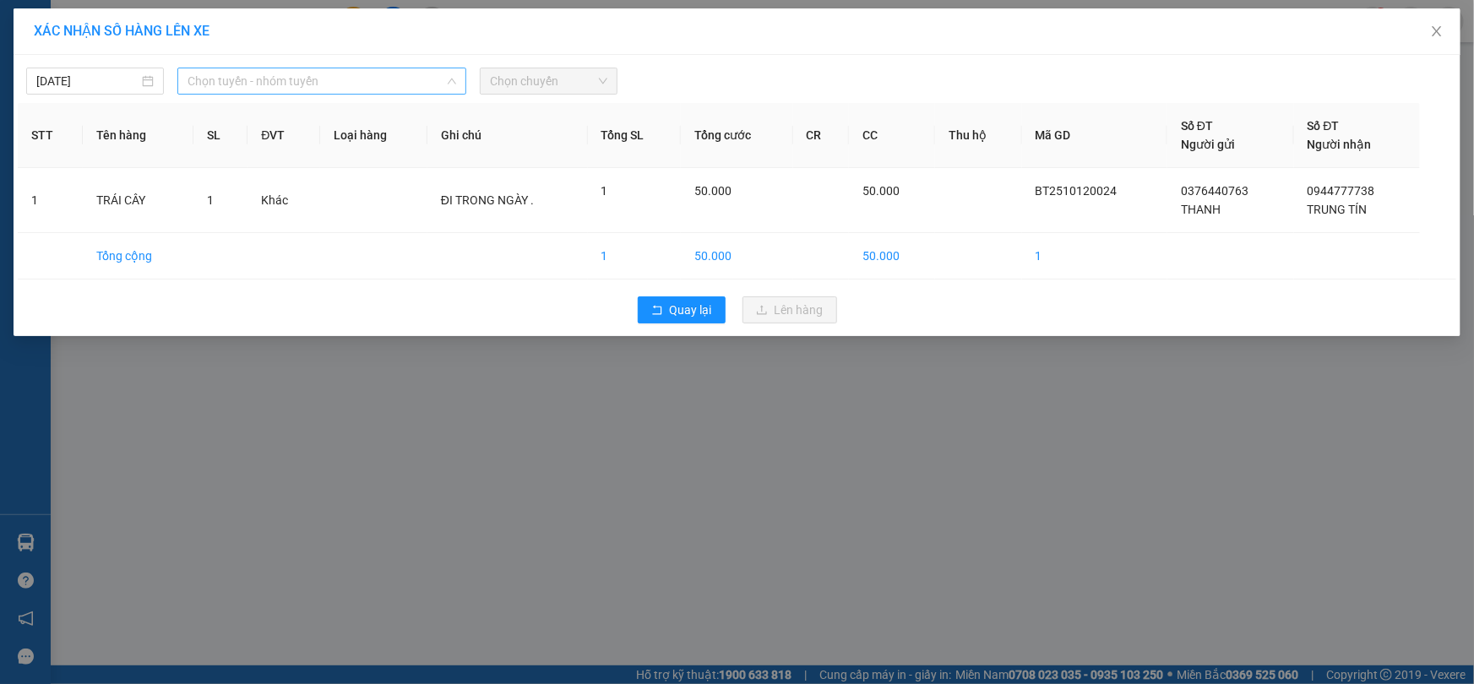
click at [226, 78] on span "Chọn tuyến - nhóm tuyến" at bounding box center [322, 80] width 269 height 25
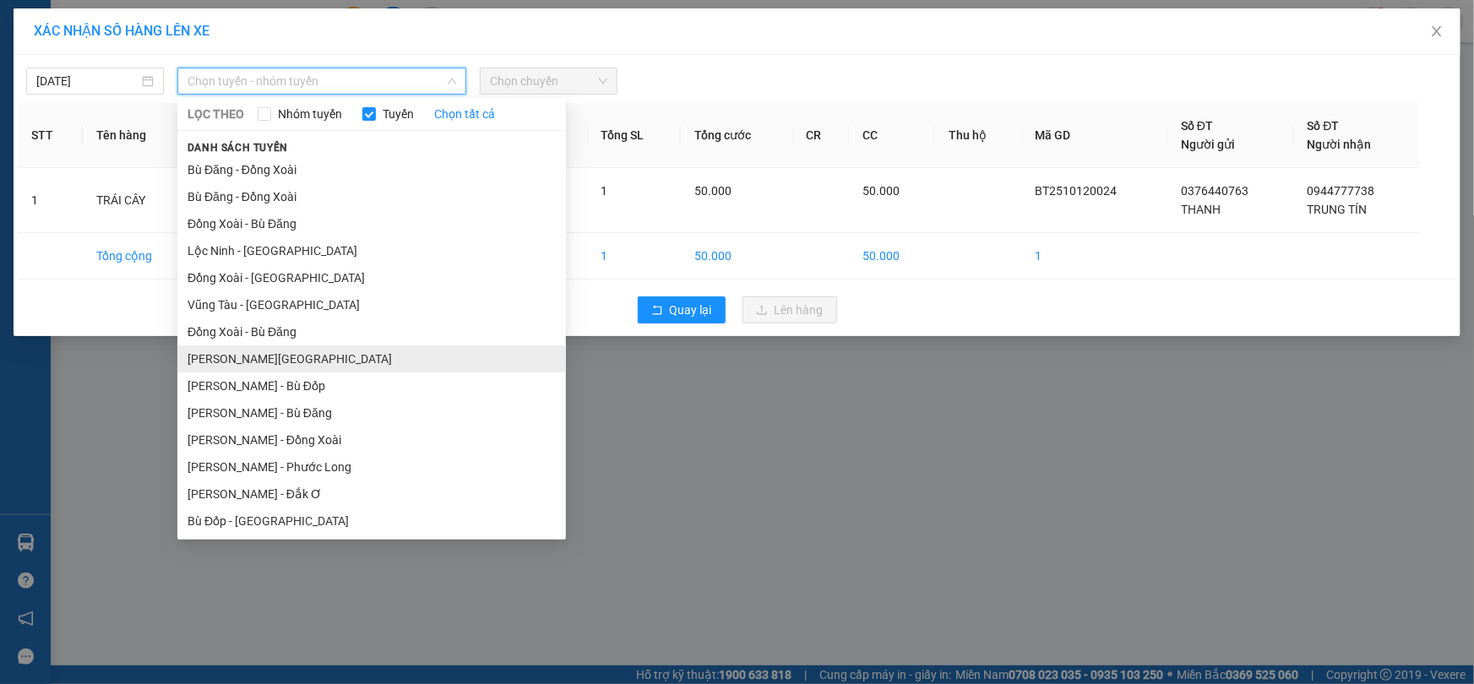
click at [352, 361] on li "[PERSON_NAME][GEOGRAPHIC_DATA]" at bounding box center [371, 359] width 389 height 27
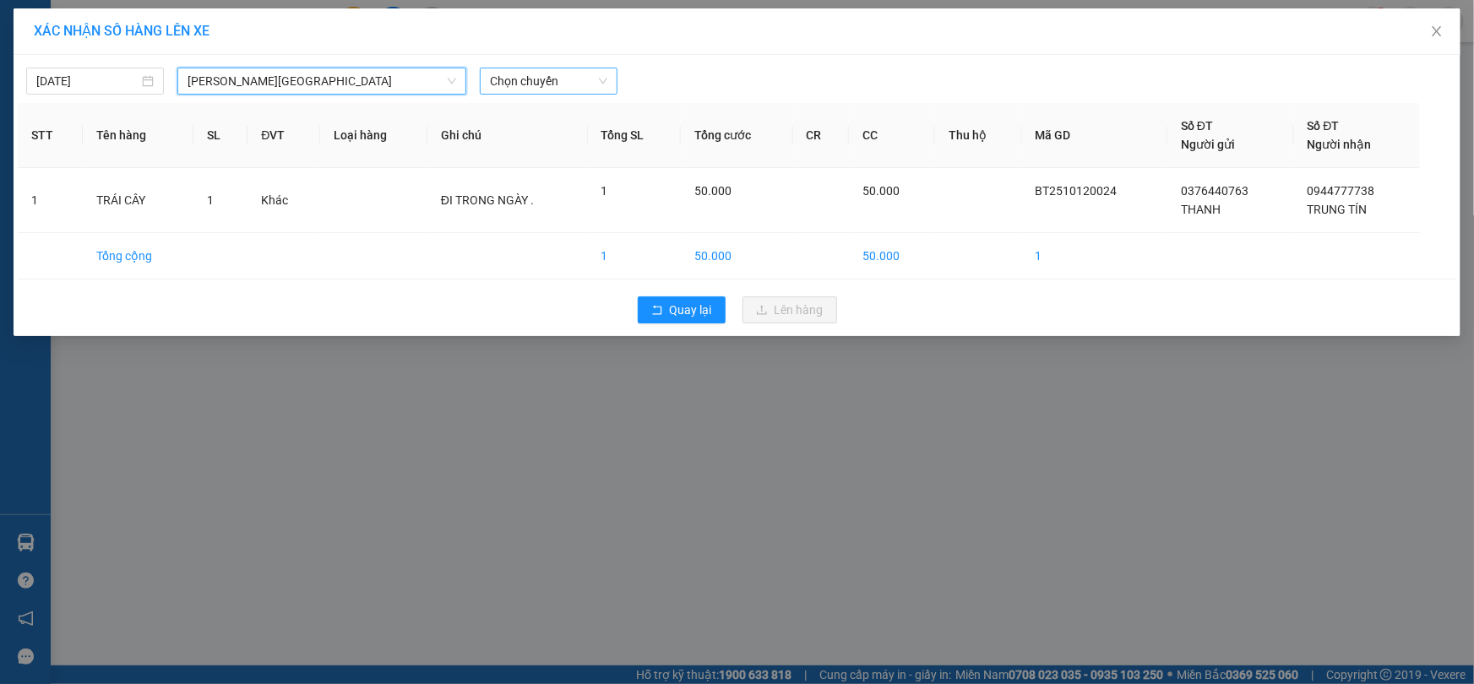
click at [528, 84] on span "Chọn chuyến" at bounding box center [548, 80] width 117 height 25
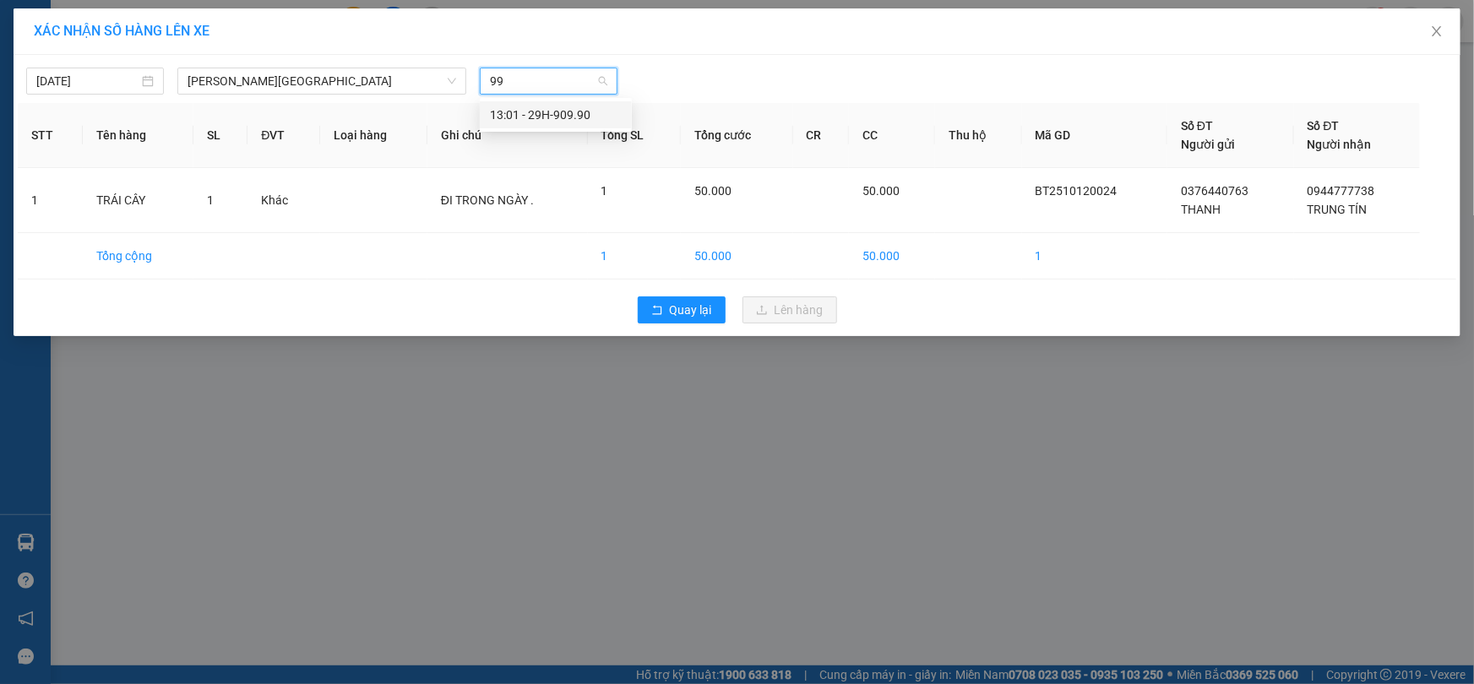
type input "990"
click at [550, 123] on div "13:01 - 29H-909.90" at bounding box center [556, 115] width 132 height 19
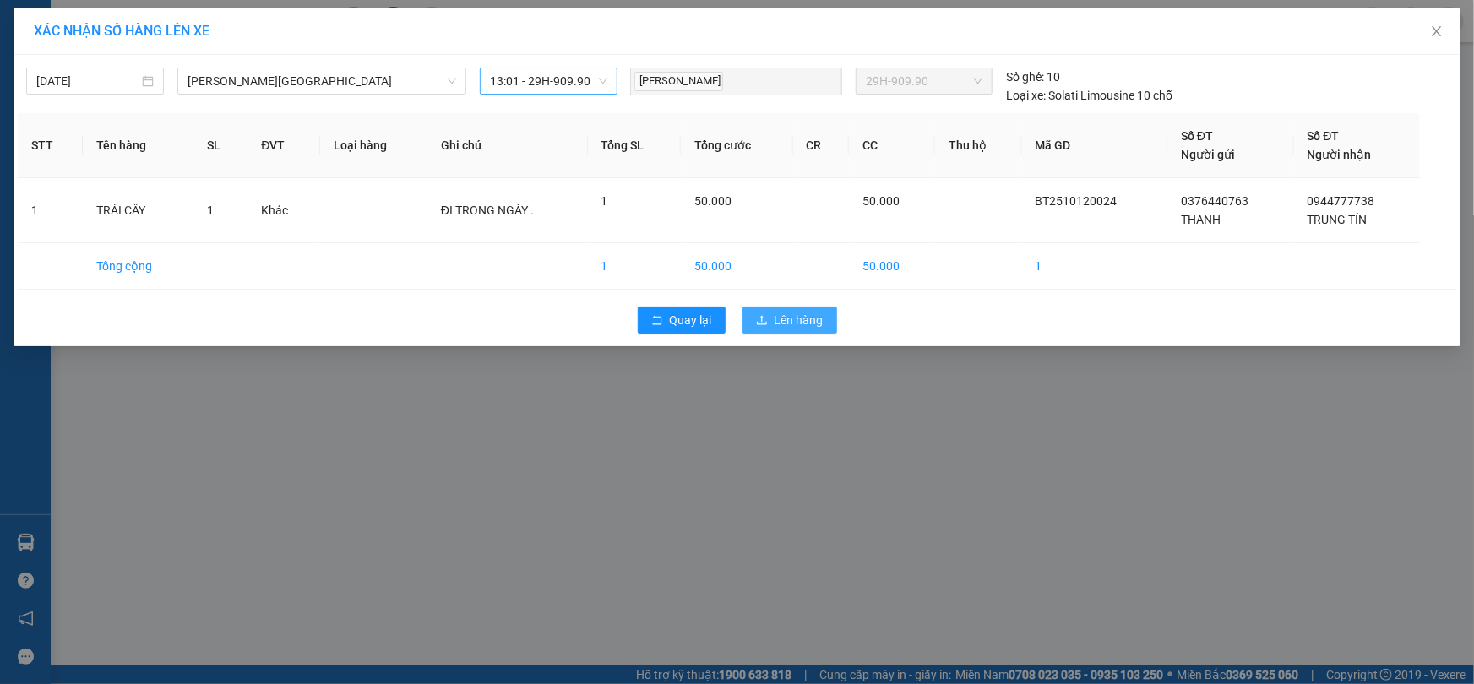
click at [793, 332] on button "Lên hàng" at bounding box center [790, 320] width 95 height 27
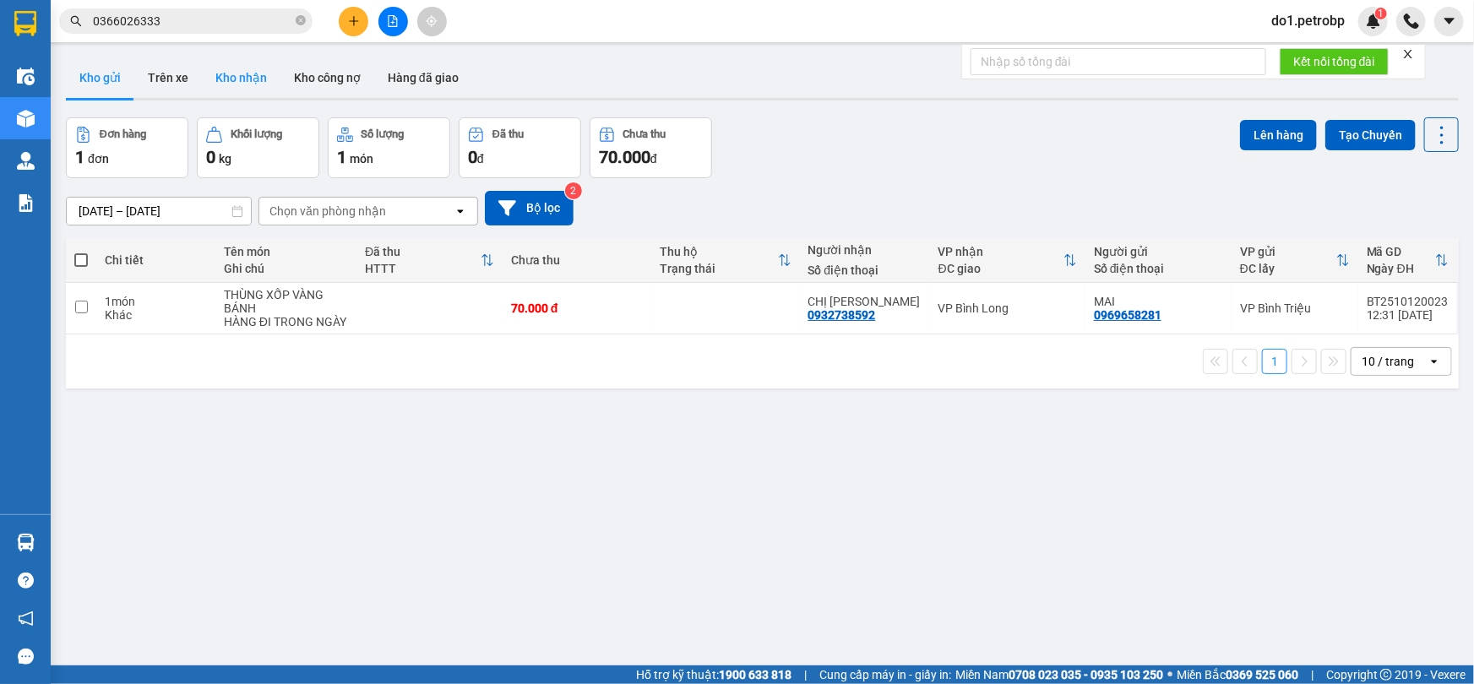
click at [217, 68] on button "Kho nhận" at bounding box center [241, 77] width 79 height 41
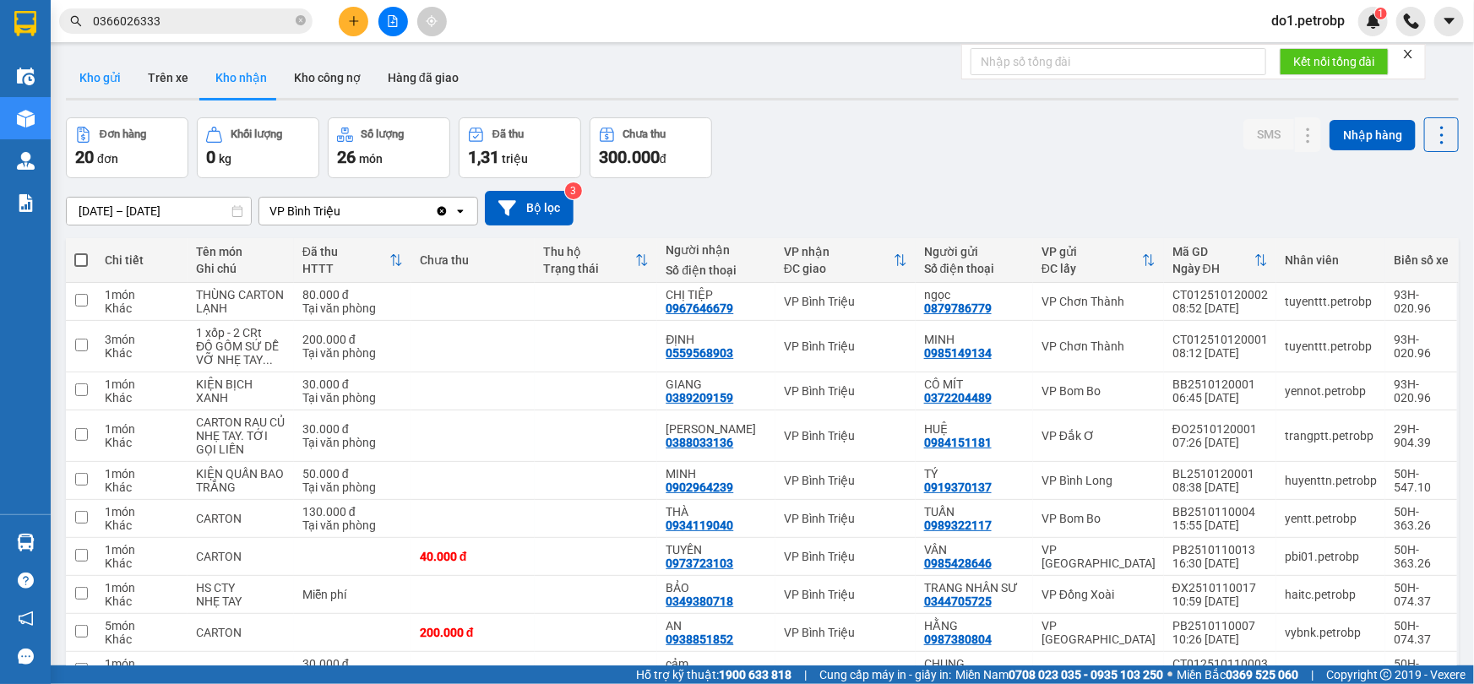
click at [96, 79] on button "Kho gửi" at bounding box center [100, 77] width 68 height 41
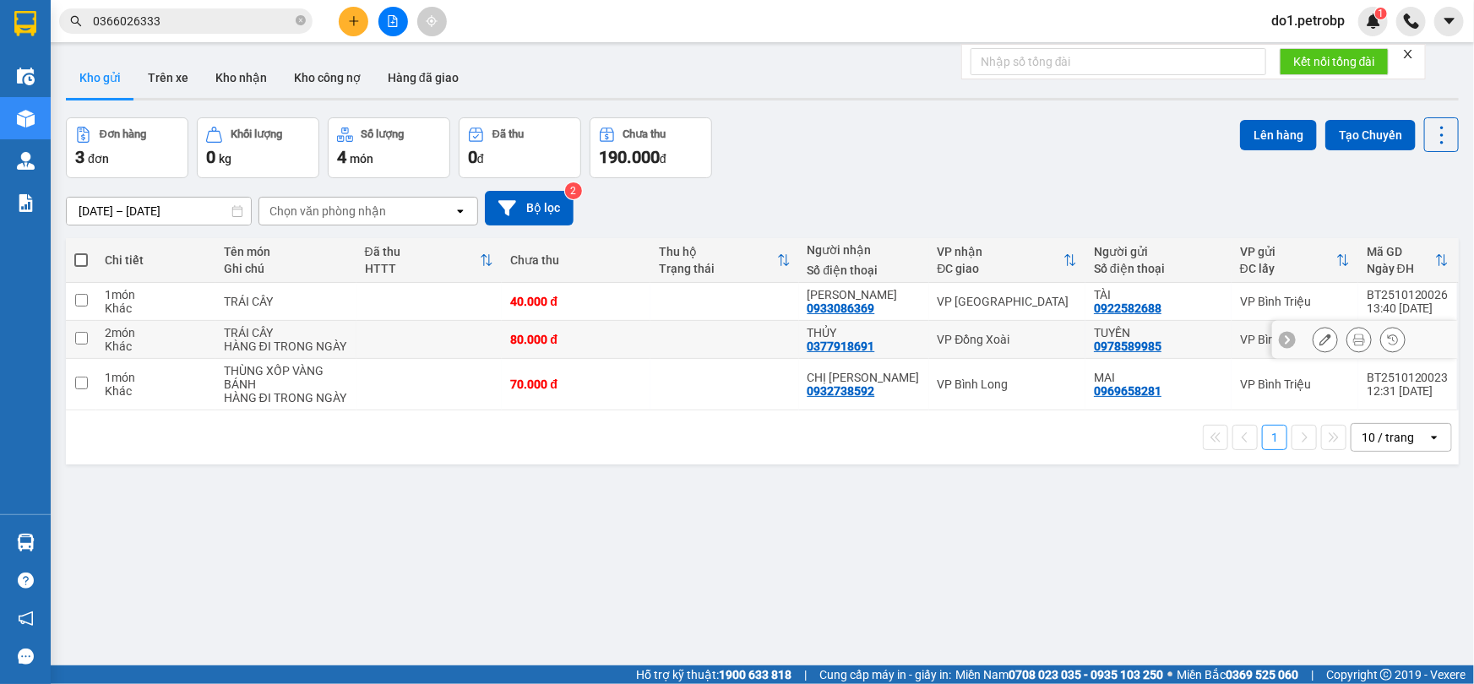
click at [582, 336] on div "80.000 đ" at bounding box center [576, 340] width 132 height 14
checkbox input "true"
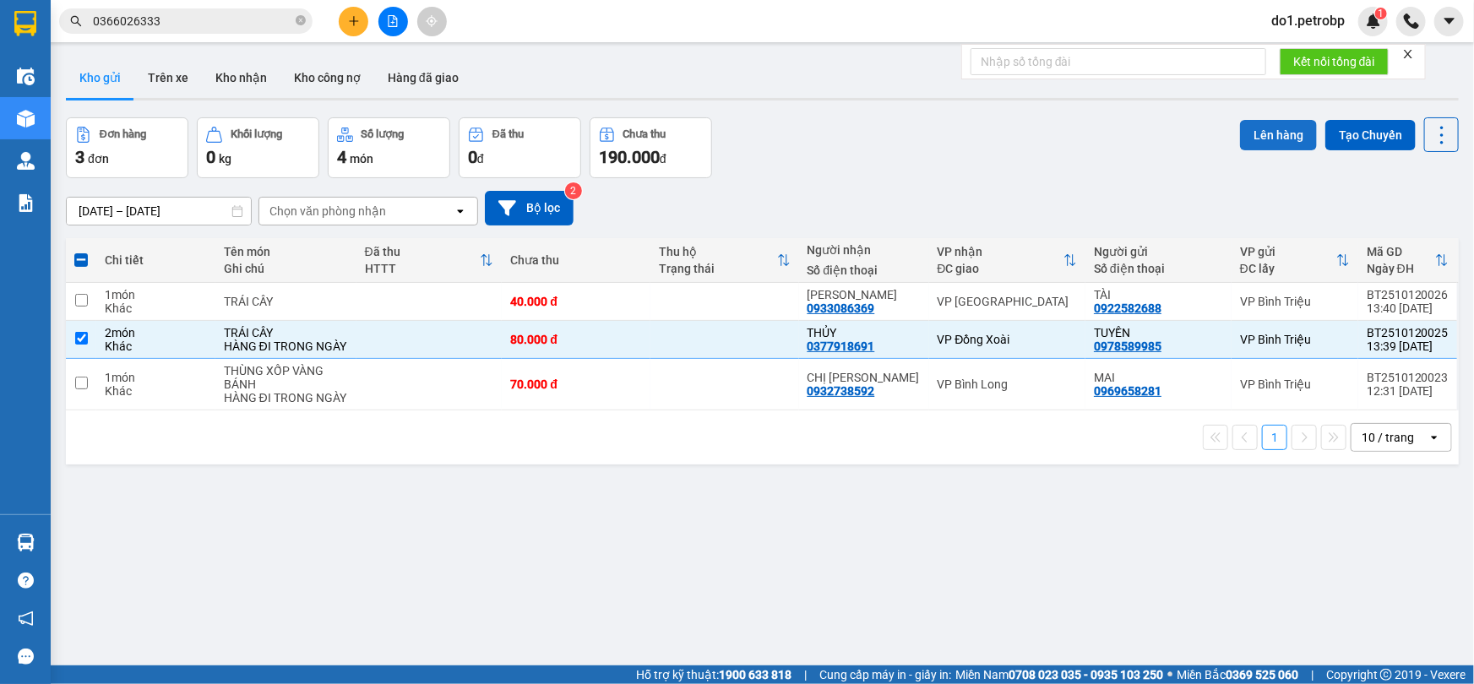
click at [1290, 134] on button "Lên hàng" at bounding box center [1278, 135] width 77 height 30
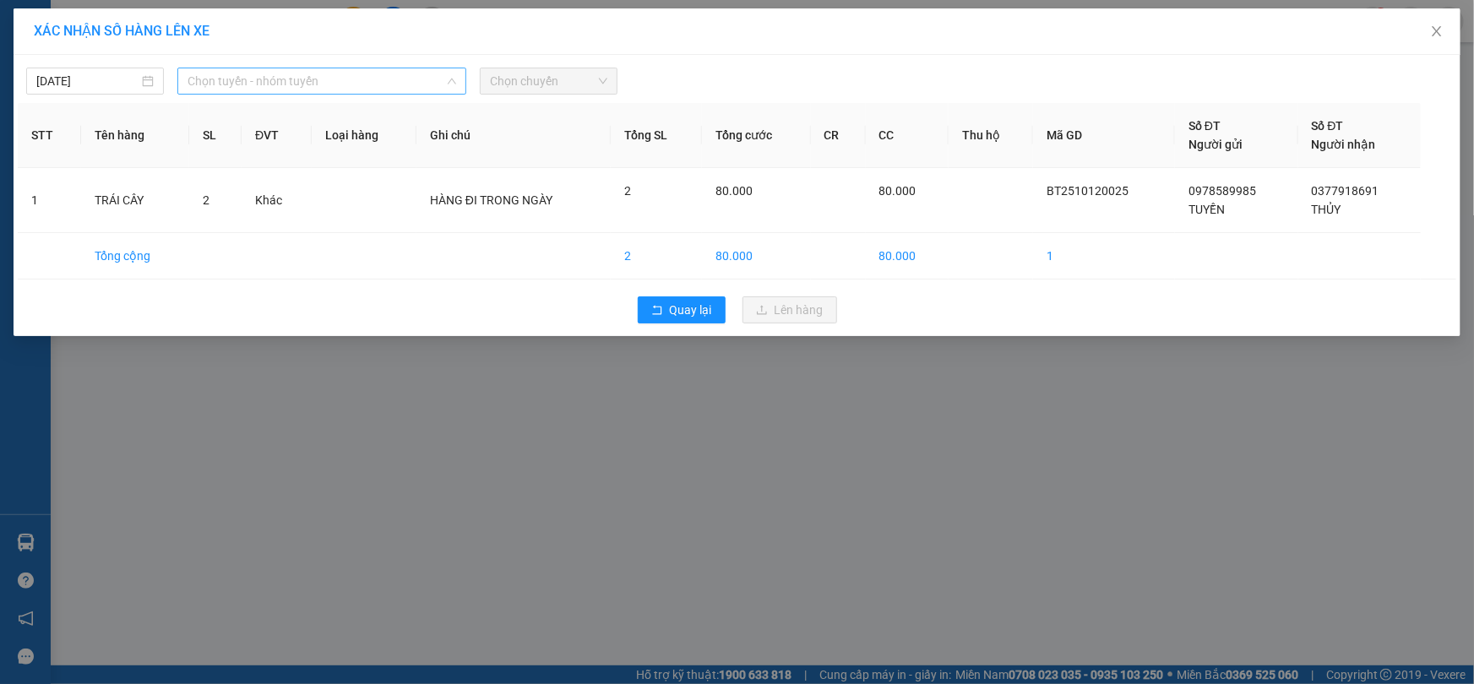
click at [342, 83] on span "Chọn tuyến - nhóm tuyến" at bounding box center [322, 80] width 269 height 25
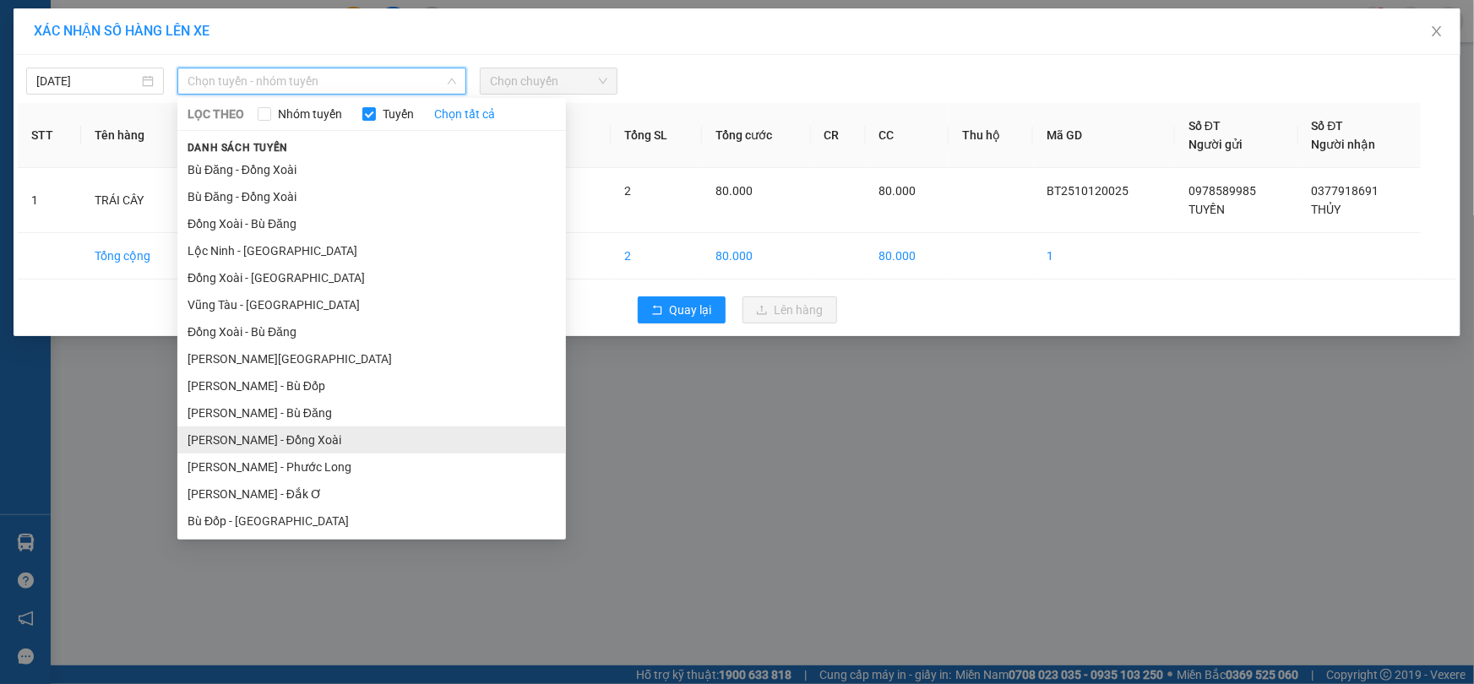
click at [378, 446] on li "[PERSON_NAME] - Đồng Xoài" at bounding box center [371, 440] width 389 height 27
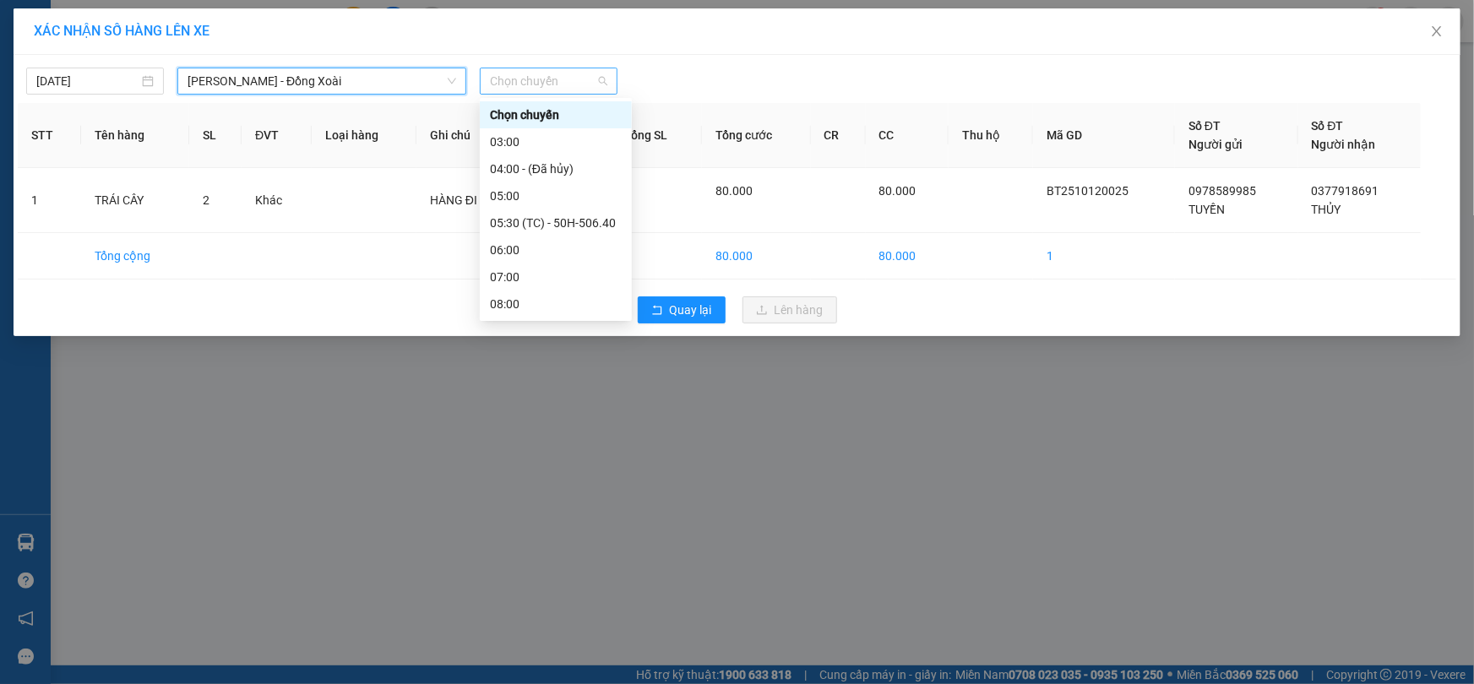
click at [556, 81] on span "Chọn chuyến" at bounding box center [548, 80] width 117 height 25
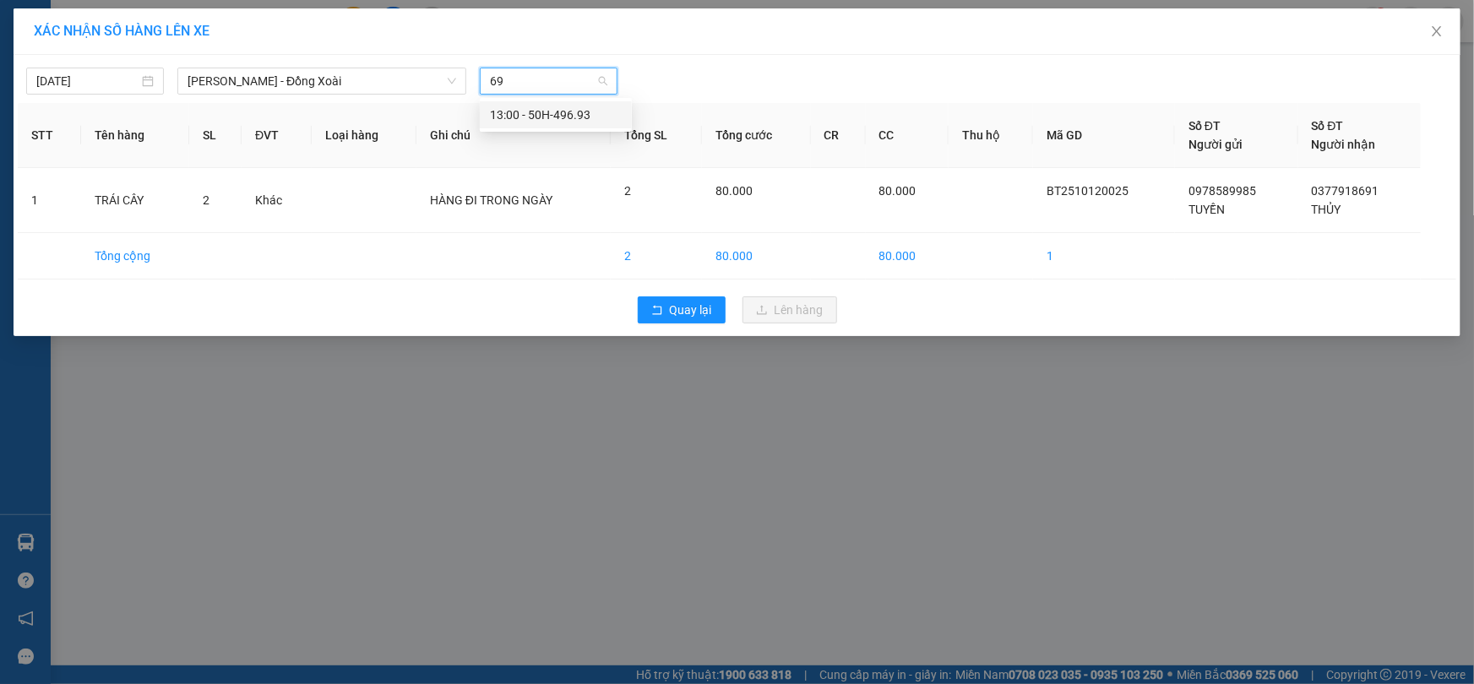
type input "693"
click at [579, 123] on div "13:00 - 50H-496.93" at bounding box center [556, 115] width 132 height 19
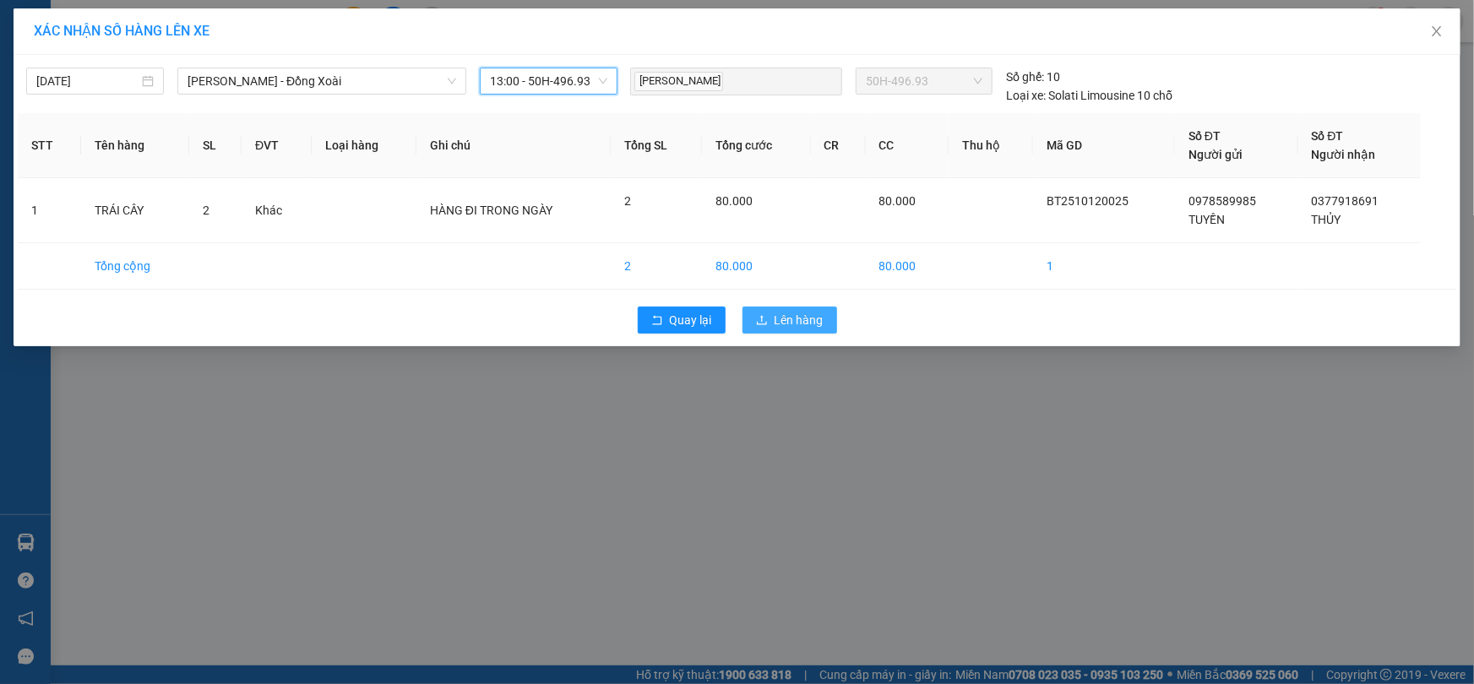
click at [798, 326] on span "Lên hàng" at bounding box center [799, 320] width 49 height 19
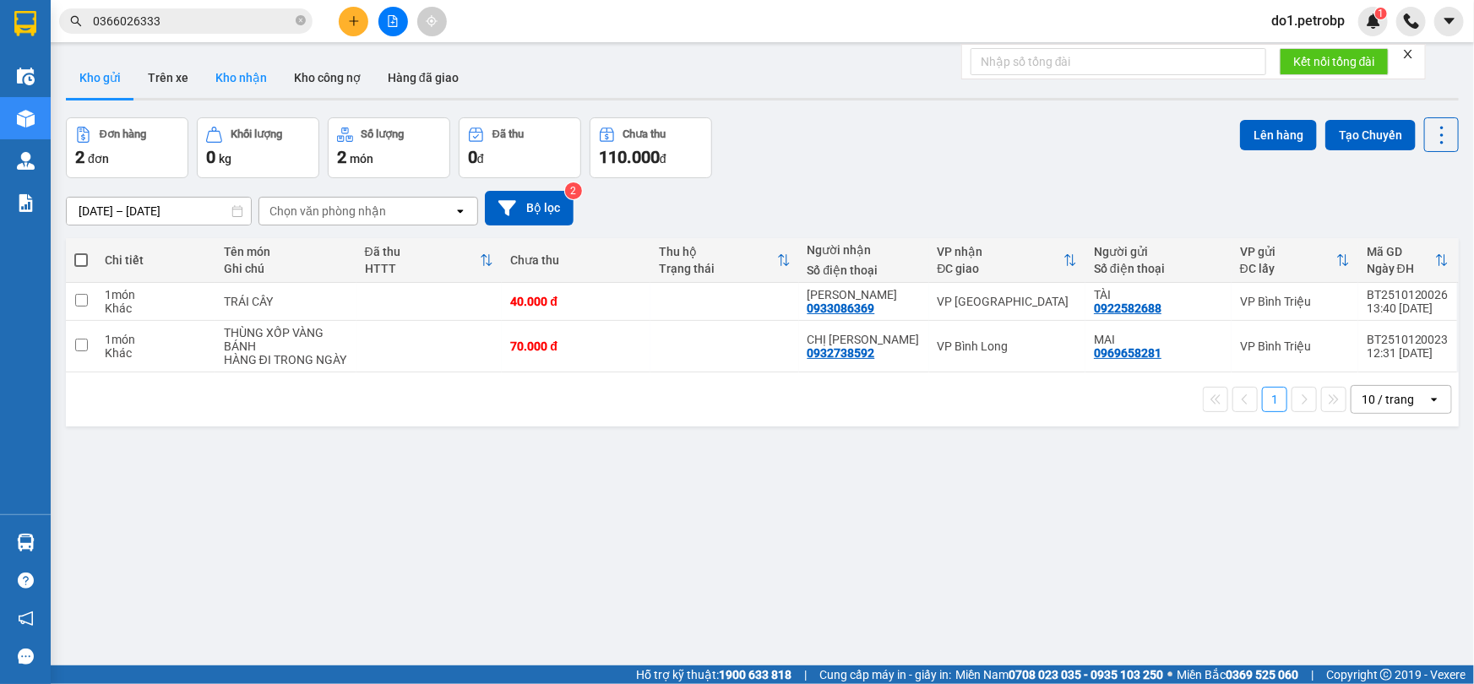
click at [237, 68] on button "Kho nhận" at bounding box center [241, 77] width 79 height 41
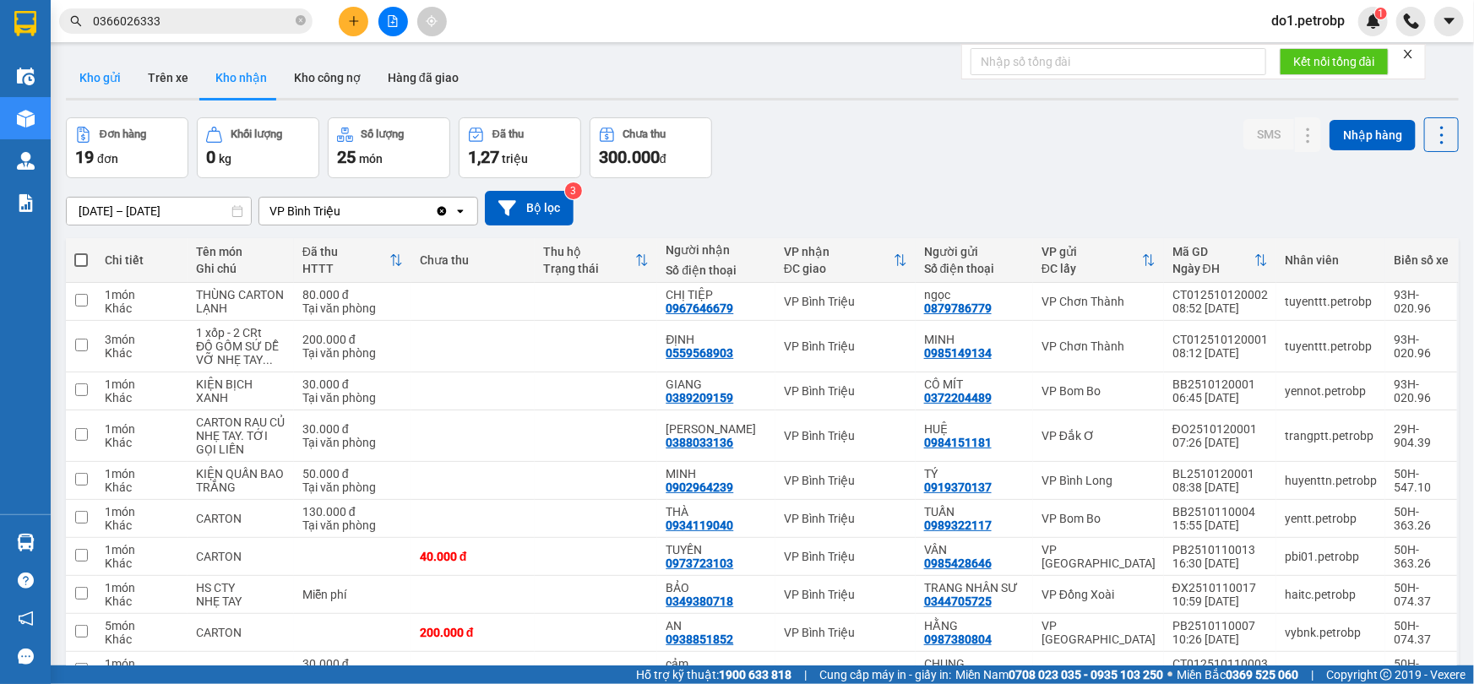
click at [104, 82] on button "Kho gửi" at bounding box center [100, 77] width 68 height 41
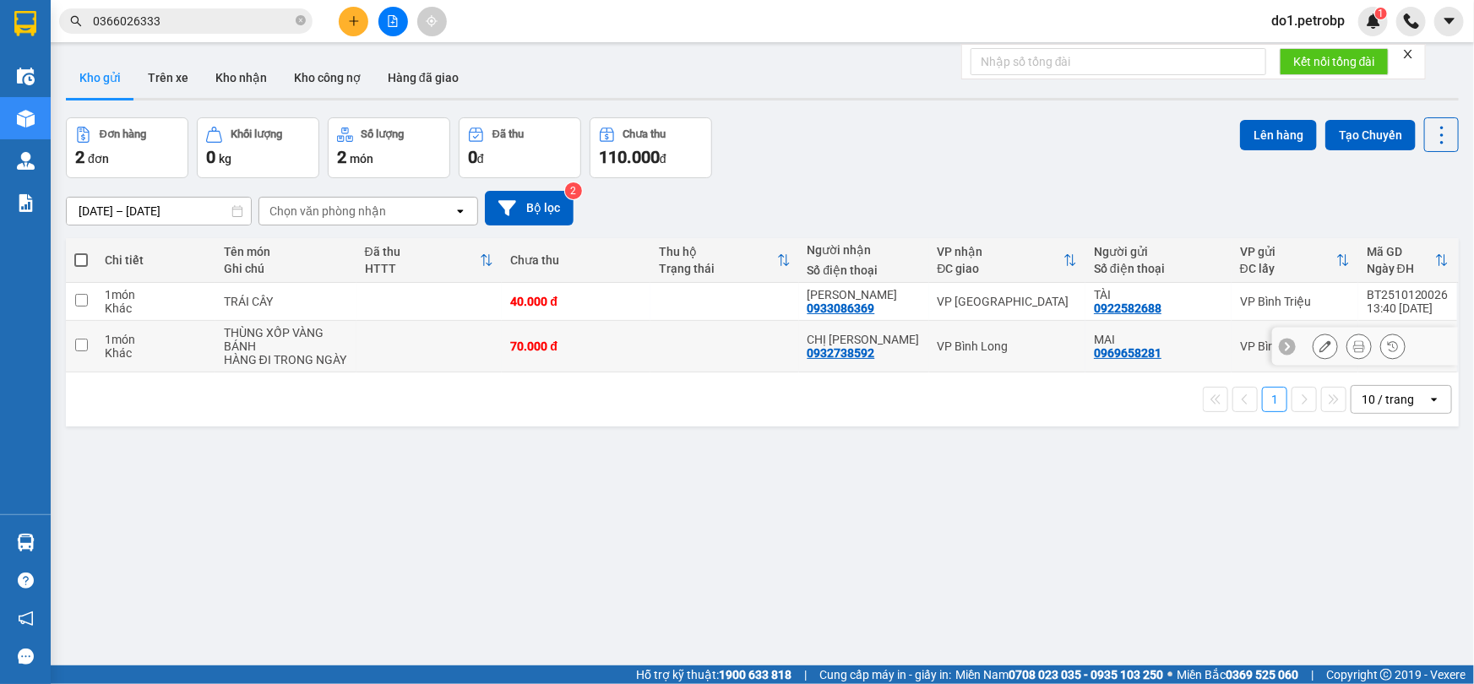
click at [98, 343] on td "1 món Khác" at bounding box center [155, 347] width 119 height 52
checkbox input "true"
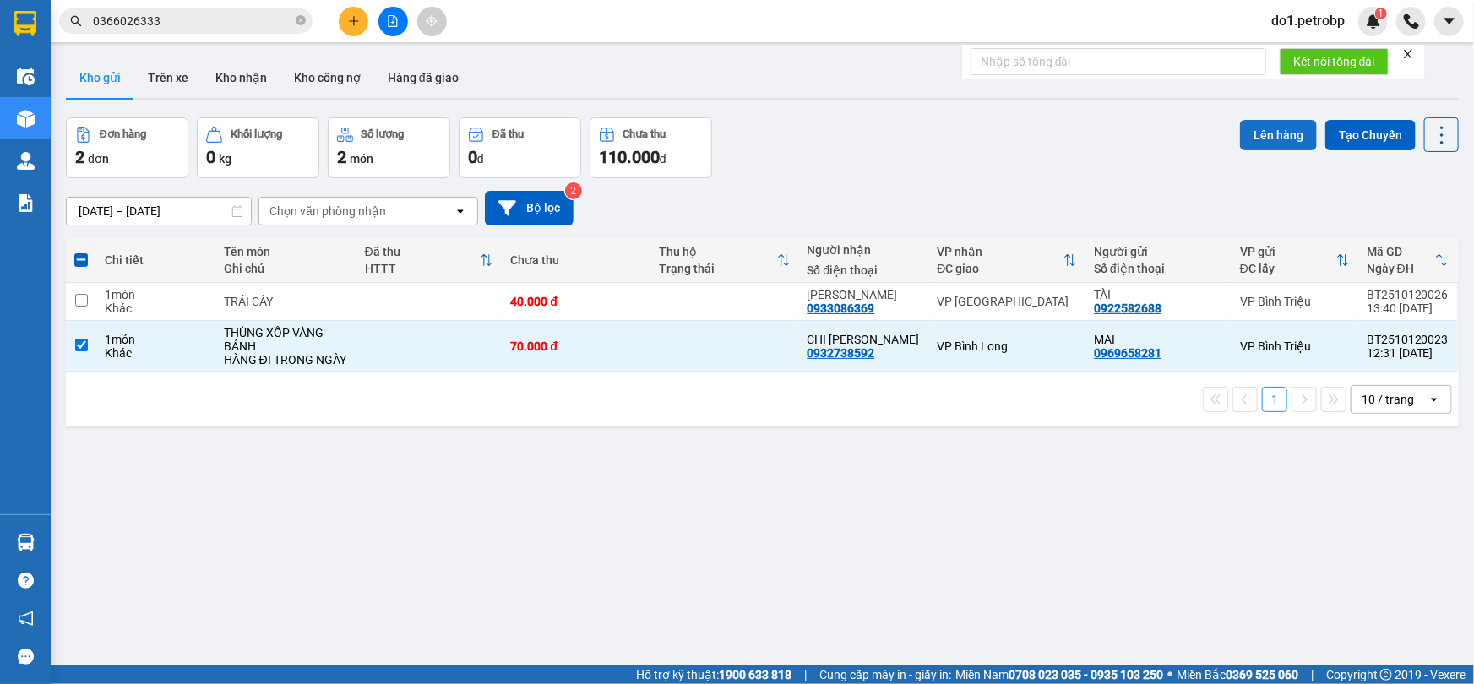
click at [1242, 133] on button "Lên hàng" at bounding box center [1278, 135] width 77 height 30
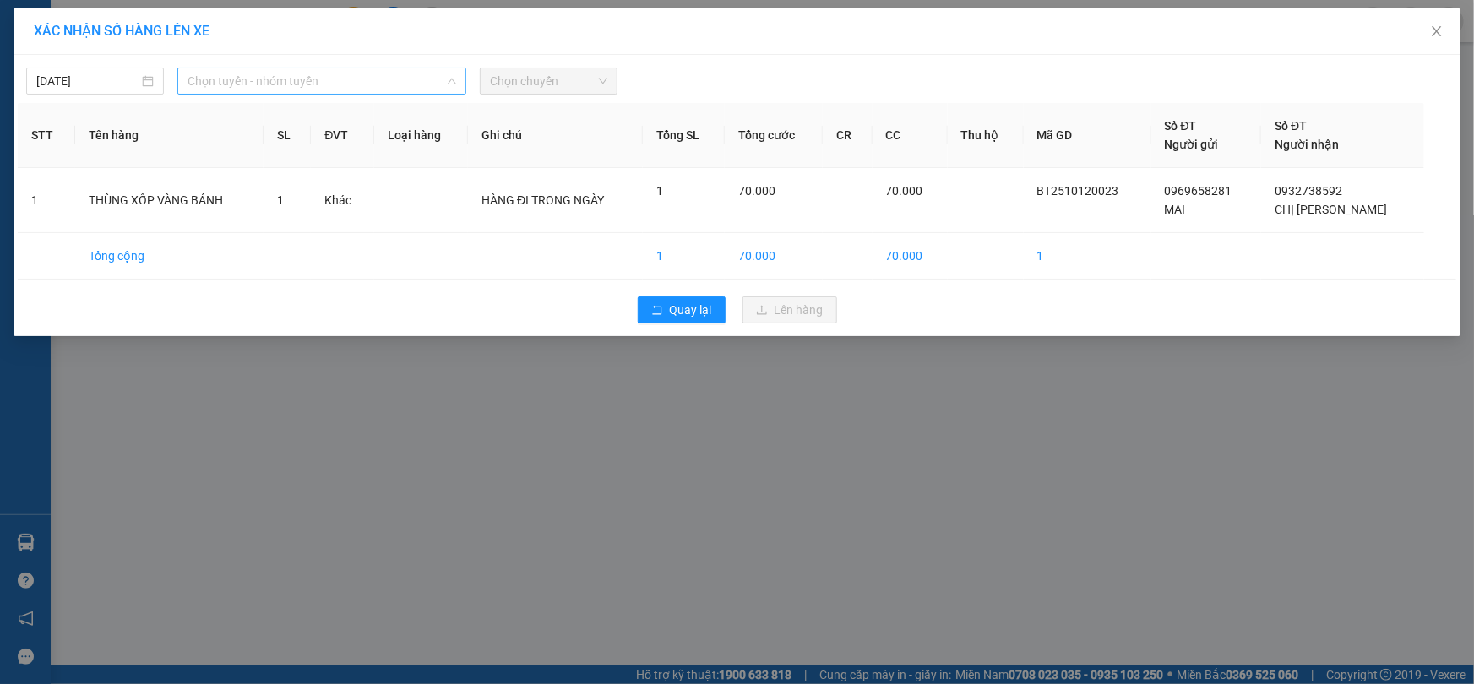
click at [349, 81] on span "Chọn tuyến - nhóm tuyến" at bounding box center [322, 80] width 269 height 25
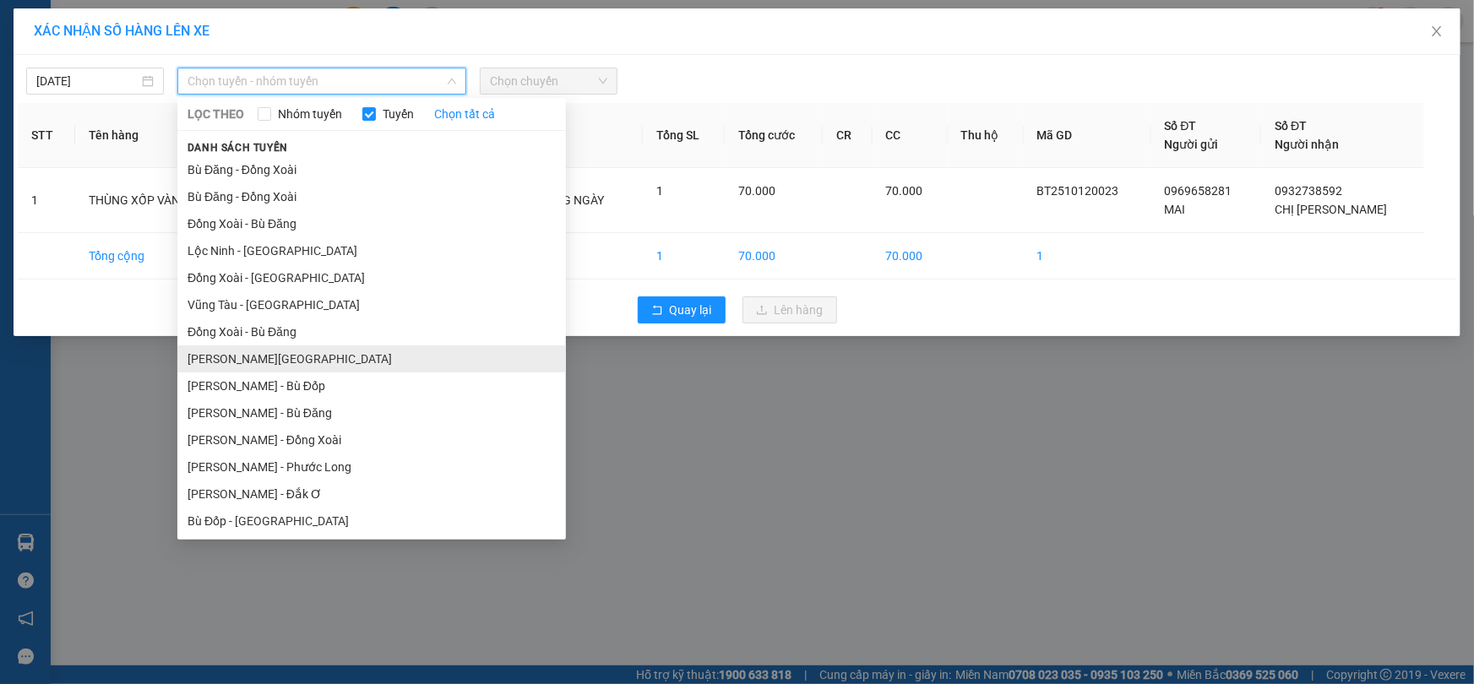
click at [323, 357] on li "[PERSON_NAME][GEOGRAPHIC_DATA]" at bounding box center [371, 359] width 389 height 27
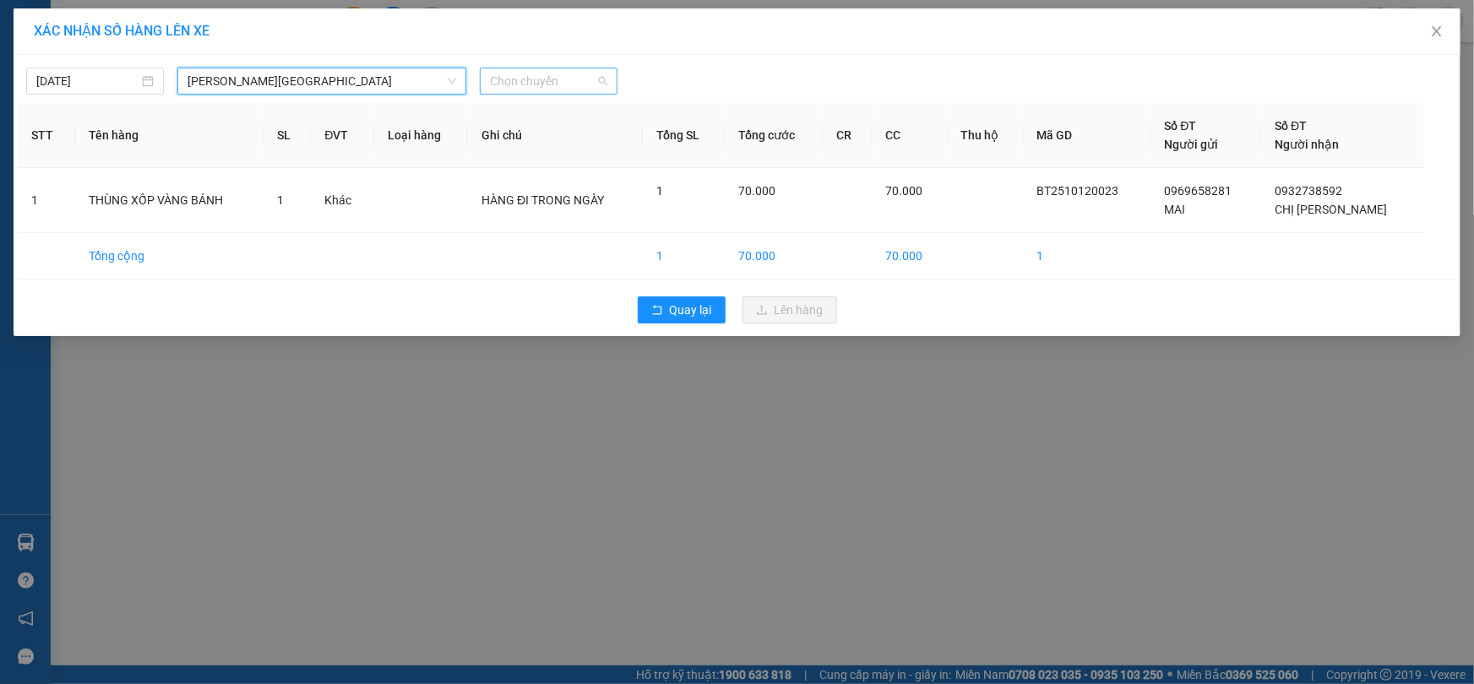
click at [558, 75] on span "Chọn chuyến" at bounding box center [548, 80] width 117 height 25
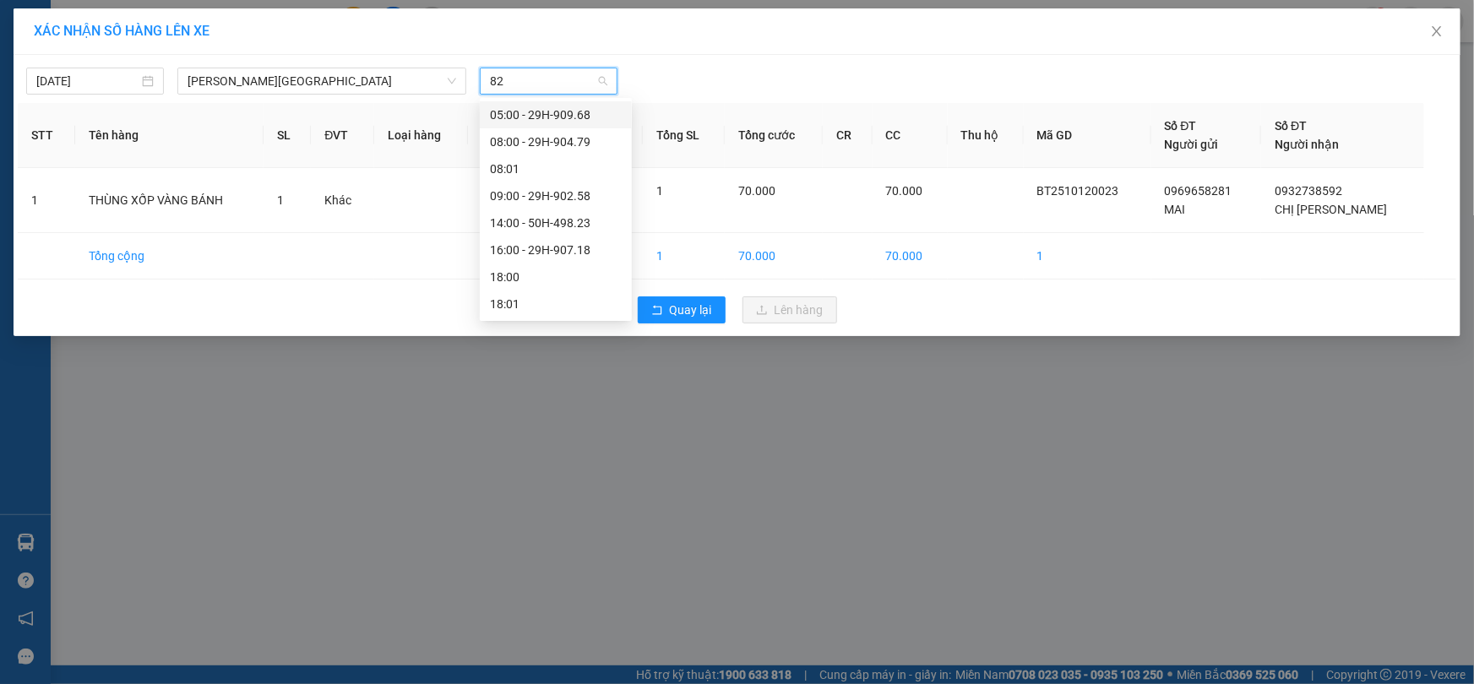
type input "823"
click at [564, 115] on div "14:00 - 50H-498.23" at bounding box center [556, 115] width 132 height 19
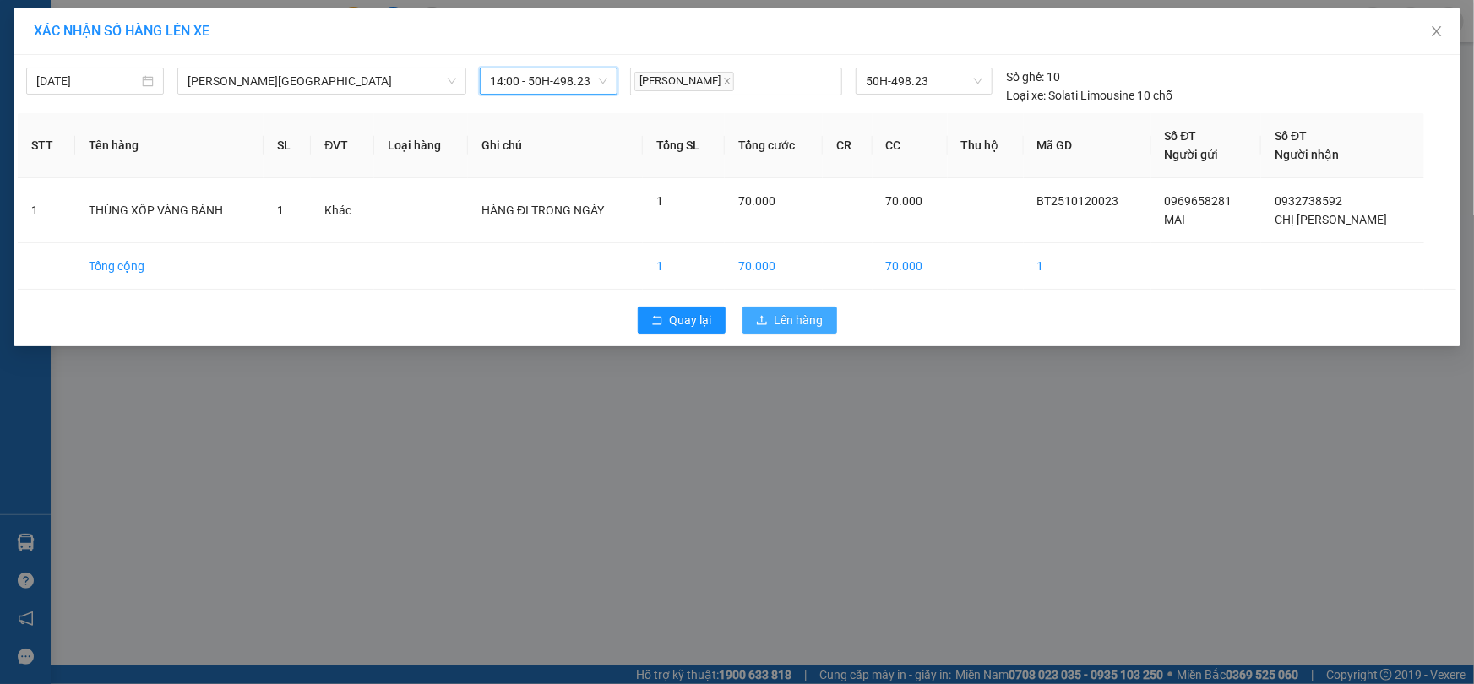
click at [803, 313] on span "Lên hàng" at bounding box center [799, 320] width 49 height 19
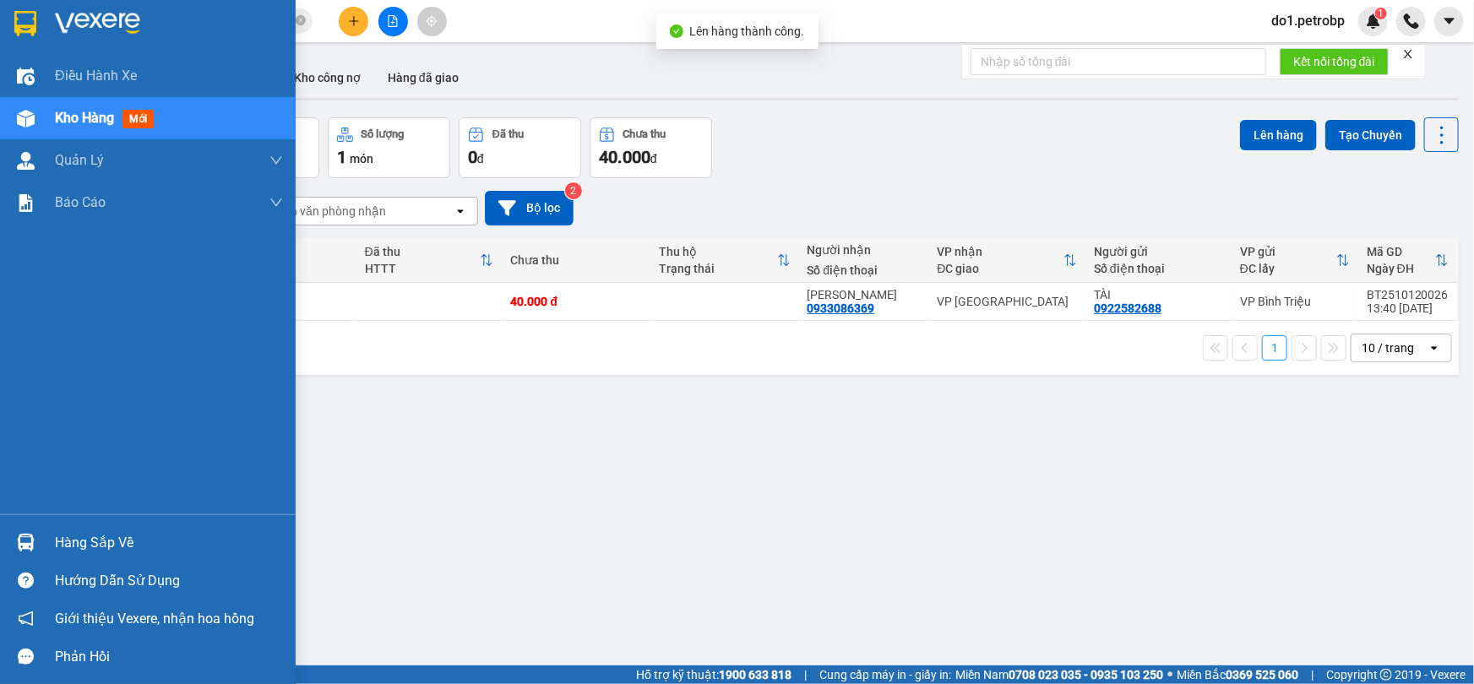
click at [42, 533] on div "Hàng sắp về" at bounding box center [148, 543] width 296 height 38
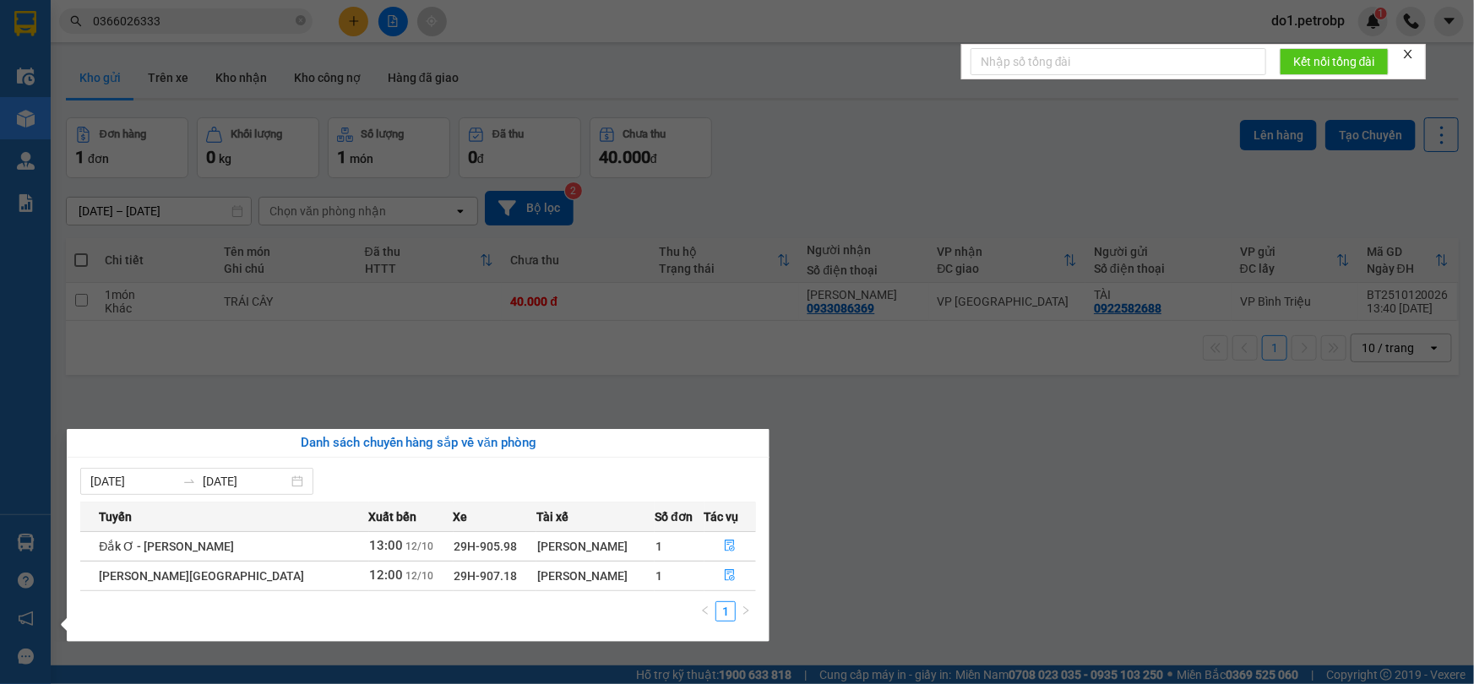
click at [841, 532] on section "Kết quả tìm kiếm ( 8 ) Bộ lọc Ngày tạo đơn gần nhất Mã ĐH Trạng thái Món hàng T…" at bounding box center [737, 342] width 1474 height 684
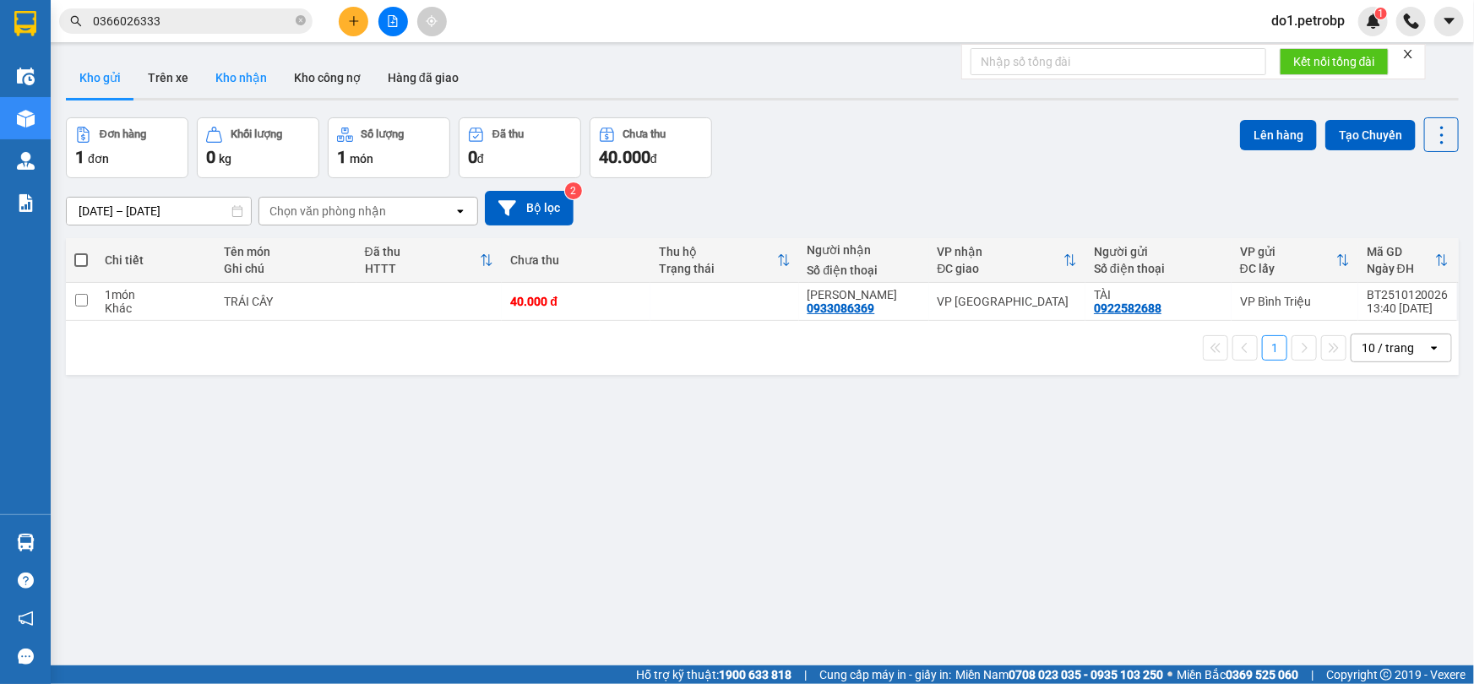
click at [217, 74] on button "Kho nhận" at bounding box center [241, 77] width 79 height 41
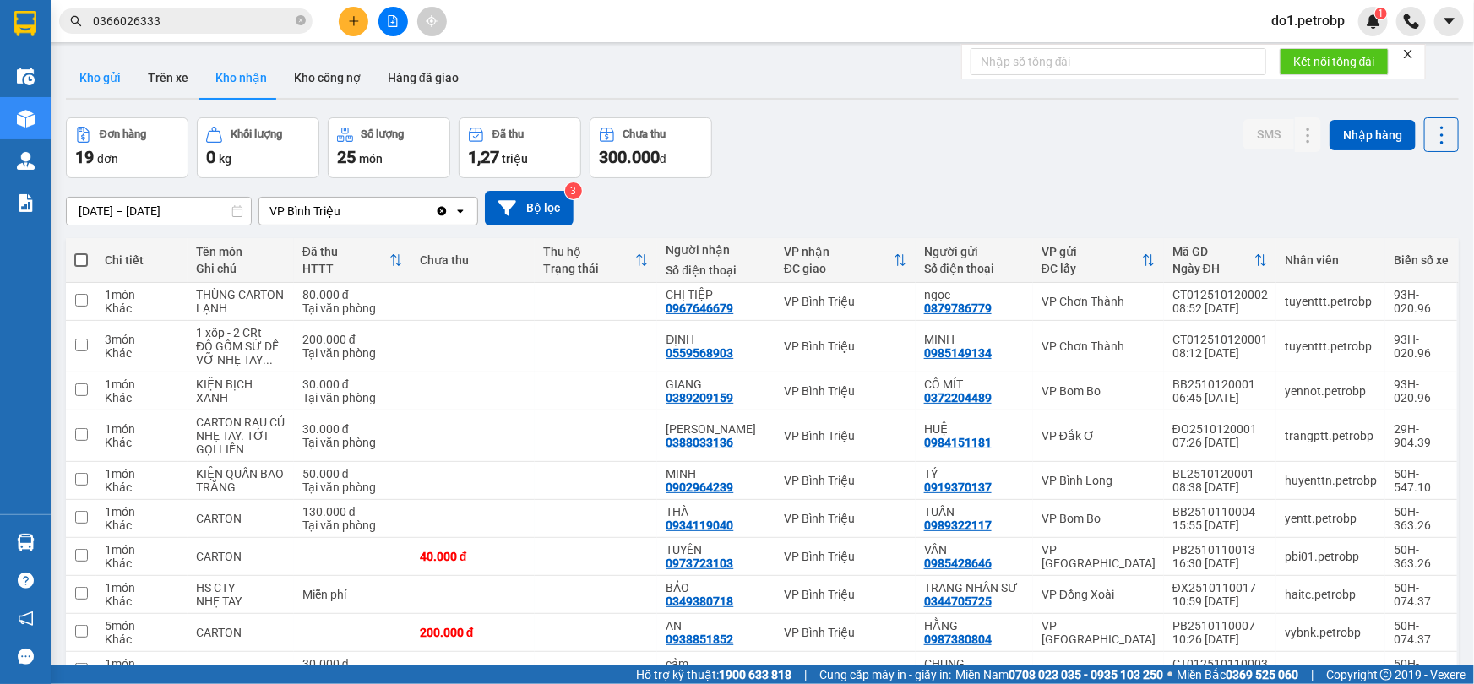
click at [104, 89] on button "Kho gửi" at bounding box center [100, 77] width 68 height 41
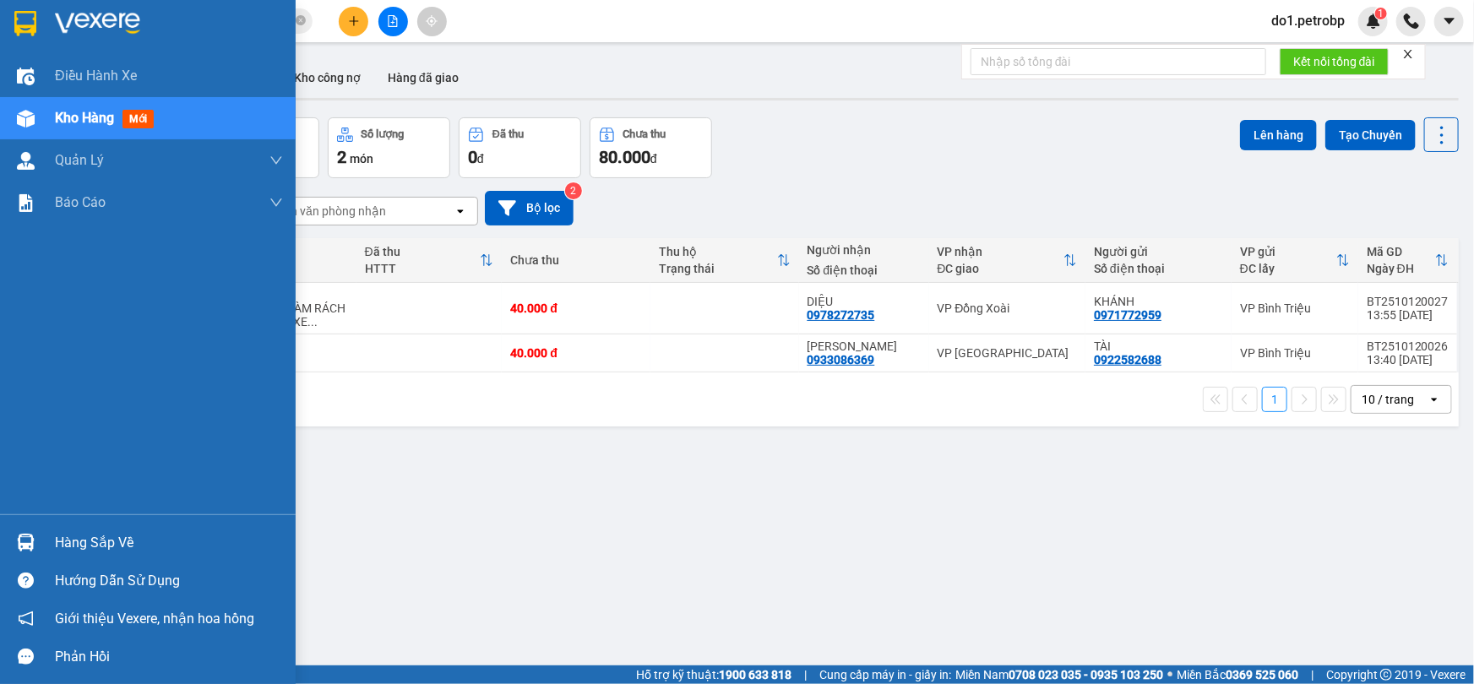
click at [90, 533] on div "Hàng sắp về" at bounding box center [169, 543] width 228 height 25
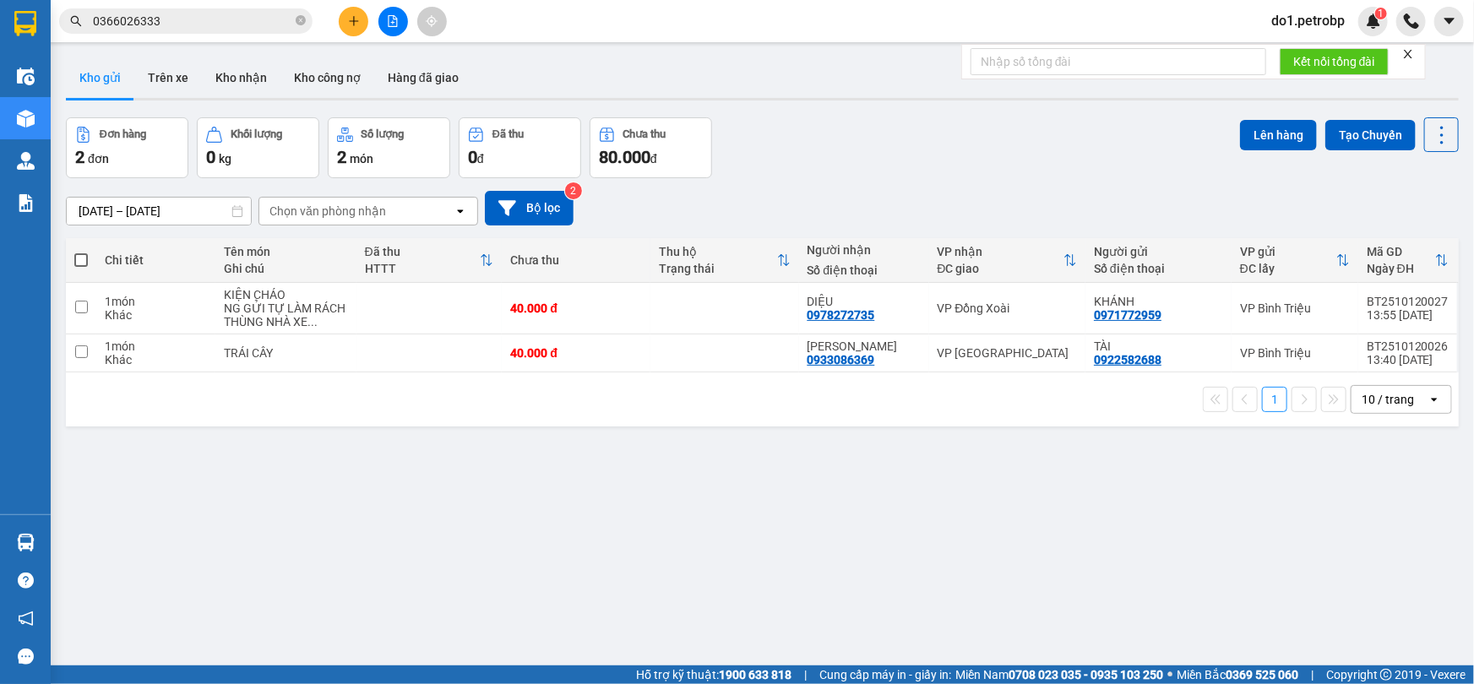
click at [788, 555] on section "Kết quả tìm kiếm ( 8 ) Bộ lọc Ngày tạo đơn gần nhất Mã ĐH Trạng thái Món hàng T…" at bounding box center [737, 342] width 1474 height 684
click at [237, 78] on button "Kho nhận" at bounding box center [241, 77] width 79 height 41
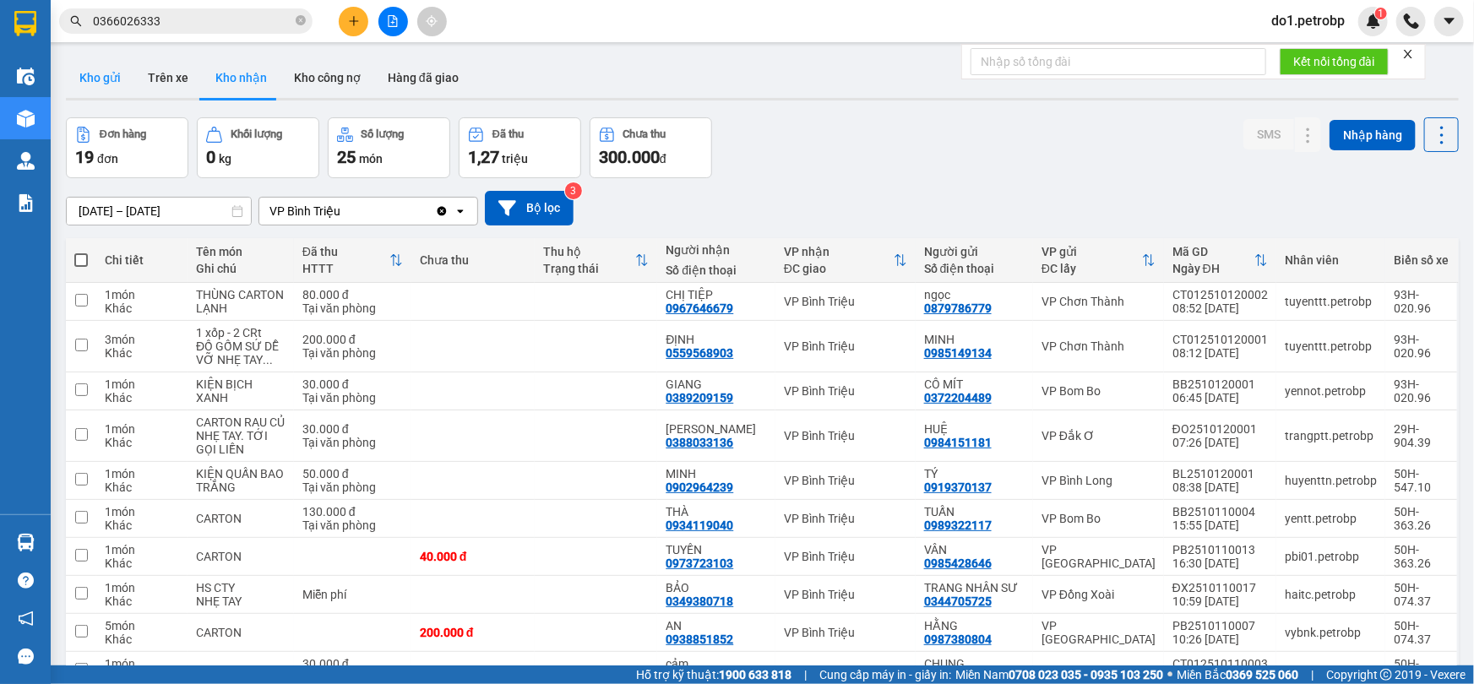
click at [103, 91] on button "Kho gửi" at bounding box center [100, 77] width 68 height 41
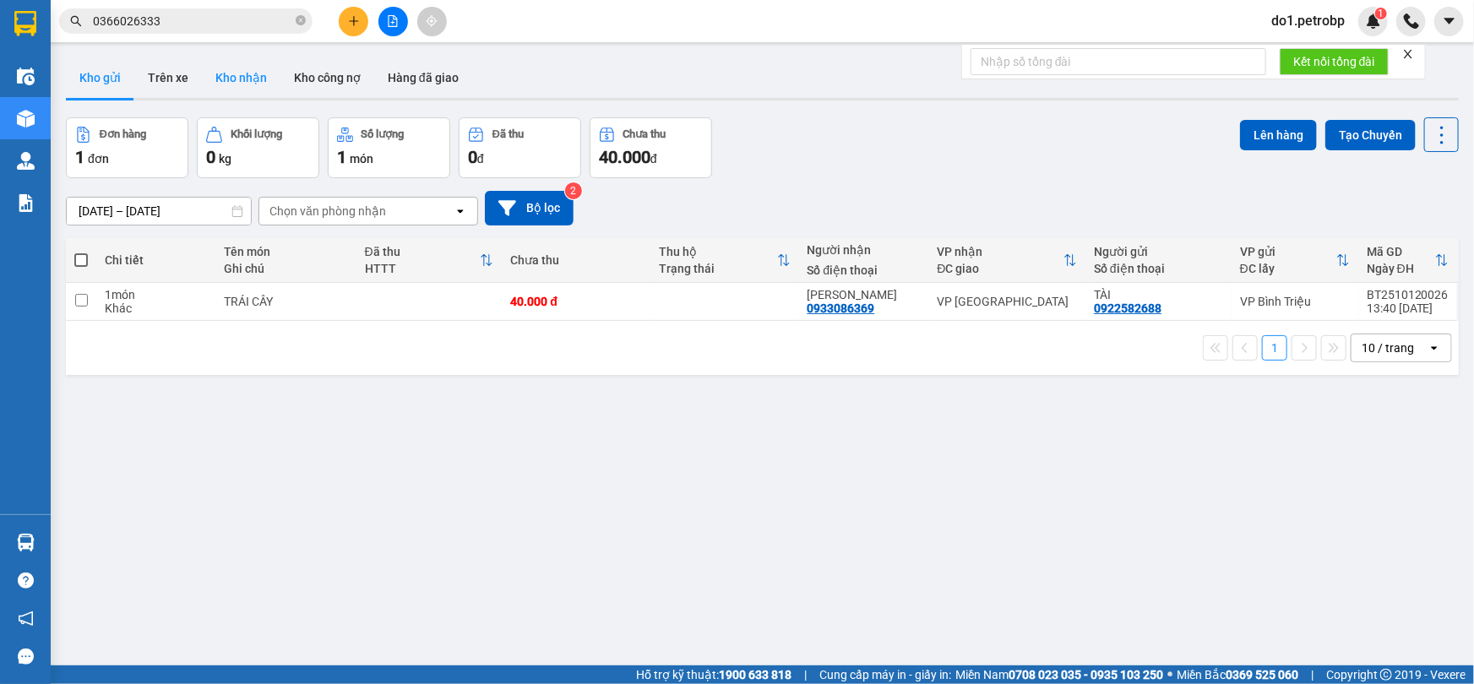
click at [237, 84] on button "Kho nhận" at bounding box center [241, 77] width 79 height 41
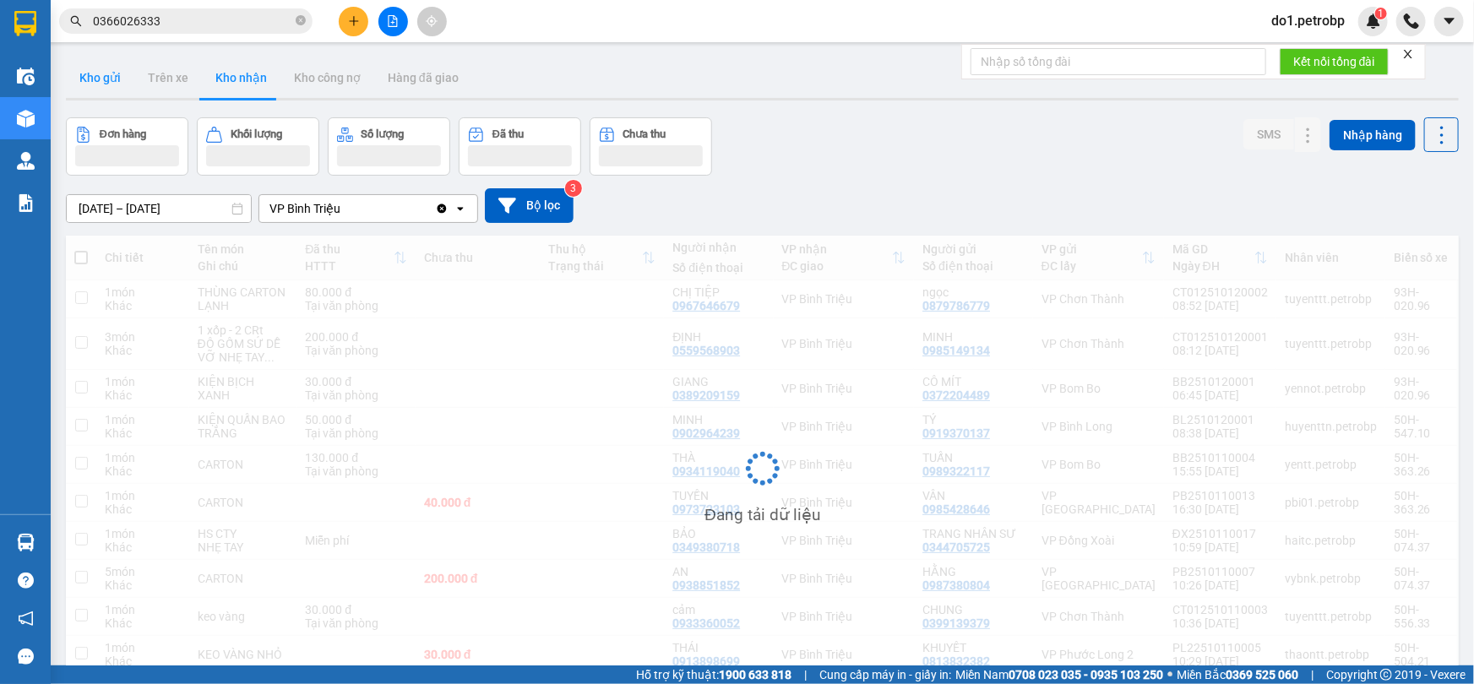
click at [106, 86] on button "Kho gửi" at bounding box center [100, 77] width 68 height 41
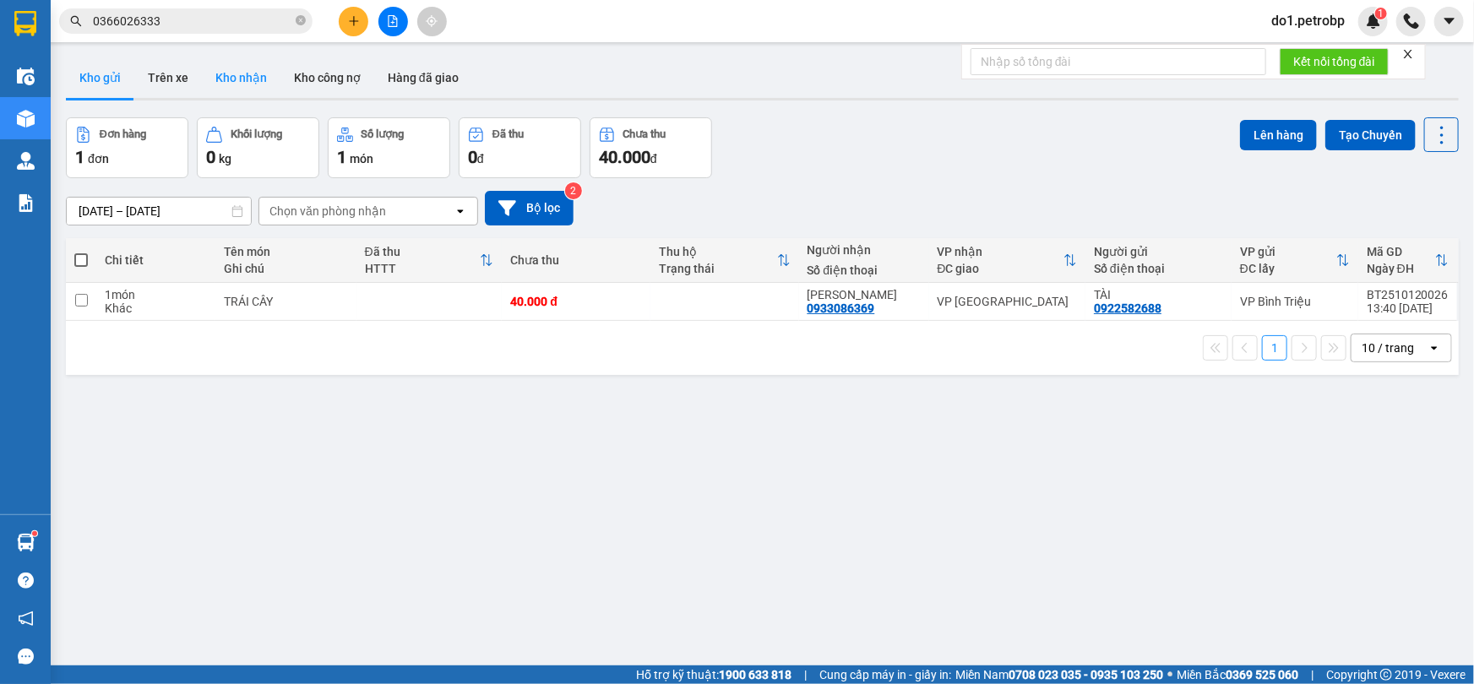
click at [214, 79] on button "Kho nhận" at bounding box center [241, 77] width 79 height 41
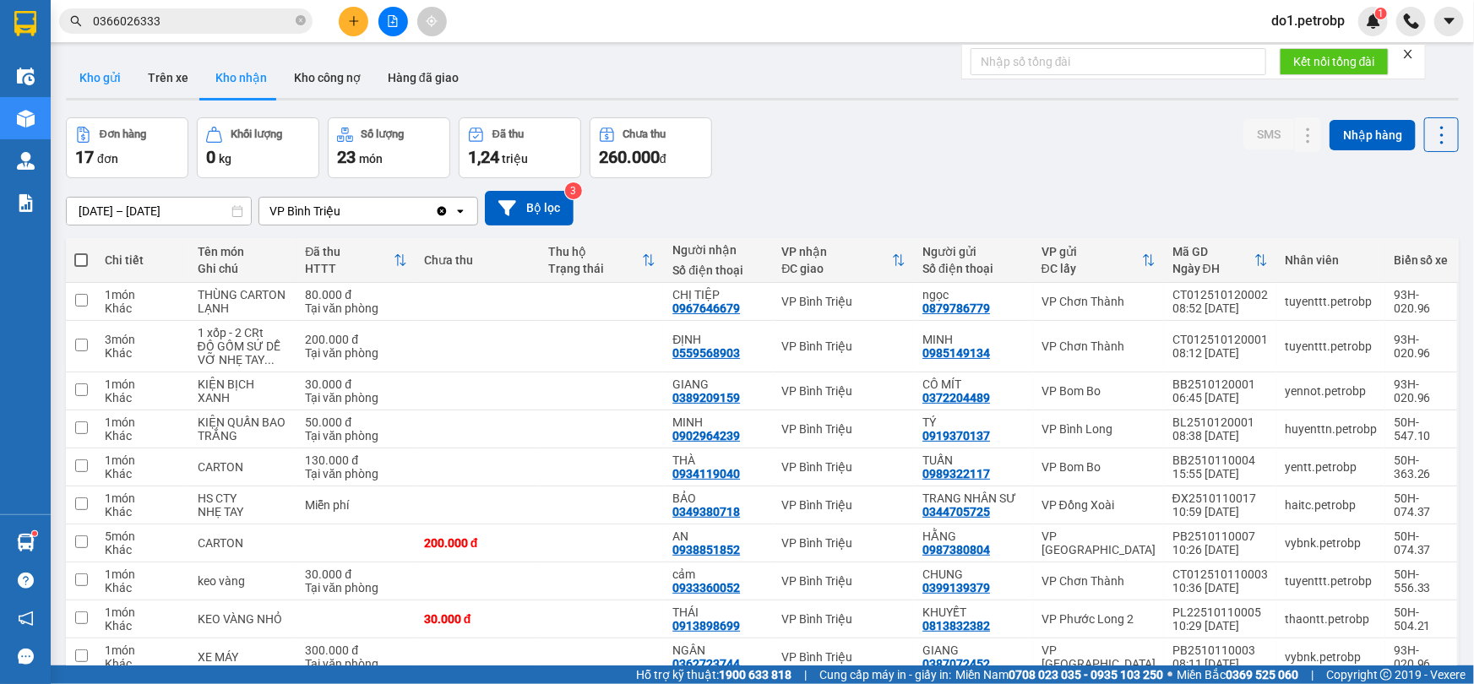
click at [111, 88] on button "Kho gửi" at bounding box center [100, 77] width 68 height 41
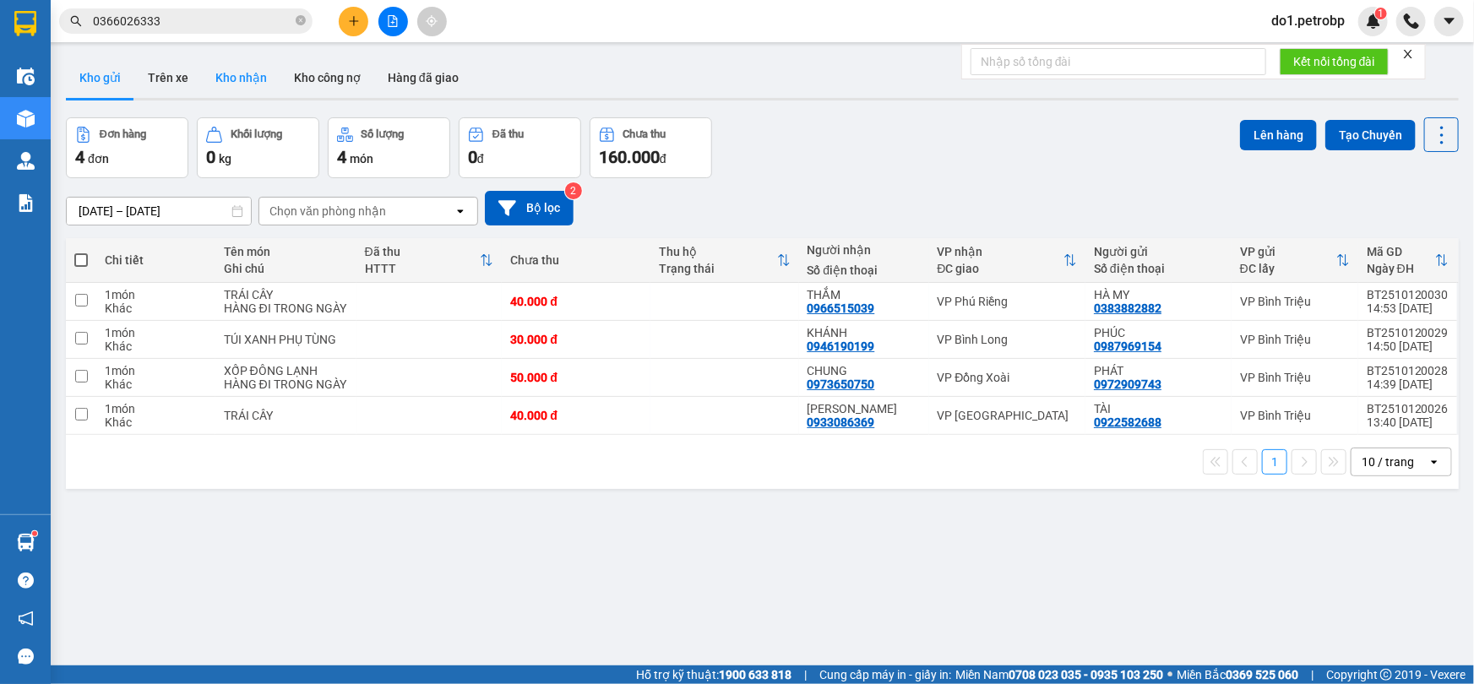
click at [228, 77] on button "Kho nhận" at bounding box center [241, 77] width 79 height 41
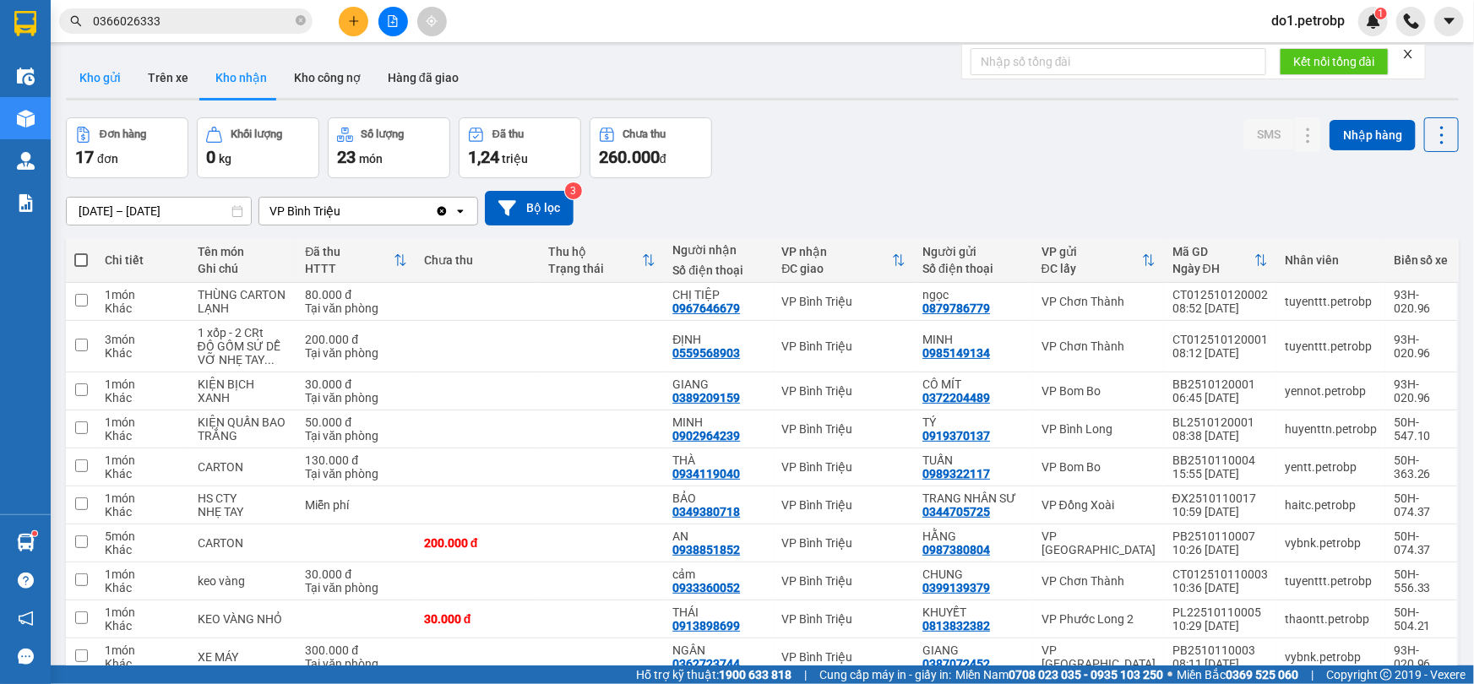
click at [90, 79] on button "Kho gửi" at bounding box center [100, 77] width 68 height 41
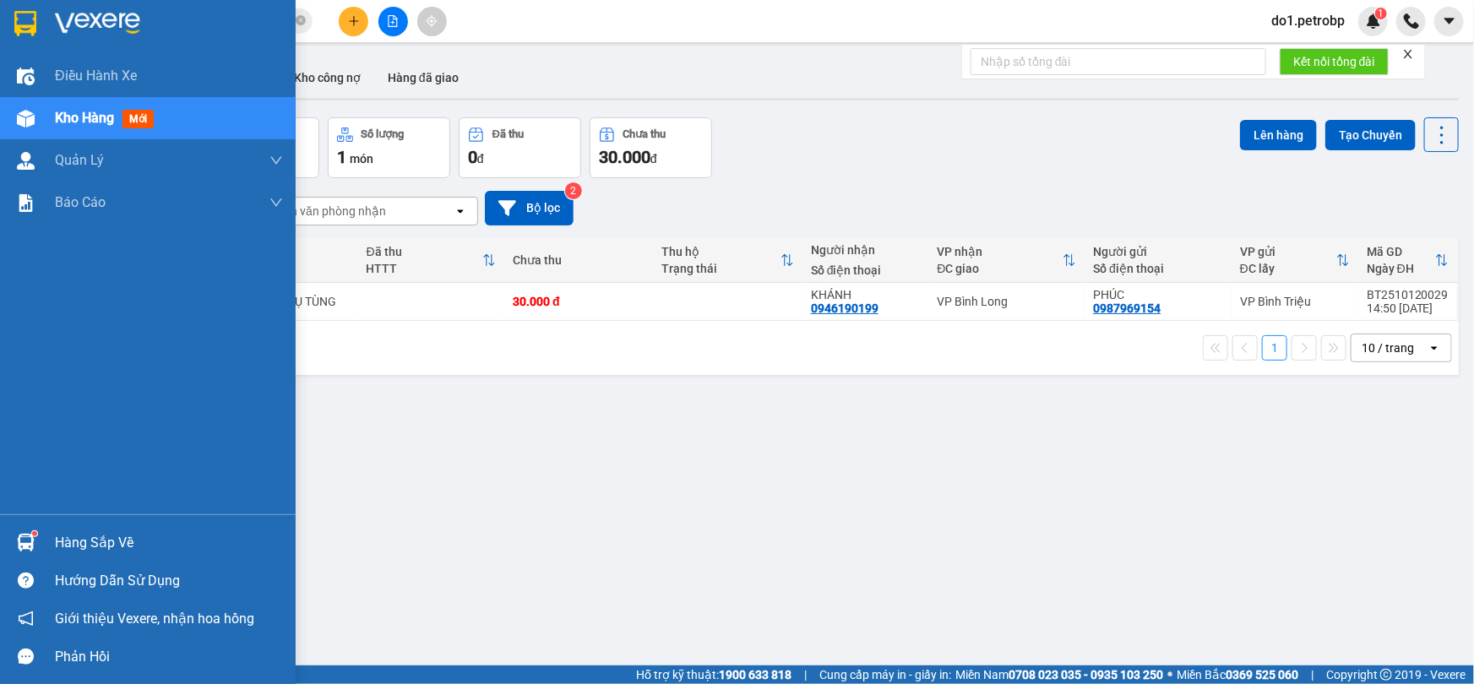
click at [0, 542] on div "Hàng sắp về" at bounding box center [148, 543] width 296 height 38
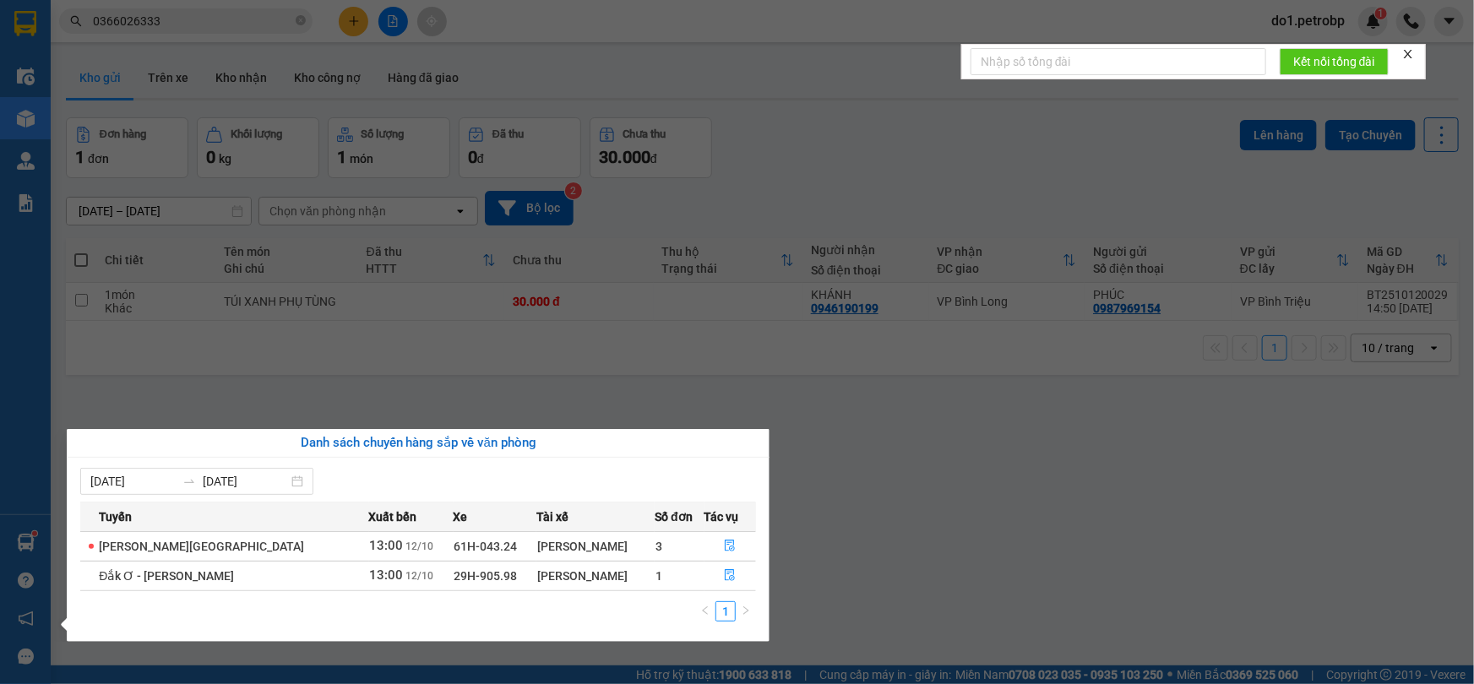
click at [856, 455] on section "Kết quả tìm kiếm ( 8 ) Bộ lọc Ngày tạo đơn gần nhất Mã ĐH Trạng thái Món hàng T…" at bounding box center [737, 342] width 1474 height 684
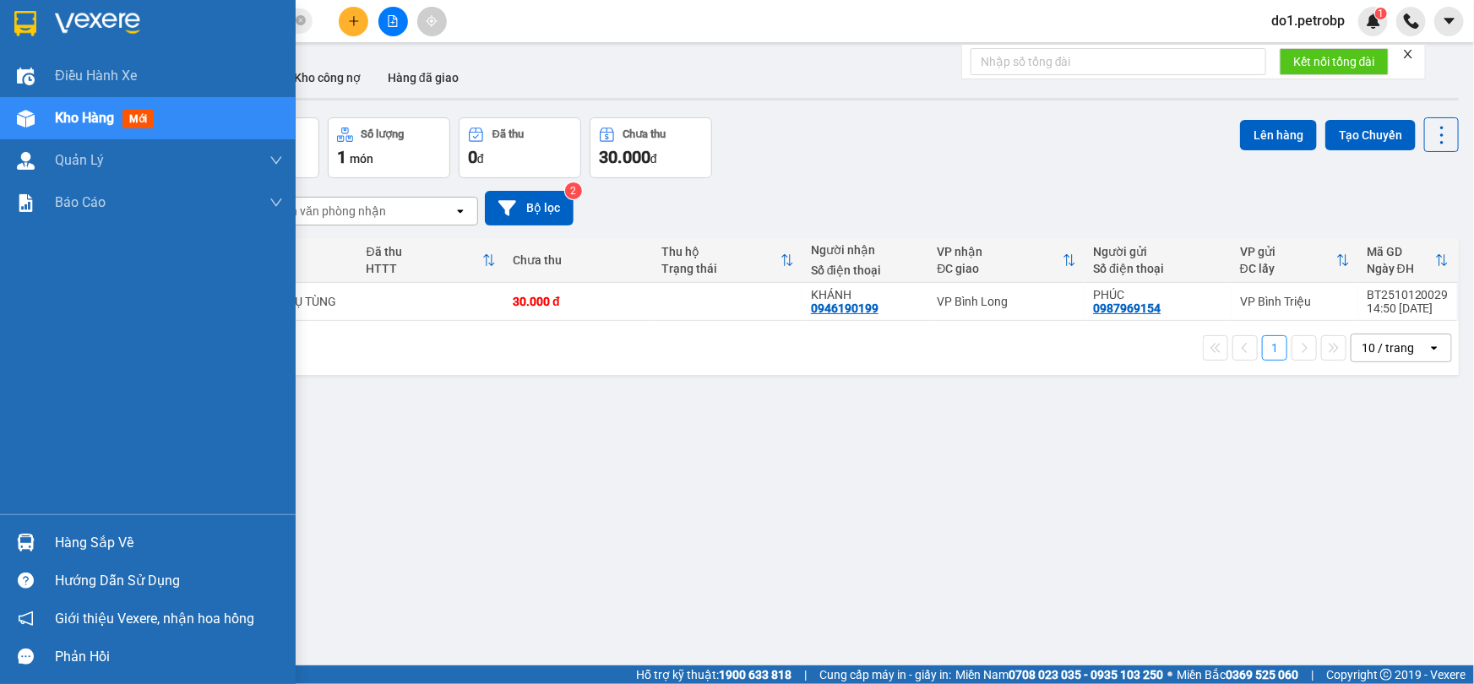
click at [25, 549] on img at bounding box center [26, 543] width 18 height 18
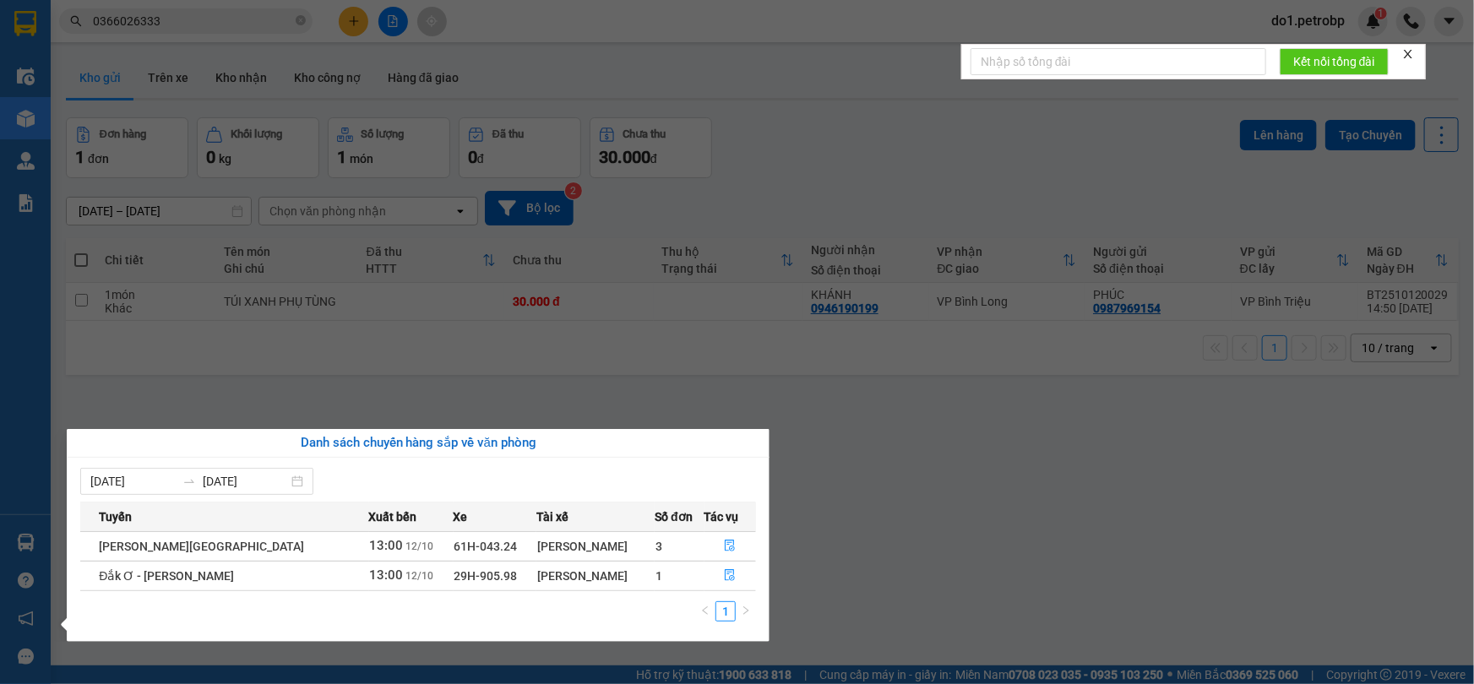
click at [796, 455] on section "Kết quả tìm kiếm ( 8 ) Bộ lọc Ngày tạo đơn gần nhất Mã ĐH Trạng thái Món hàng T…" at bounding box center [737, 342] width 1474 height 684
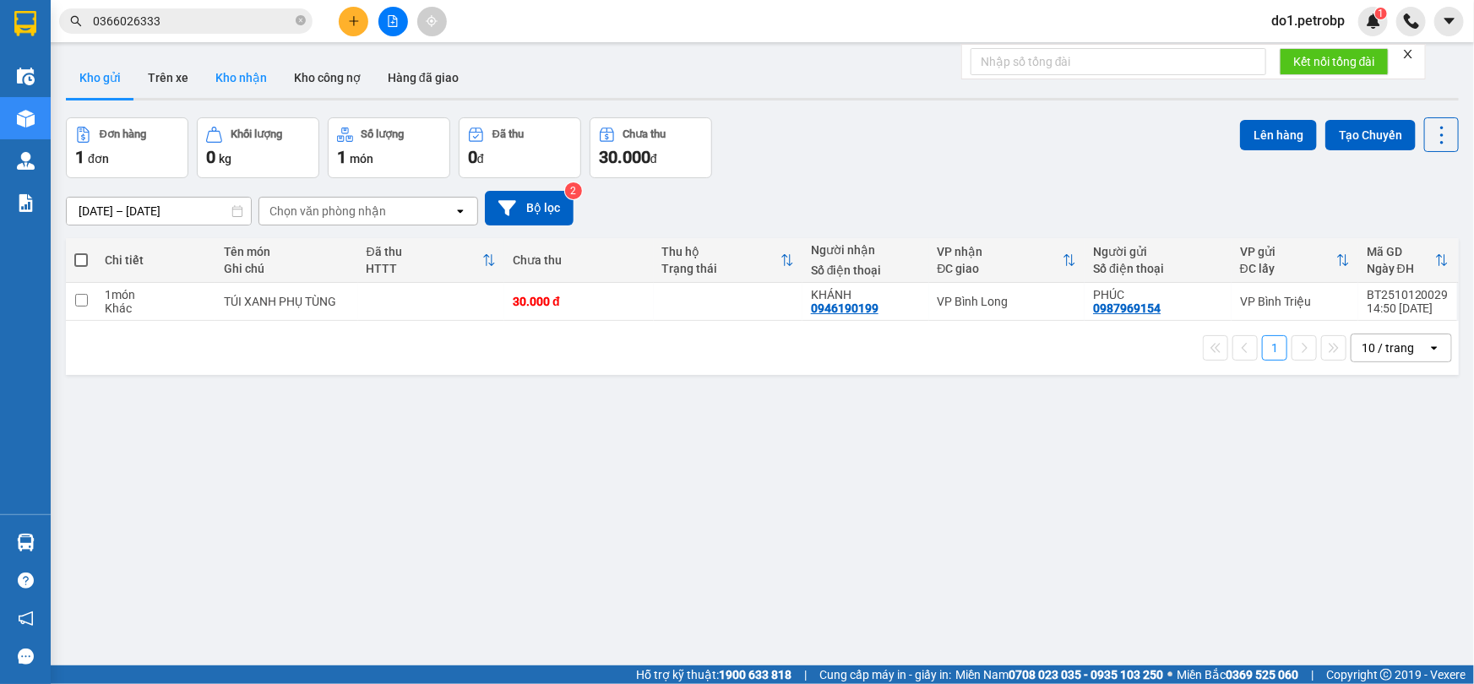
click at [237, 79] on button "Kho nhận" at bounding box center [241, 77] width 79 height 41
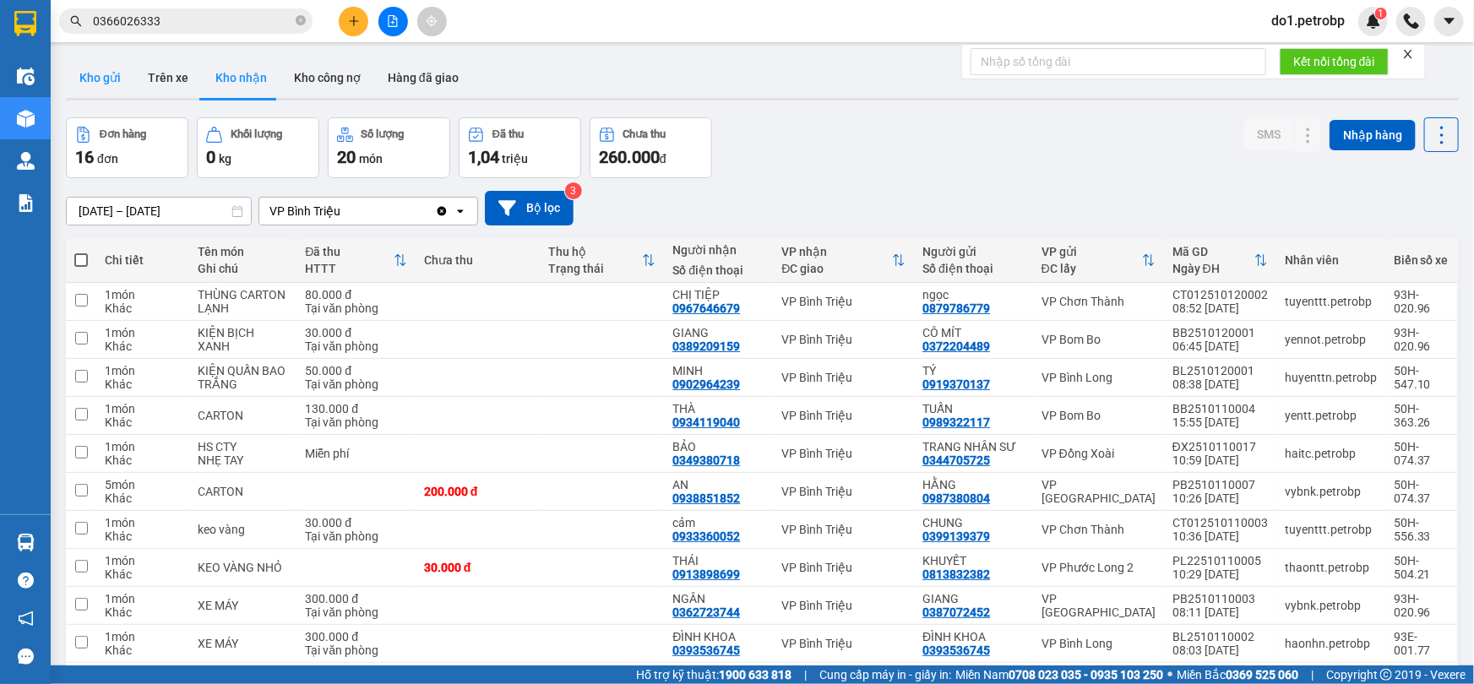
click at [88, 84] on button "Kho gửi" at bounding box center [100, 77] width 68 height 41
